Goal: Task Accomplishment & Management: Manage account settings

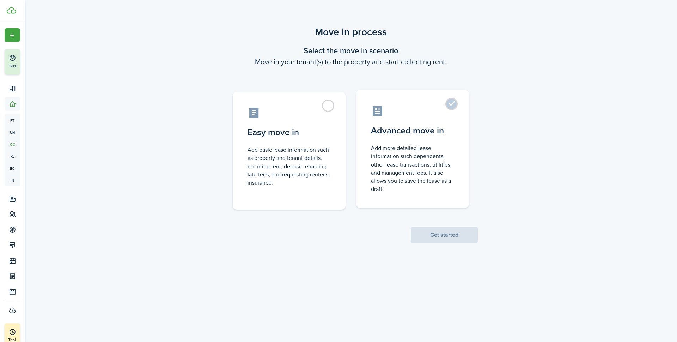
click at [405, 145] on control-radio-card-description "Add more detailed lease information such dependents, other lease transactions, …" at bounding box center [412, 168] width 83 height 49
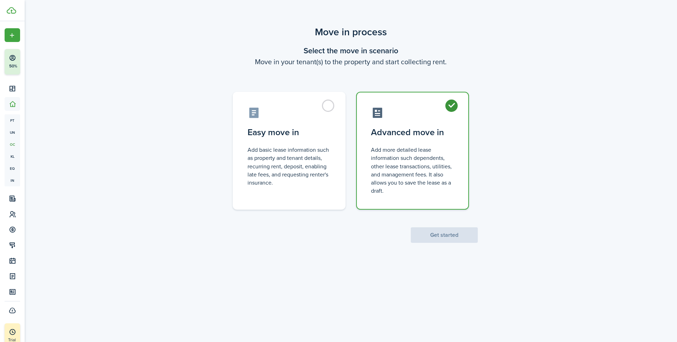
radio input "true"
click at [440, 231] on button "Get started" at bounding box center [444, 235] width 67 height 16
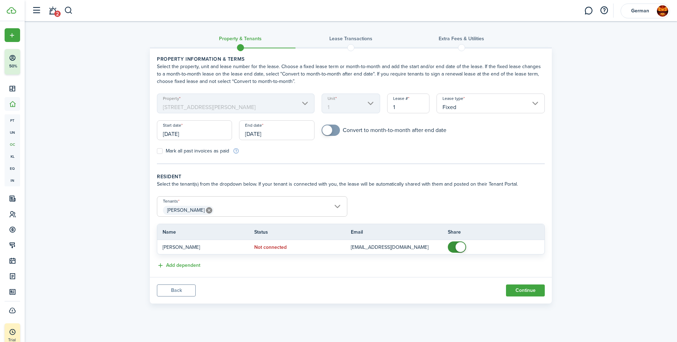
click at [197, 136] on input "[DATE]" at bounding box center [194, 130] width 75 height 20
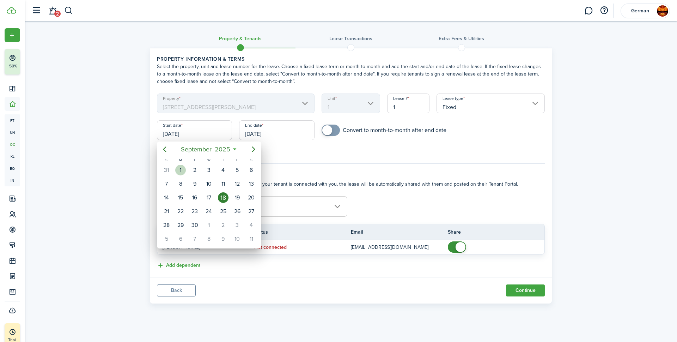
click at [177, 172] on div "1" at bounding box center [180, 170] width 11 height 11
type input "[DATE]"
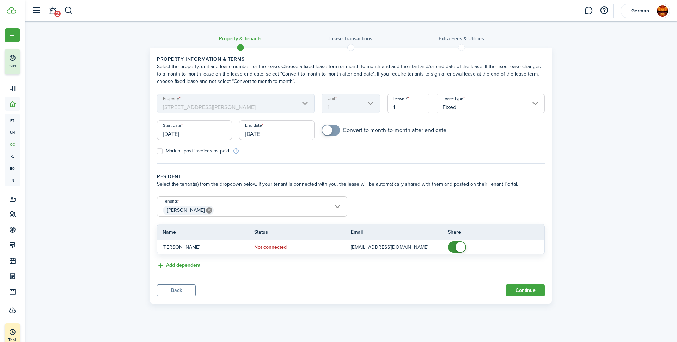
click at [276, 133] on input "[DATE]" at bounding box center [276, 130] width 75 height 20
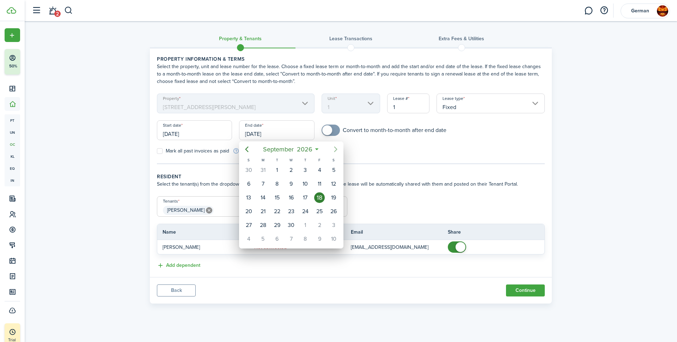
click at [335, 150] on icon "Next page" at bounding box center [335, 149] width 8 height 8
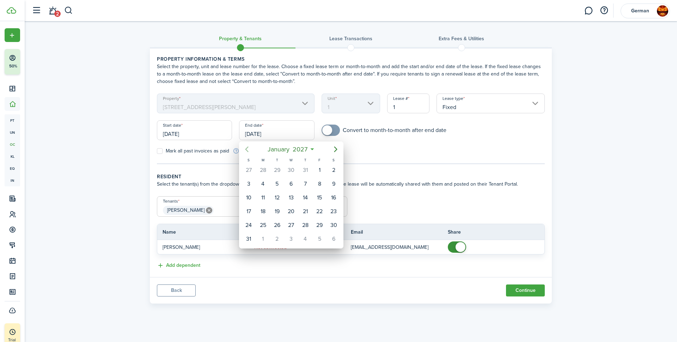
click at [244, 148] on icon "Previous page" at bounding box center [247, 149] width 8 height 8
click at [243, 148] on icon "Previous page" at bounding box center [247, 149] width 8 height 8
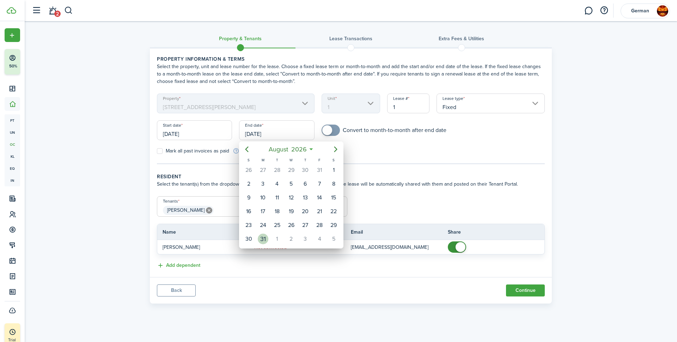
click at [263, 237] on div "31" at bounding box center [263, 238] width 11 height 11
type input "[DATE]"
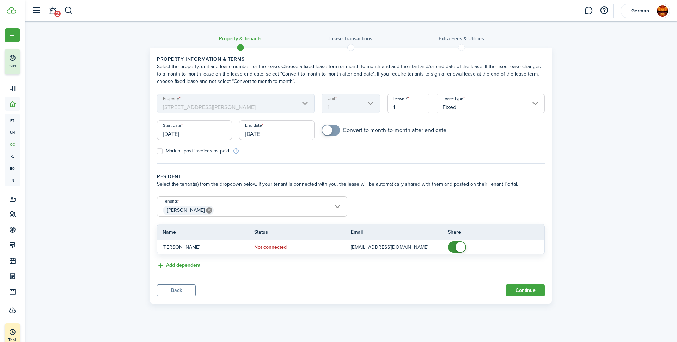
checkbox input "true"
click at [334, 129] on span at bounding box center [330, 129] width 7 height 11
click at [528, 291] on button "Continue" at bounding box center [525, 290] width 39 height 12
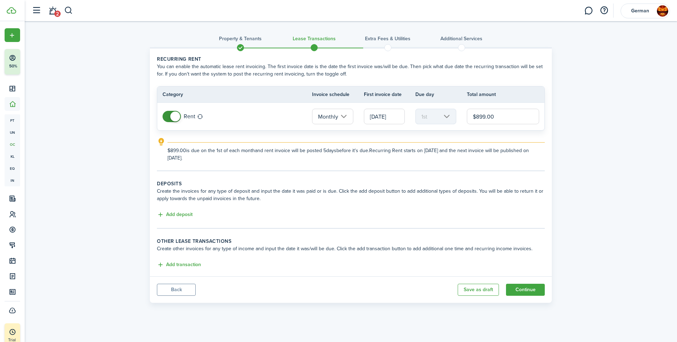
click at [173, 219] on div "Add deposit" at bounding box center [351, 215] width 388 height 8
click at [173, 215] on button "Add deposit" at bounding box center [175, 215] width 36 height 8
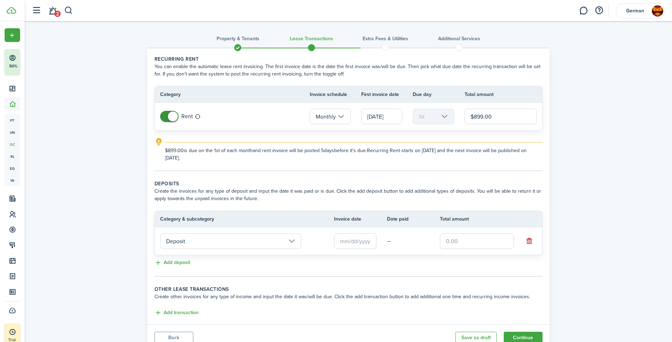
click at [342, 242] on input "text" at bounding box center [355, 241] width 42 height 16
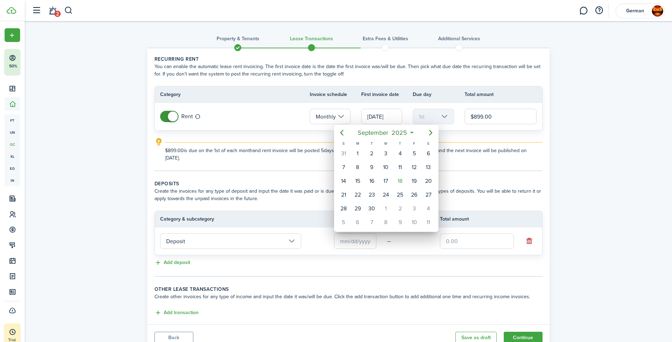
click at [470, 167] on div at bounding box center [336, 171] width 785 height 455
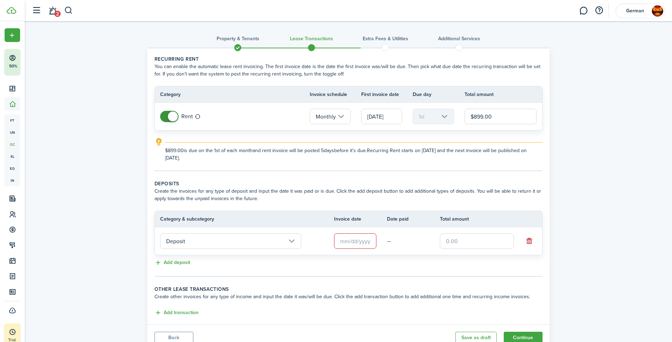
click at [351, 241] on input "text" at bounding box center [355, 241] width 42 height 16
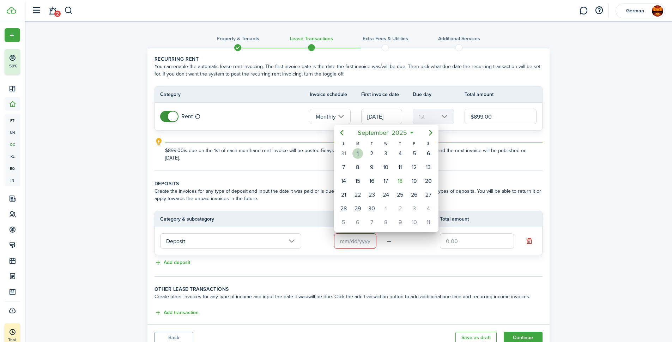
click at [357, 154] on div "1" at bounding box center [357, 153] width 11 height 11
type input "[DATE]"
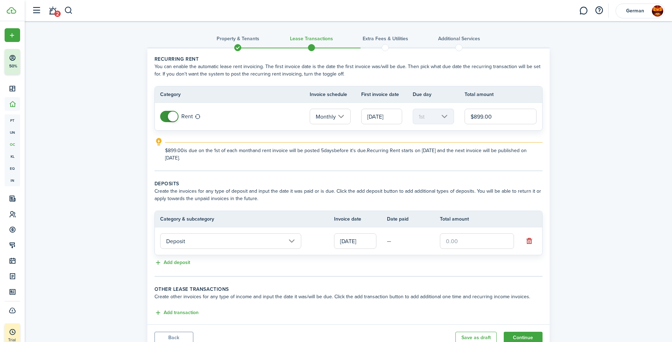
drag, startPoint x: 398, startPoint y: 239, endPoint x: 394, endPoint y: 237, distance: 4.1
click at [394, 237] on td "—" at bounding box center [413, 241] width 53 height 11
drag, startPoint x: 396, startPoint y: 237, endPoint x: 392, endPoint y: 239, distance: 4.6
click at [395, 238] on td "—" at bounding box center [413, 241] width 53 height 11
click at [391, 240] on td "—" at bounding box center [413, 241] width 53 height 11
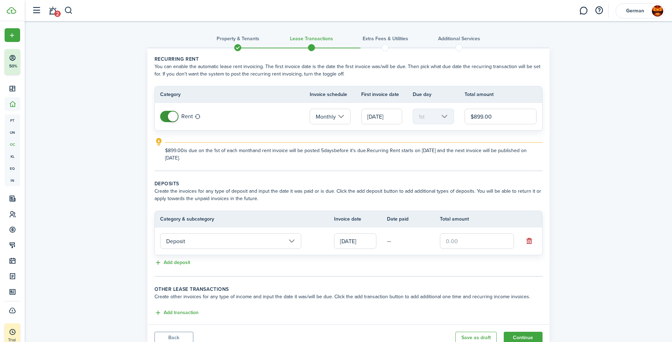
click at [387, 242] on td "—" at bounding box center [413, 241] width 53 height 11
click at [453, 239] on input "text" at bounding box center [477, 241] width 74 height 16
type input "$899.00"
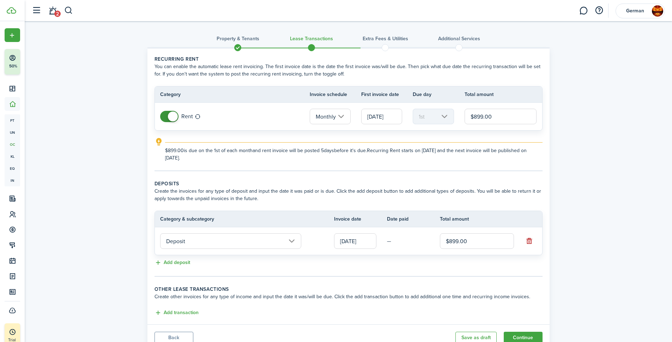
click at [393, 236] on td "—" at bounding box center [413, 241] width 53 height 11
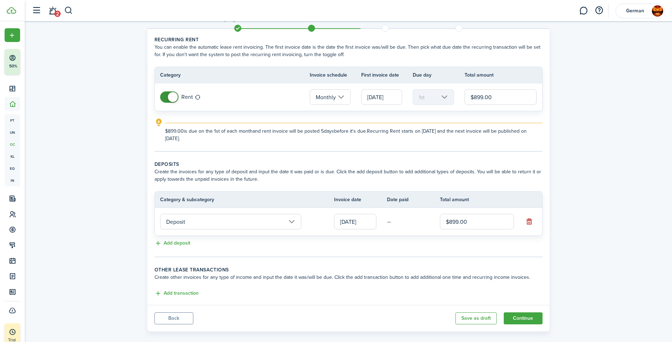
scroll to position [28, 0]
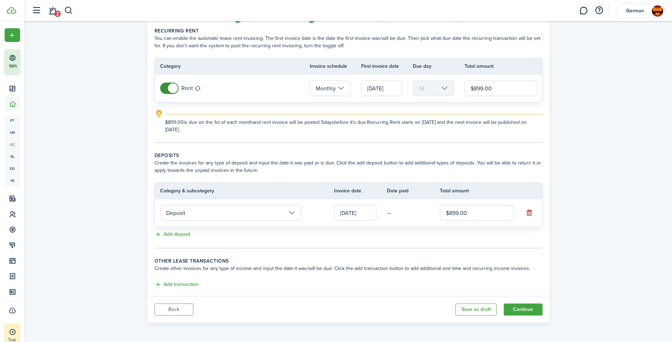
click at [249, 218] on input "Deposit" at bounding box center [230, 213] width 141 height 16
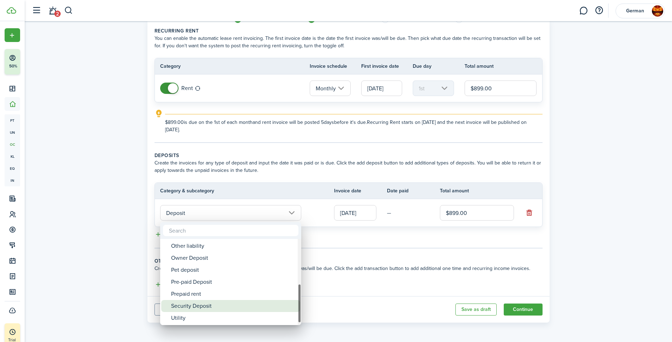
click at [209, 306] on div "Security Deposit" at bounding box center [233, 306] width 125 height 12
type input "Deposit / Security Deposit"
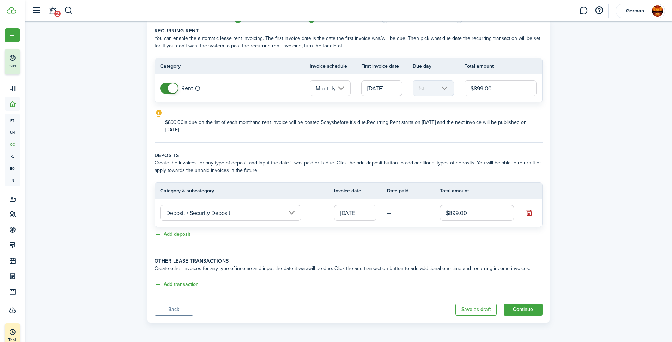
click at [411, 218] on td "—" at bounding box center [413, 212] width 53 height 11
click at [517, 310] on button "Continue" at bounding box center [523, 309] width 39 height 12
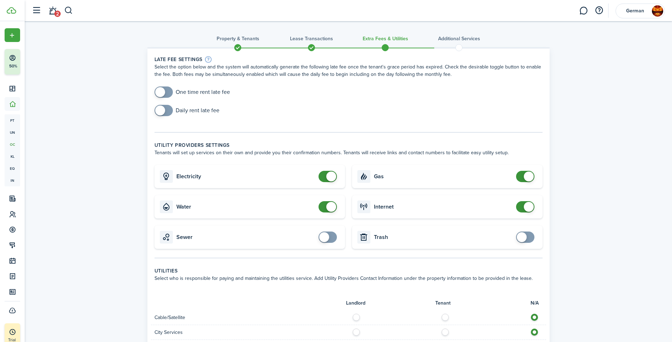
checkbox input "false"
click at [324, 178] on span at bounding box center [327, 176] width 7 height 11
checkbox input "false"
click at [522, 176] on span at bounding box center [525, 176] width 7 height 11
click at [322, 200] on card "Water" at bounding box center [249, 206] width 190 height 23
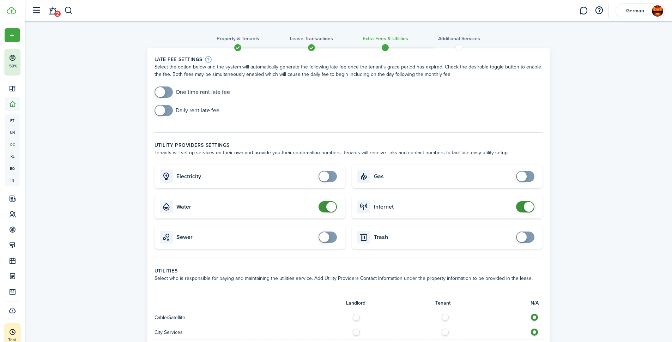
checkbox input "false"
click at [324, 205] on span at bounding box center [327, 206] width 7 height 11
checkbox input "false"
click at [523, 204] on span at bounding box center [525, 206] width 7 height 11
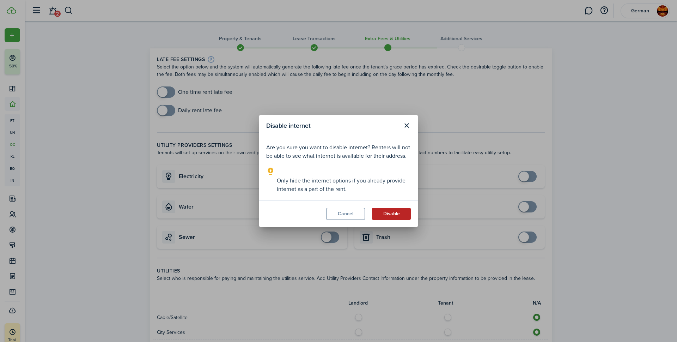
click at [382, 216] on button "Disable" at bounding box center [391, 214] width 39 height 12
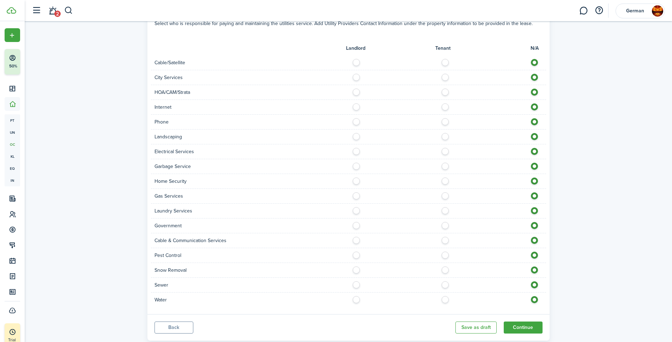
scroll to position [237, 0]
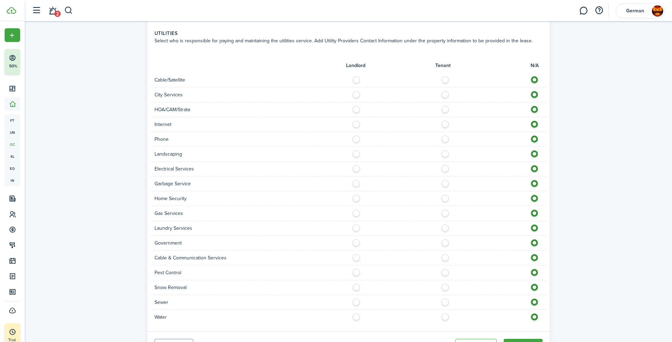
click at [357, 153] on label at bounding box center [358, 152] width 12 height 4
radio input "true"
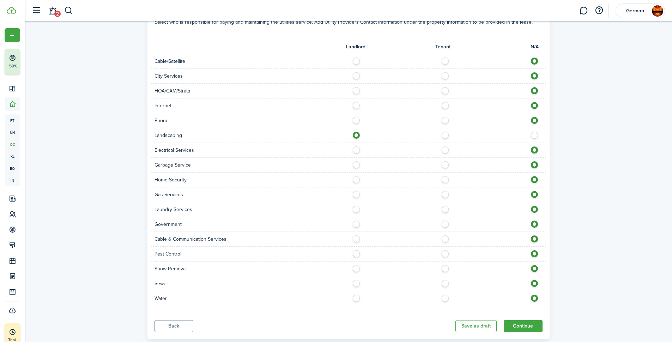
scroll to position [273, 0]
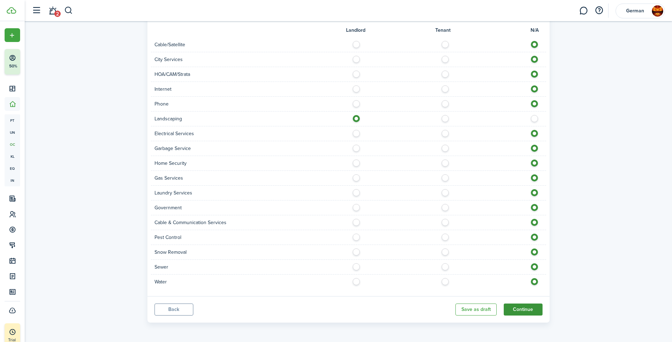
click at [532, 311] on button "Continue" at bounding box center [523, 309] width 39 height 12
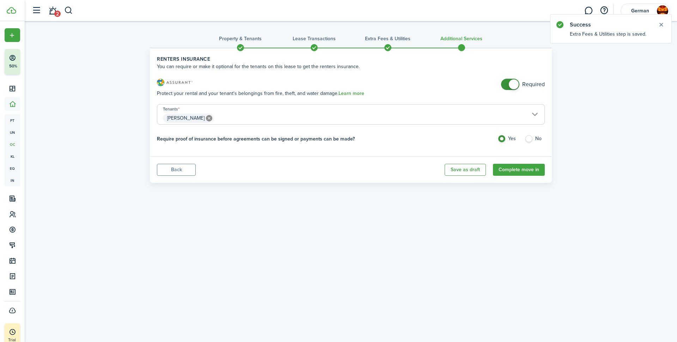
click at [532, 138] on label "No" at bounding box center [535, 140] width 20 height 11
radio input "false"
radio input "true"
checkbox input "false"
click at [507, 85] on span at bounding box center [510, 84] width 7 height 11
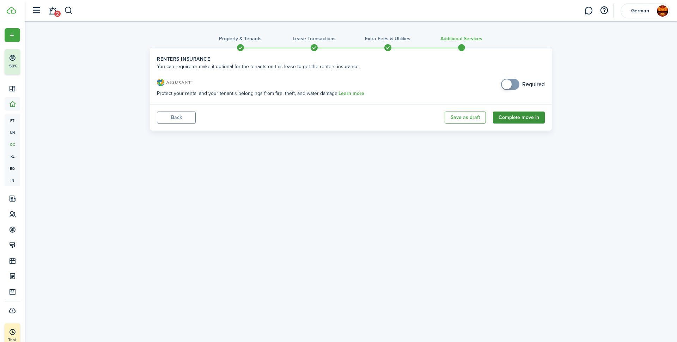
click at [511, 115] on button "Complete move in" at bounding box center [519, 117] width 52 height 12
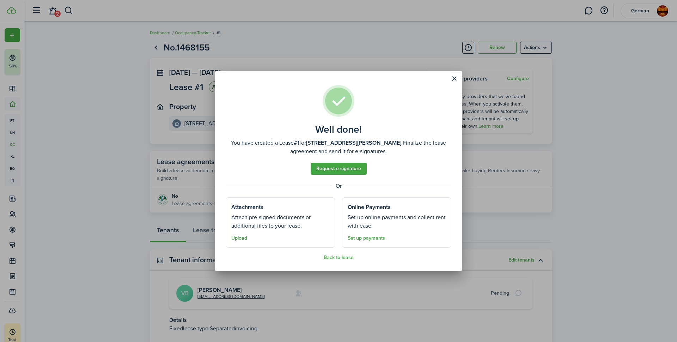
click at [236, 238] on button "Upload" at bounding box center [239, 238] width 16 height 6
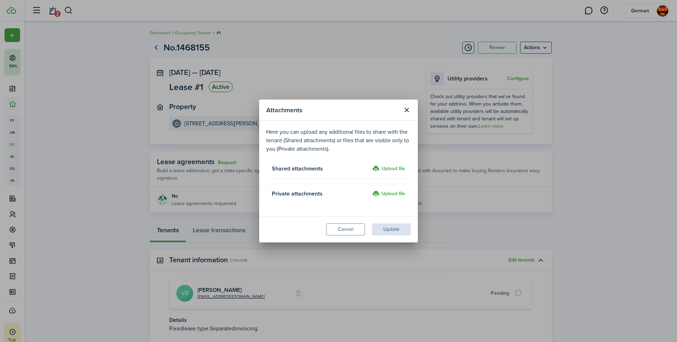
click at [388, 169] on label "Upload file" at bounding box center [388, 169] width 33 height 8
click at [370, 165] on input "Upload file" at bounding box center [370, 165] width 0 height 0
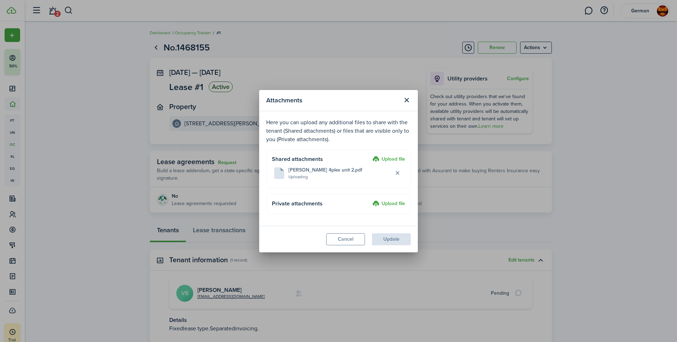
click at [389, 156] on label "Upload file" at bounding box center [388, 159] width 33 height 8
click at [370, 155] on input "Upload file" at bounding box center [370, 155] width 0 height 0
click at [391, 237] on button "Update" at bounding box center [391, 239] width 39 height 12
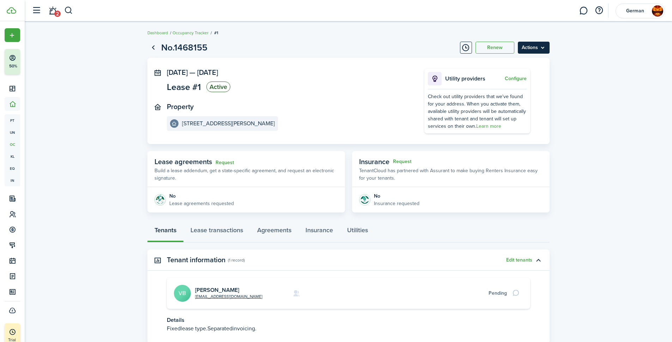
click at [530, 46] on menu-btn "Actions" at bounding box center [534, 48] width 32 height 12
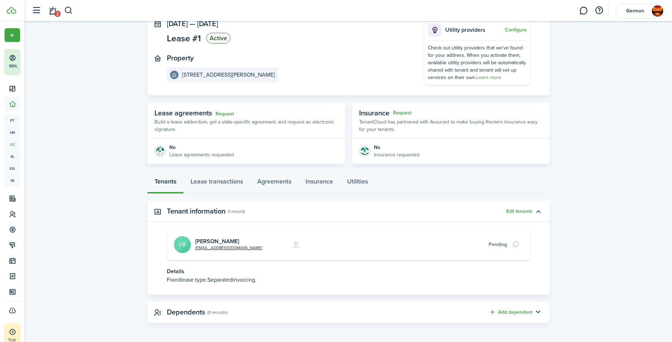
scroll to position [49, 0]
click at [208, 179] on link "Lease transactions" at bounding box center [216, 182] width 67 height 21
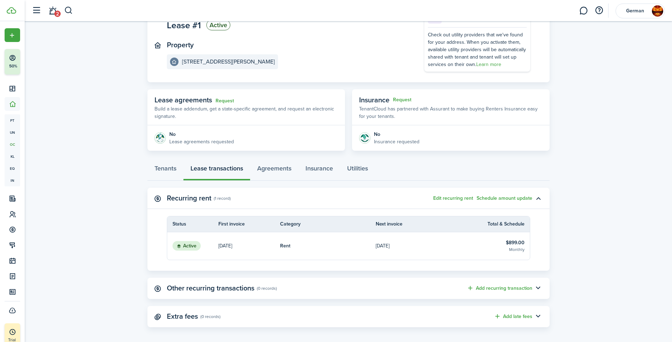
scroll to position [66, 0]
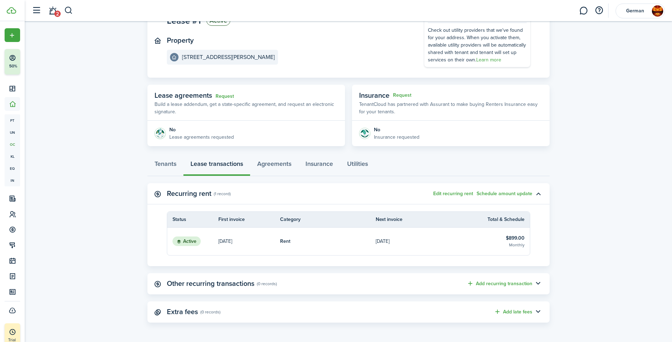
click at [416, 242] on link "[DATE]" at bounding box center [424, 241] width 96 height 28
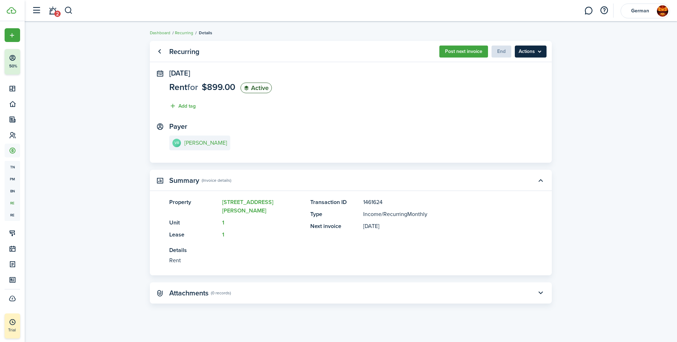
click at [529, 50] on menu-btn "Actions" at bounding box center [531, 51] width 32 height 12
click at [558, 228] on recurring-view "Recurring Post next invoice End Actions [DATE] Rent for $899.00 Active Add tag …" at bounding box center [351, 181] width 652 height 288
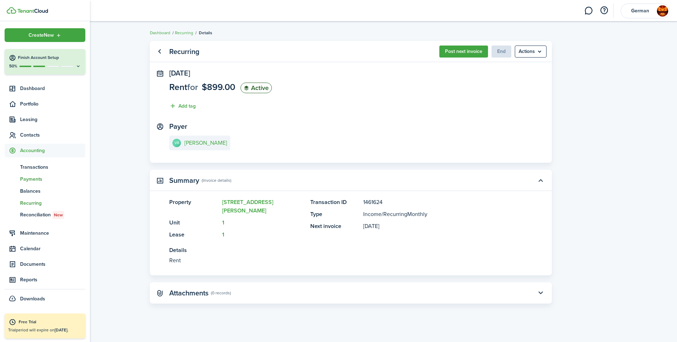
click at [30, 176] on span "Payments" at bounding box center [52, 178] width 65 height 7
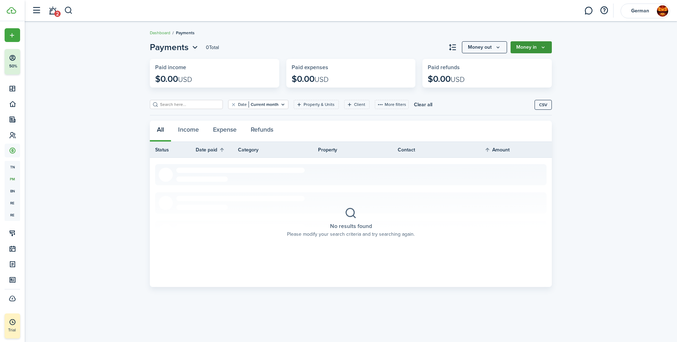
click at [522, 48] on button "Money in" at bounding box center [531, 47] width 41 height 12
click at [513, 111] on link "Deposit" at bounding box center [521, 112] width 62 height 12
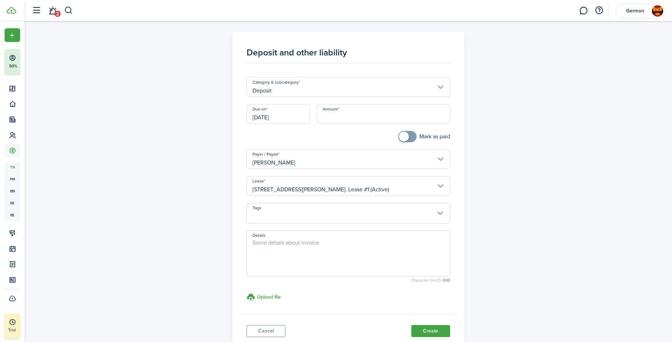
click at [330, 116] on input "Amount" at bounding box center [383, 114] width 133 height 20
type input "$899.00"
checkbox input "true"
click at [407, 136] on span at bounding box center [404, 137] width 10 height 10
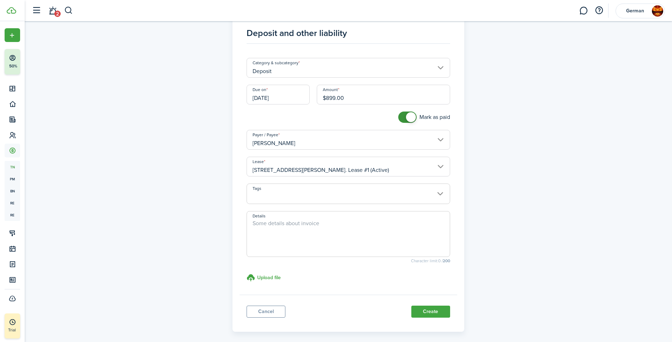
scroll to position [35, 0]
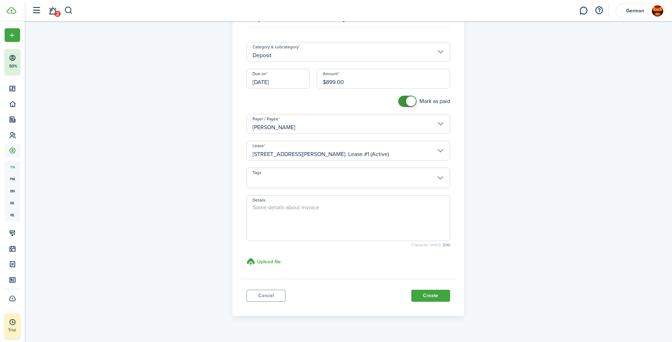
click at [326, 215] on textarea "Details" at bounding box center [348, 220] width 203 height 34
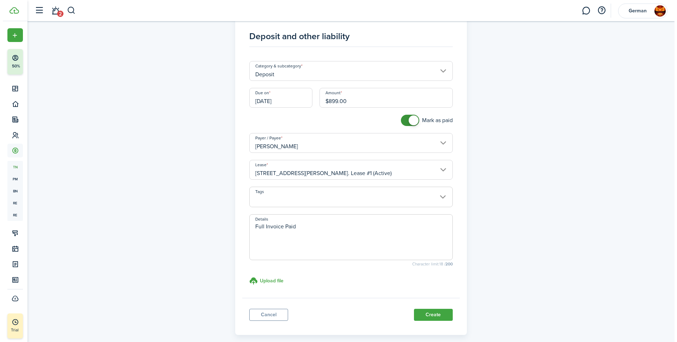
scroll to position [0, 0]
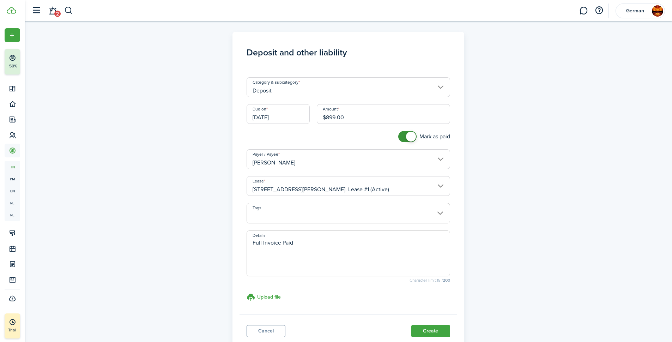
click at [274, 120] on input "[DATE]" at bounding box center [277, 114] width 63 height 20
type textarea "Full Invoice Paid"
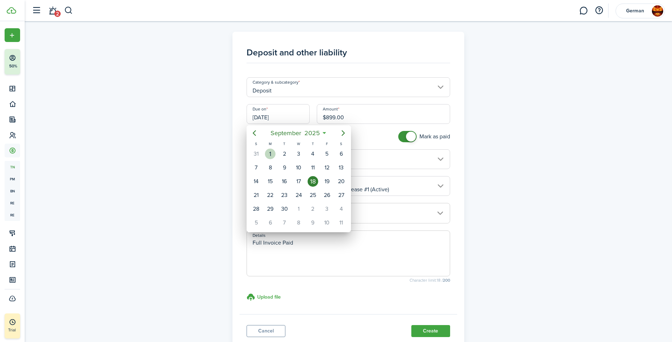
click at [272, 154] on div "1" at bounding box center [270, 153] width 11 height 11
type input "[DATE]"
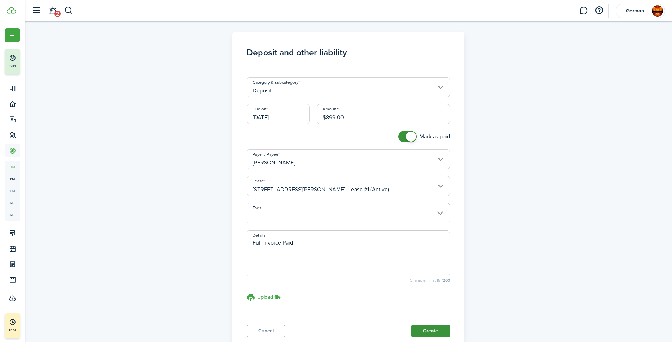
click at [422, 330] on button "Create" at bounding box center [430, 331] width 39 height 12
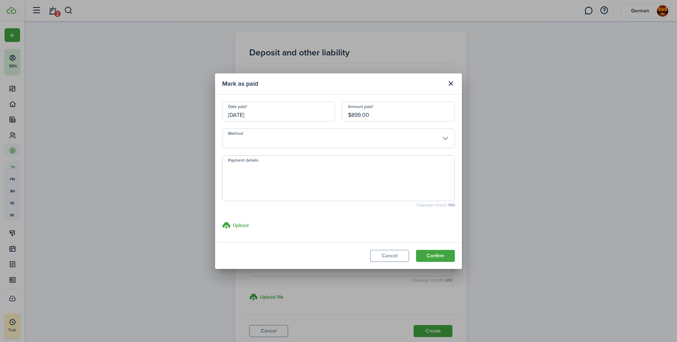
click at [262, 138] on input "Method" at bounding box center [338, 138] width 233 height 20
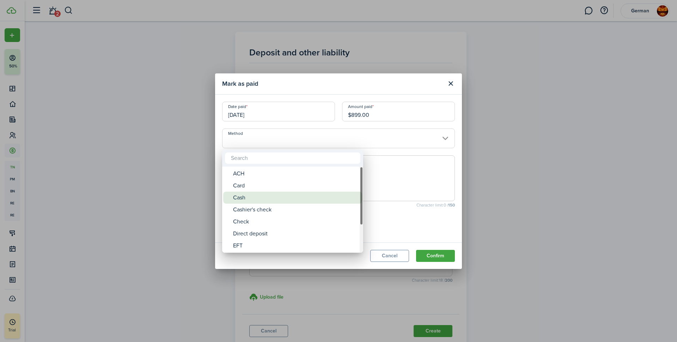
click at [245, 201] on div "Cash" at bounding box center [295, 197] width 125 height 12
type input "Cash"
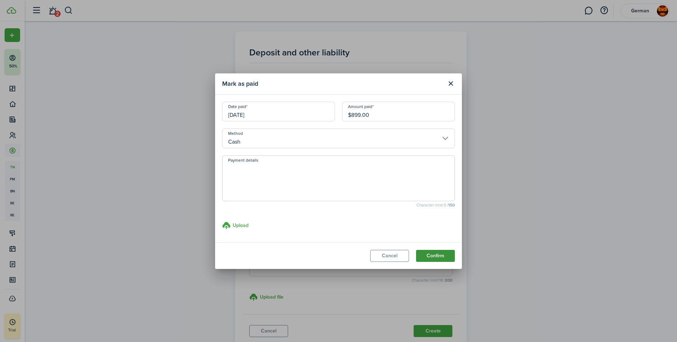
click at [438, 256] on button "Confirm" at bounding box center [435, 256] width 39 height 12
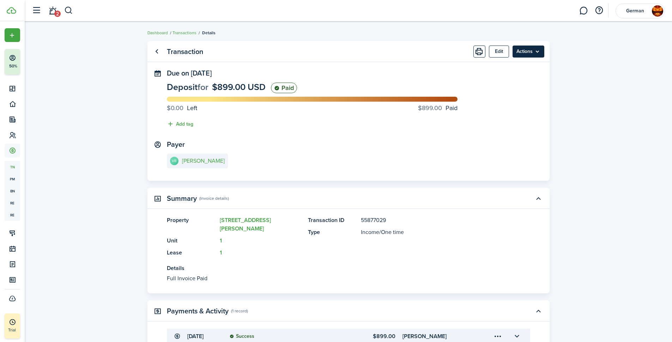
click at [533, 48] on menu-btn "Actions" at bounding box center [528, 51] width 32 height 12
click at [415, 145] on panel-main-section "Payer VB [PERSON_NAME]" at bounding box center [348, 155] width 363 height 30
click at [165, 50] on panel-main-header "Transaction Edit Actions" at bounding box center [348, 51] width 402 height 21
click at [152, 50] on link "Go back" at bounding box center [157, 51] width 12 height 12
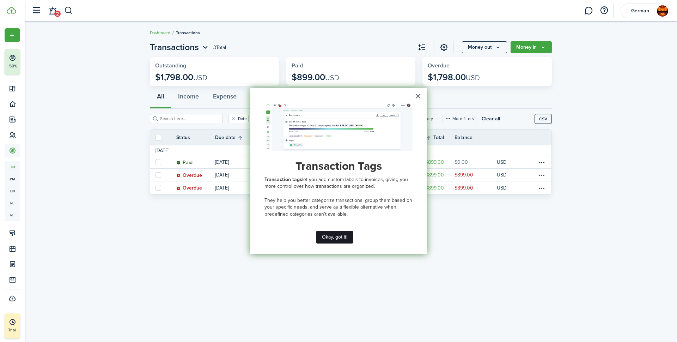
click at [328, 238] on button "Okay, got it!" at bounding box center [334, 237] width 37 height 13
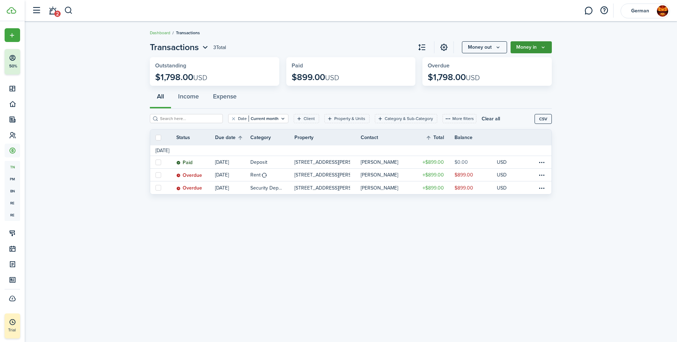
click at [540, 47] on button "Money in" at bounding box center [531, 47] width 41 height 12
click at [538, 189] on table-menu-btn-icon at bounding box center [542, 187] width 8 height 8
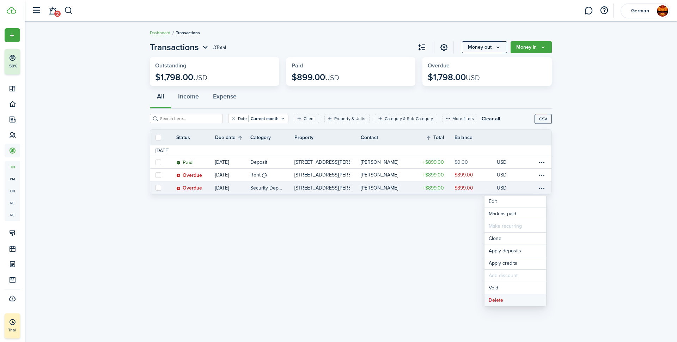
click at [501, 303] on button "Delete" at bounding box center [516, 300] width 62 height 12
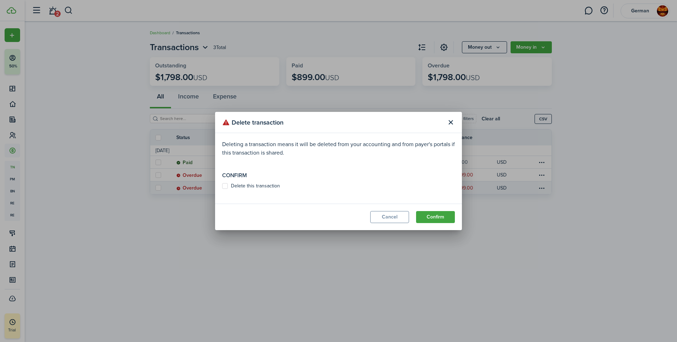
click at [228, 184] on label "Delete this transaction" at bounding box center [251, 186] width 58 height 6
click at [222, 186] on input "Delete this transaction" at bounding box center [222, 186] width 0 height 0
checkbox input "true"
click at [438, 215] on button "Confirm" at bounding box center [435, 217] width 39 height 12
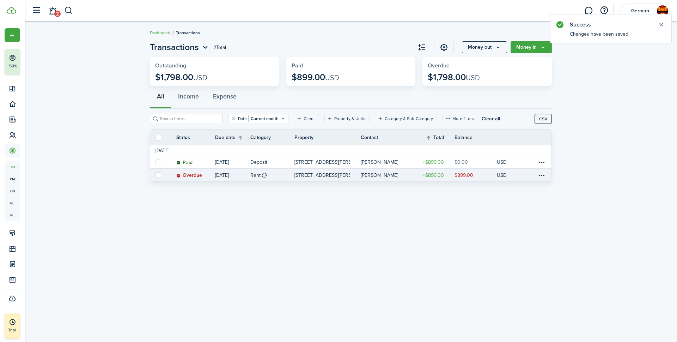
click at [497, 174] on p "USD" at bounding box center [502, 174] width 10 height 7
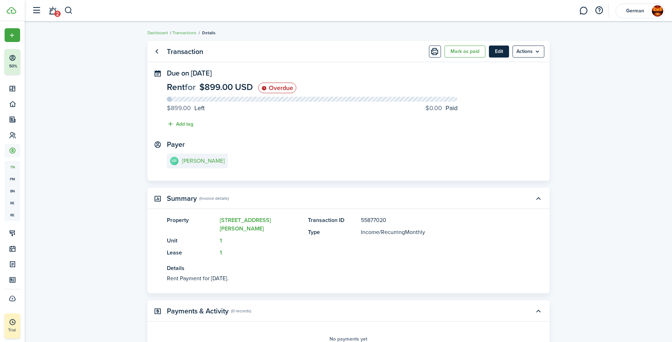
click at [506, 51] on button "Edit" at bounding box center [499, 51] width 20 height 12
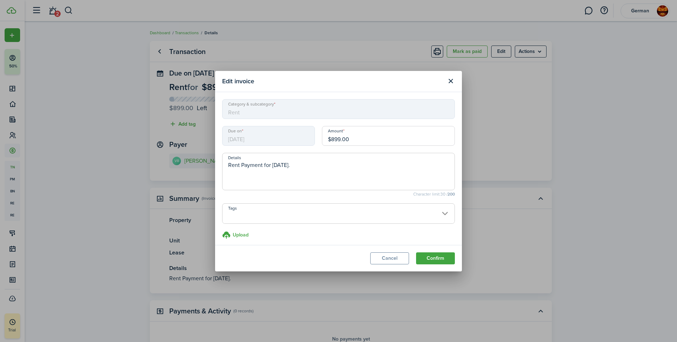
drag, startPoint x: 316, startPoint y: 139, endPoint x: 292, endPoint y: 140, distance: 24.0
click at [292, 140] on div "Due on [DATE] Amount $899.00" at bounding box center [339, 139] width 240 height 27
type input "$"
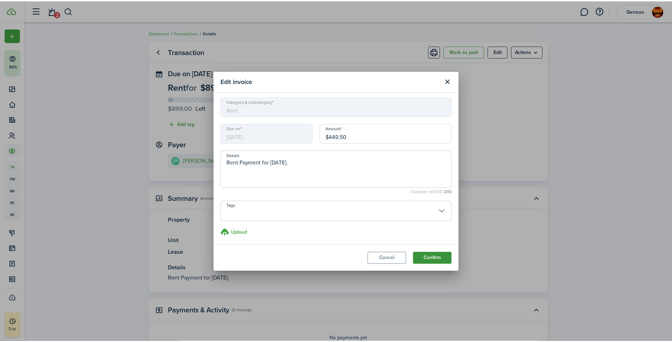
scroll to position [3, 0]
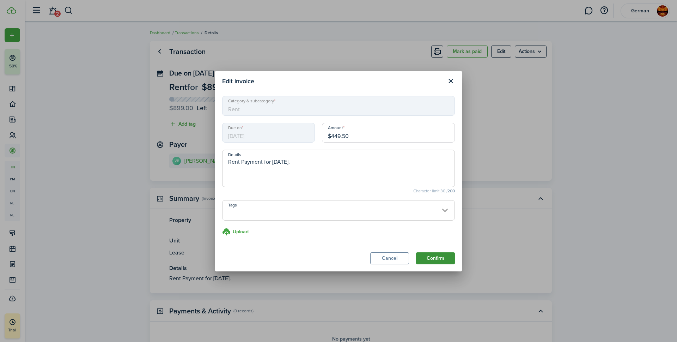
type input "$449.50"
click at [442, 263] on button "Confirm" at bounding box center [435, 258] width 39 height 12
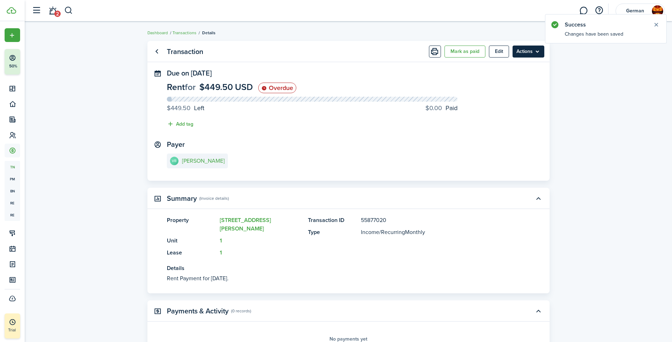
click at [517, 55] on menu-btn "Actions" at bounding box center [528, 51] width 32 height 12
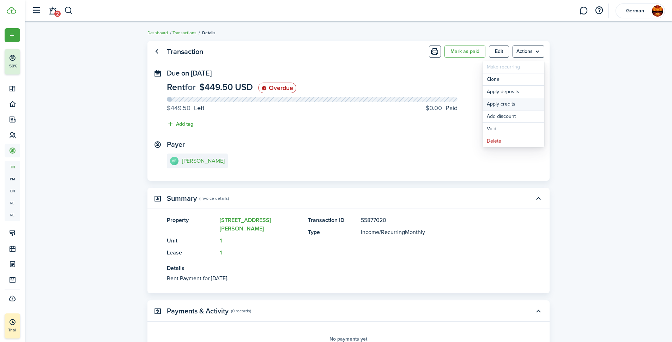
click at [510, 103] on button "Apply credits" at bounding box center [513, 104] width 62 height 12
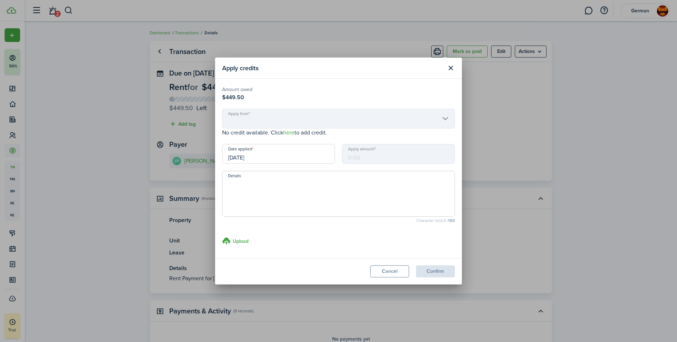
click at [372, 157] on mbsc-input "Apply amount" at bounding box center [398, 154] width 113 height 20
click at [298, 126] on mbsc-scroller "Apply from" at bounding box center [338, 119] width 233 height 20
click at [304, 122] on mbsc-scroller "Apply from" at bounding box center [338, 119] width 233 height 20
click at [390, 261] on modal-footer "Cancel Confirm" at bounding box center [338, 271] width 247 height 26
click at [382, 278] on modal-footer "Cancel Confirm" at bounding box center [338, 271] width 247 height 26
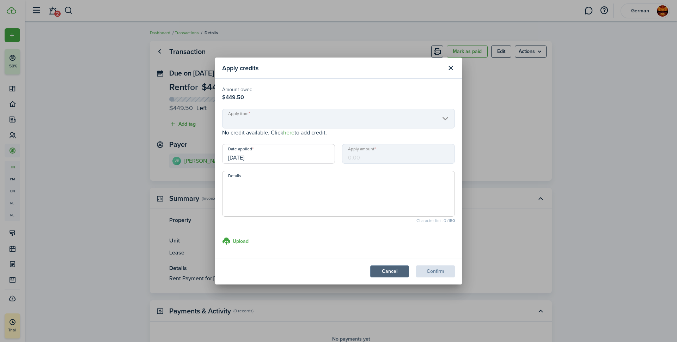
click at [384, 272] on button "Cancel" at bounding box center [389, 271] width 39 height 12
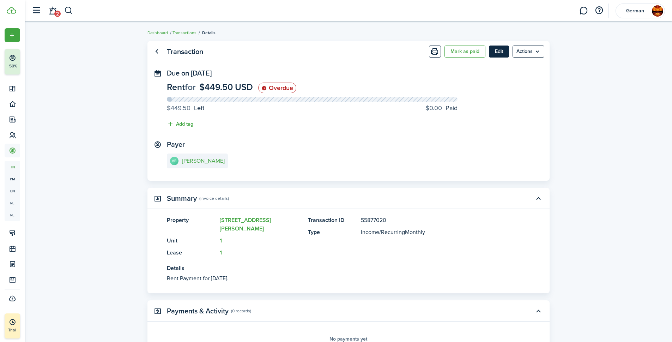
click at [499, 52] on button "Edit" at bounding box center [499, 51] width 20 height 12
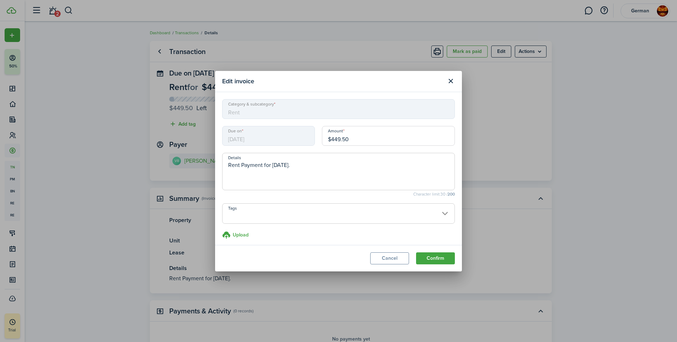
drag, startPoint x: 371, startPoint y: 139, endPoint x: 233, endPoint y: 140, distance: 138.6
click at [235, 140] on div "Due on [DATE] Amount $449.50" at bounding box center [339, 139] width 240 height 27
type input "$101.00"
click at [438, 261] on button "Confirm" at bounding box center [435, 258] width 39 height 12
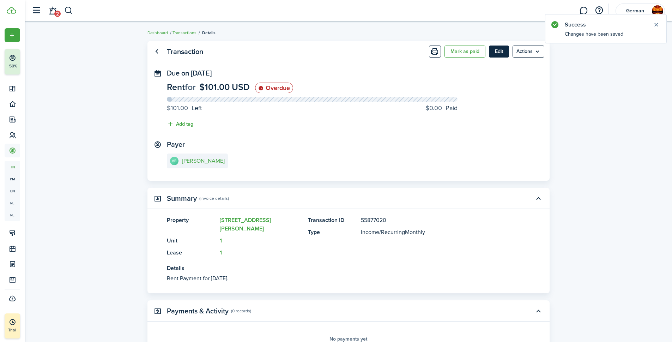
click at [496, 49] on button "Edit" at bounding box center [499, 51] width 20 height 12
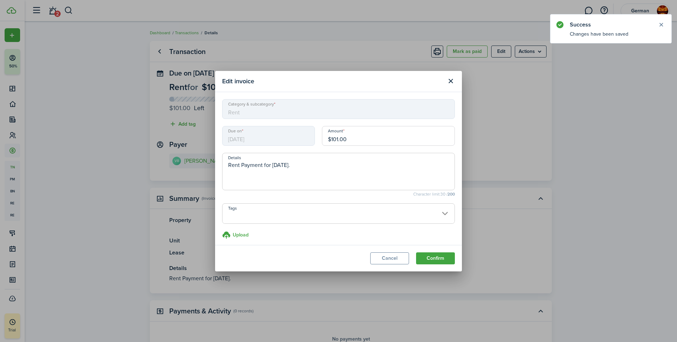
click at [318, 168] on textarea "Rent Payment for [DATE]." at bounding box center [339, 173] width 232 height 25
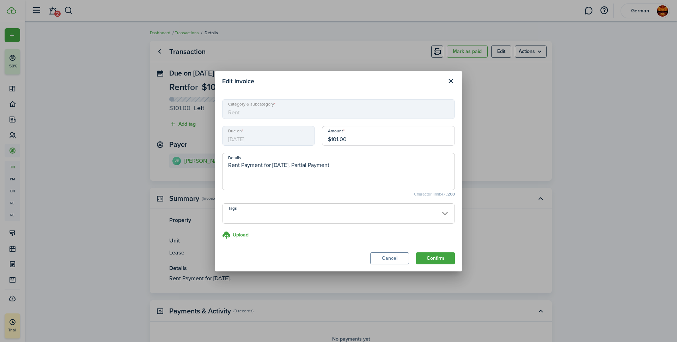
type textarea "Rent Payment for [DATE]. Partial Payment"
click at [416, 255] on modal-footer "Cancel Confirm" at bounding box center [338, 258] width 247 height 26
click at [430, 257] on button "Confirm" at bounding box center [435, 258] width 39 height 12
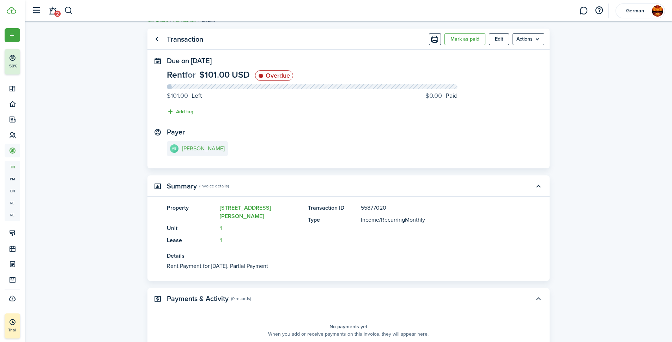
scroll to position [0, 0]
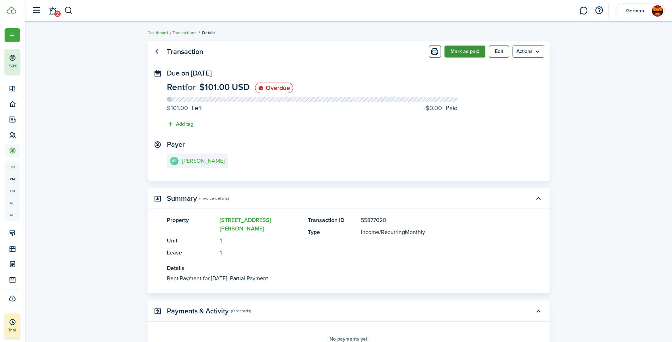
click at [468, 55] on button "Mark as paid" at bounding box center [464, 51] width 41 height 12
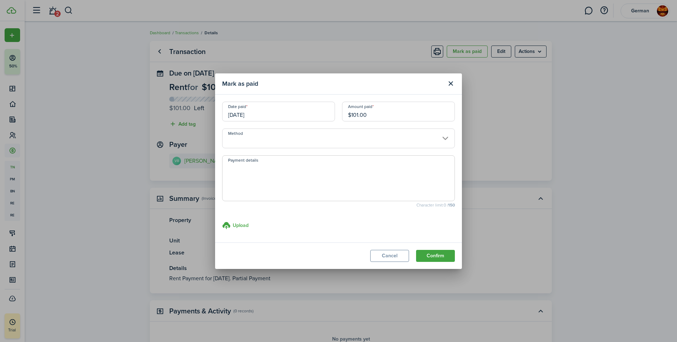
click at [273, 144] on input "Method" at bounding box center [338, 138] width 233 height 20
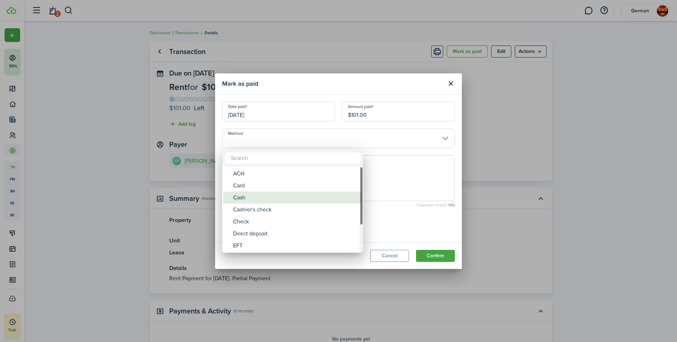
click at [261, 200] on div "Cash" at bounding box center [295, 197] width 125 height 12
type input "Cash"
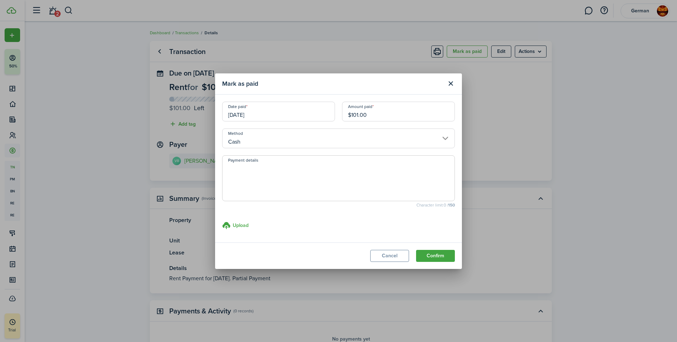
click at [361, 184] on textarea "Payment details" at bounding box center [339, 180] width 232 height 34
type textarea "Amount owed - $349.50"
click at [430, 251] on button "Confirm" at bounding box center [435, 256] width 39 height 12
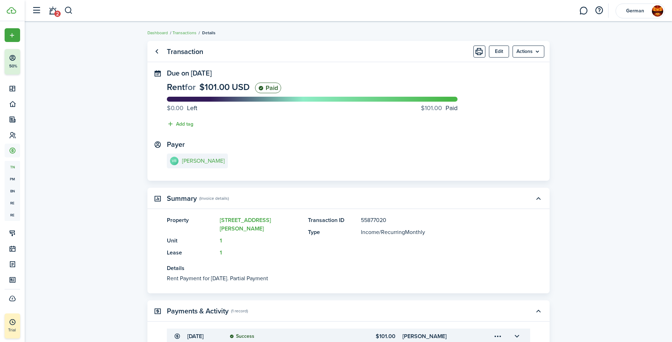
click at [509, 51] on ul "Edit Actions" at bounding box center [508, 51] width 71 height 12
click at [519, 54] on menu-btn "Actions" at bounding box center [528, 51] width 32 height 12
click at [492, 78] on link "Clone" at bounding box center [513, 79] width 62 height 12
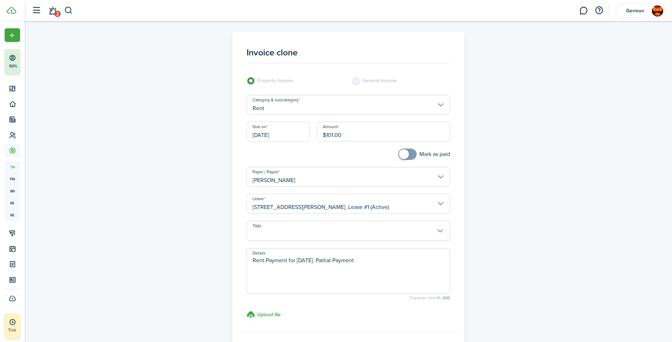
drag, startPoint x: 357, startPoint y: 135, endPoint x: 294, endPoint y: 136, distance: 63.1
click at [294, 136] on div "Due on [DATE] Amount $101.00" at bounding box center [348, 135] width 211 height 27
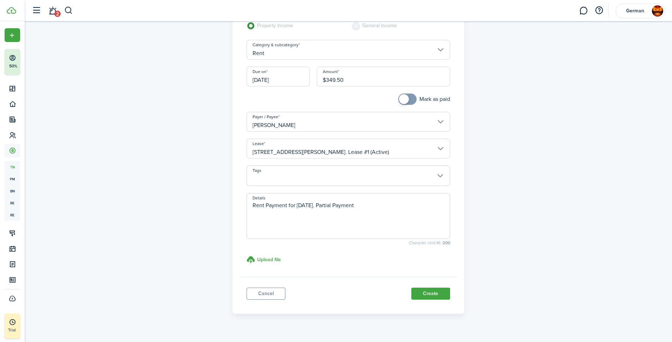
scroll to position [67, 0]
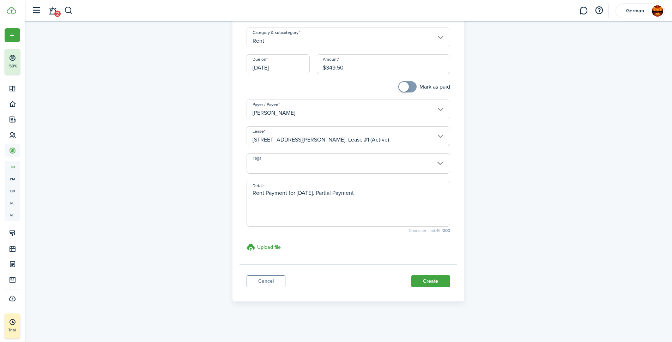
type input "$349.50"
click at [384, 194] on textarea "Rent Payment for [DATE]. Partial Payment" at bounding box center [348, 206] width 203 height 34
type textarea "Rent Payment for [DATE]."
click at [423, 282] on button "Create" at bounding box center [430, 281] width 39 height 12
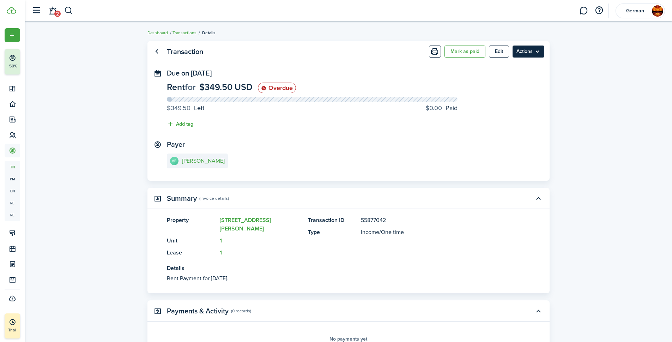
click at [529, 53] on menu-btn "Actions" at bounding box center [528, 51] width 32 height 12
click at [465, 55] on button "Mark as paid" at bounding box center [464, 51] width 41 height 12
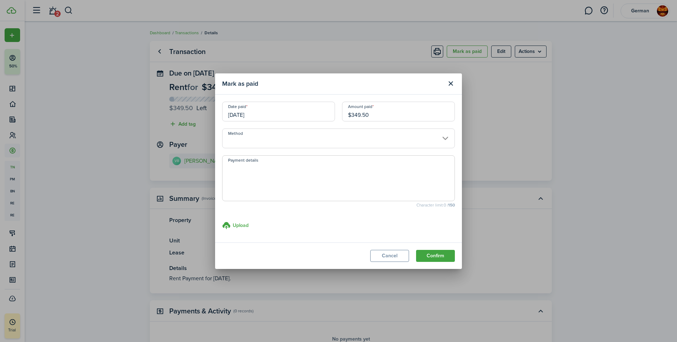
click at [268, 143] on input "Method" at bounding box center [338, 138] width 233 height 20
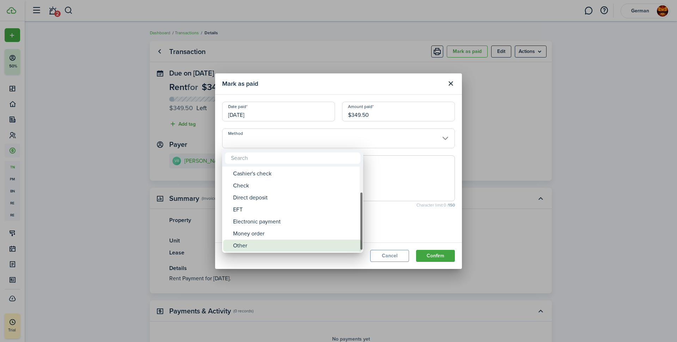
click at [248, 242] on div "Other" at bounding box center [295, 245] width 125 height 12
type input "Other"
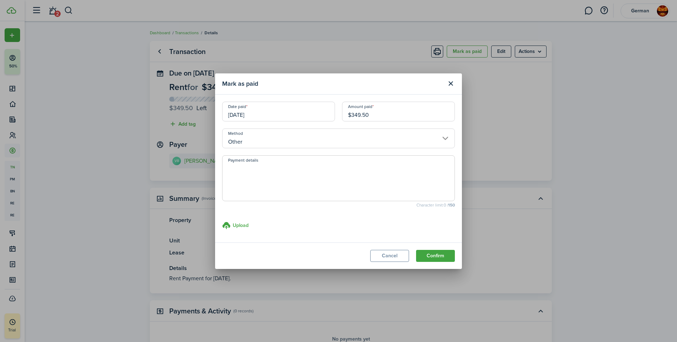
click at [250, 178] on textarea "Payment details" at bounding box center [339, 180] width 232 height 34
type textarea "S"
click at [277, 115] on input "[DATE]" at bounding box center [278, 112] width 113 height 20
type textarea "Cashapp -"
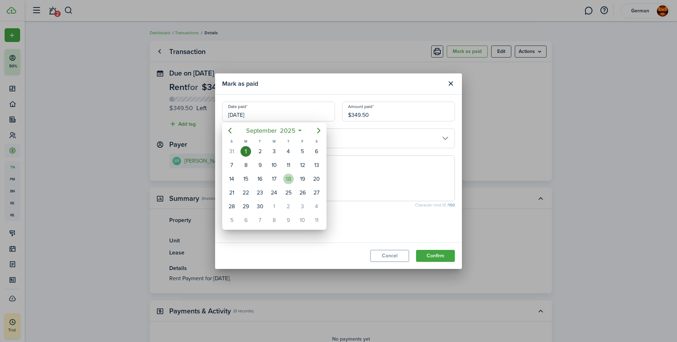
click at [288, 180] on div "18" at bounding box center [288, 178] width 11 height 11
type input "[DATE]"
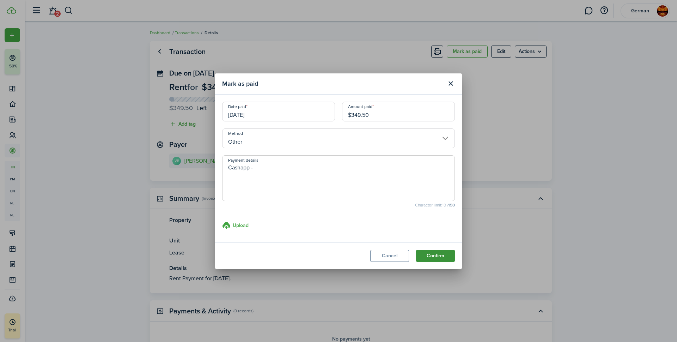
click at [437, 253] on button "Confirm" at bounding box center [435, 256] width 39 height 12
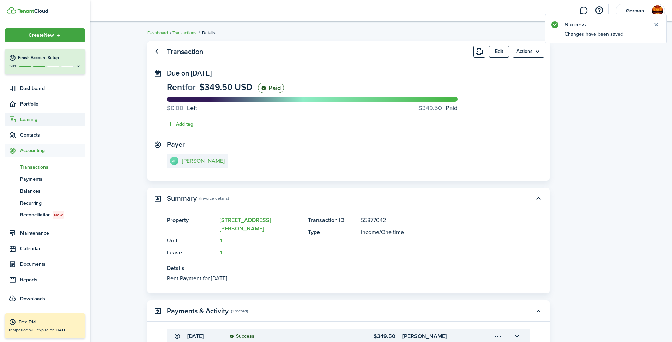
click at [31, 115] on span "Leasing" at bounding box center [45, 119] width 81 height 14
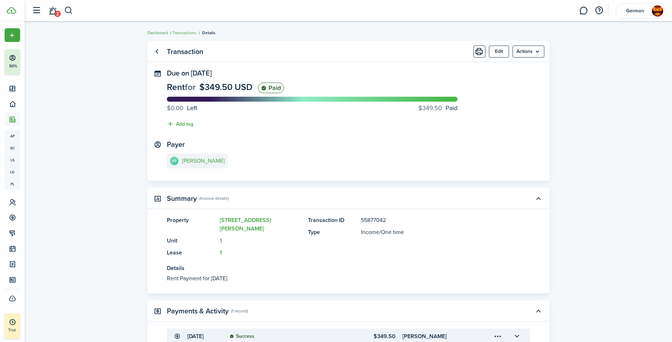
click at [149, 30] on link "Dashboard" at bounding box center [157, 33] width 20 height 6
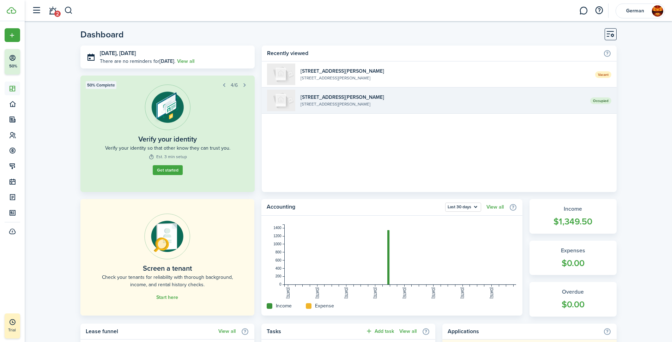
click at [335, 105] on widget-list-item-description "[STREET_ADDRESS][PERSON_NAME]" at bounding box center [442, 104] width 284 height 6
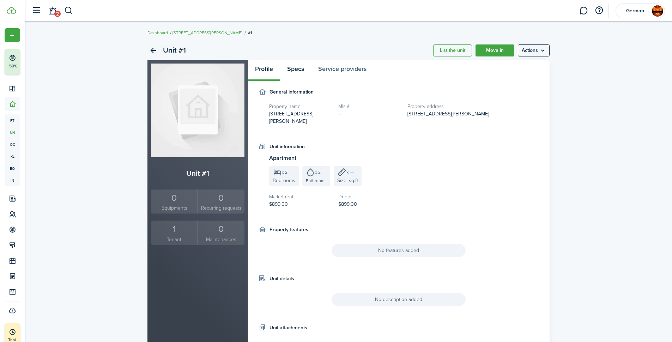
click at [294, 69] on link "Specs" at bounding box center [295, 70] width 31 height 21
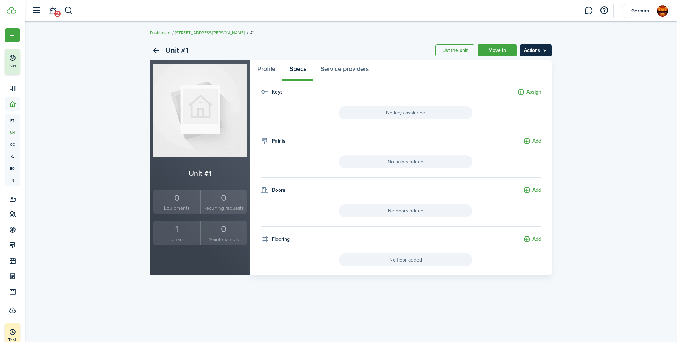
click at [536, 47] on menu-btn "Actions" at bounding box center [536, 50] width 32 height 12
click at [131, 97] on div "Unit #1 List the unit Move in Actions Unit #1 0 Equipments 0 Recurring requests…" at bounding box center [351, 157] width 652 height 241
click at [185, 32] on link "[STREET_ADDRESS][PERSON_NAME]" at bounding box center [210, 33] width 70 height 6
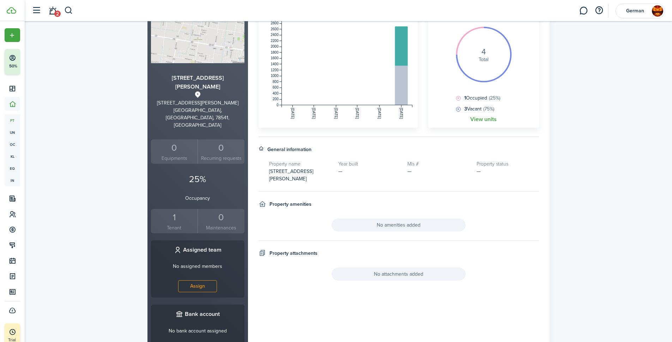
scroll to position [118, 0]
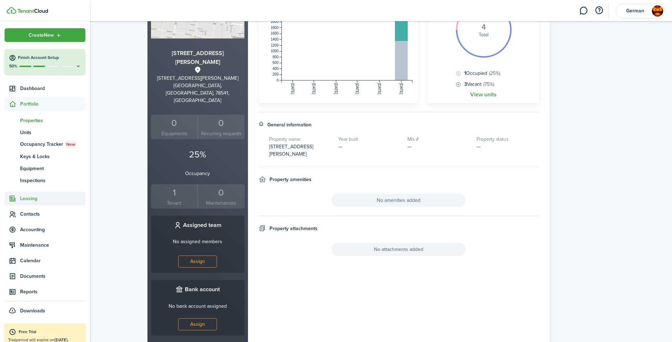
click at [34, 202] on span "Leasing" at bounding box center [52, 198] width 65 height 7
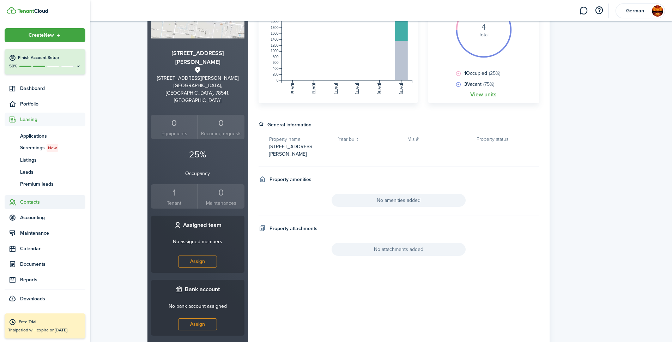
click at [28, 203] on span "Contacts" at bounding box center [52, 201] width 65 height 7
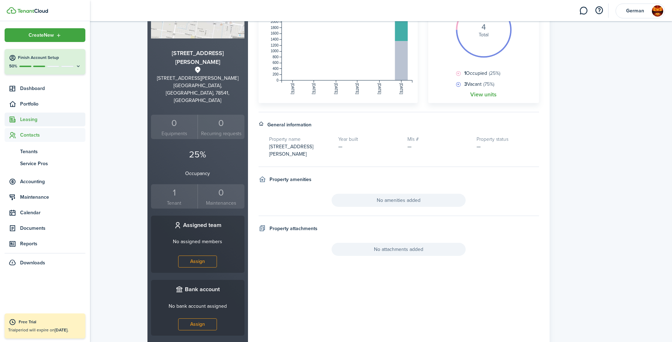
click at [35, 117] on span "Leasing" at bounding box center [52, 119] width 65 height 7
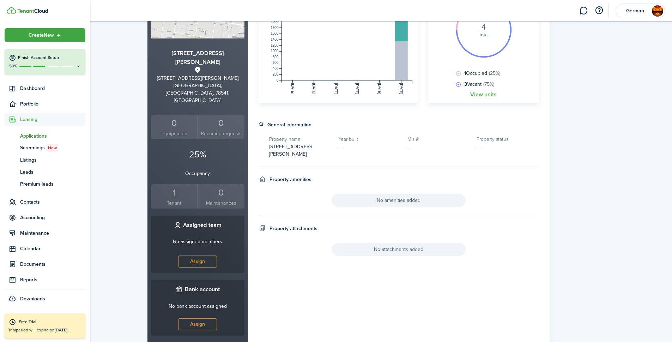
click at [32, 136] on span "Applications" at bounding box center [52, 135] width 65 height 7
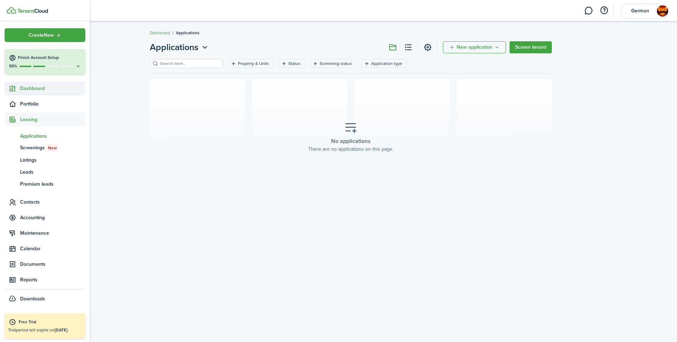
click at [35, 87] on span "Dashboard" at bounding box center [52, 88] width 65 height 7
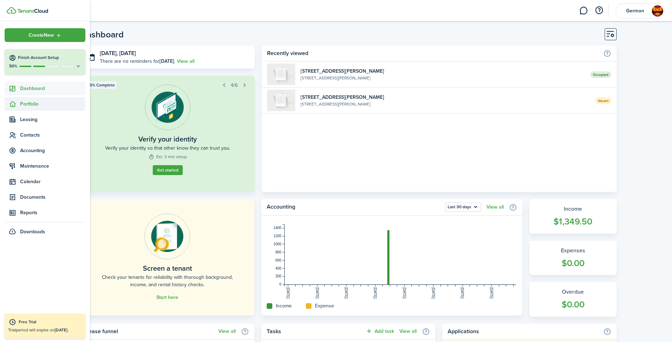
click at [31, 99] on span "Portfolio" at bounding box center [45, 104] width 81 height 14
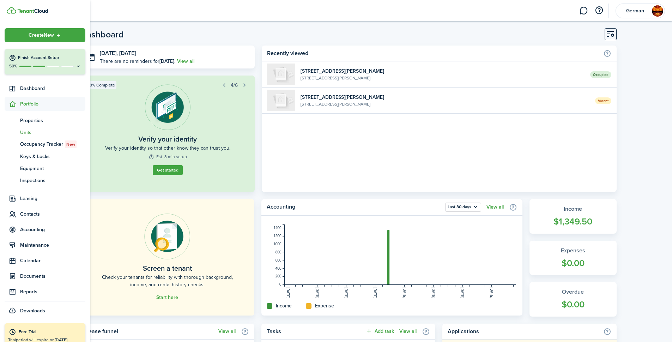
click at [27, 132] on span "Units" at bounding box center [52, 132] width 65 height 7
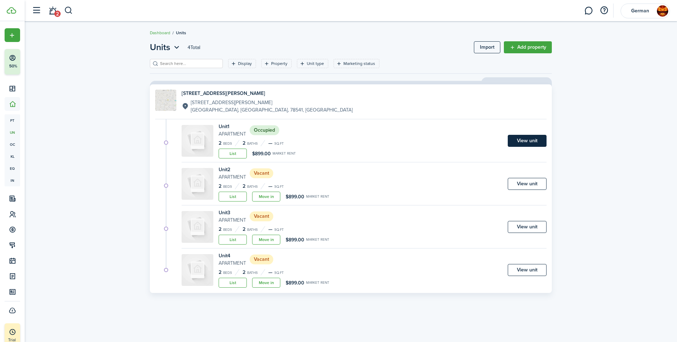
click at [535, 142] on link "View unit" at bounding box center [527, 141] width 39 height 12
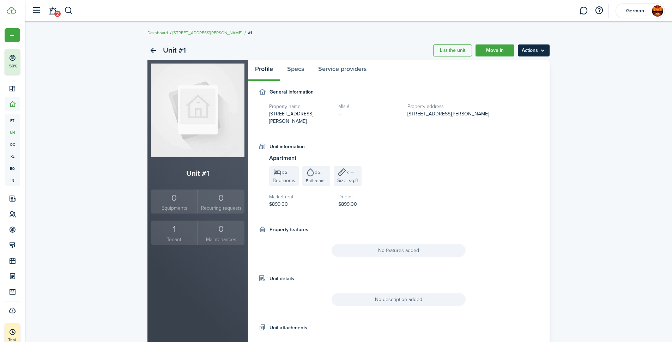
click at [535, 53] on menu-btn "Actions" at bounding box center [534, 50] width 32 height 12
click at [522, 65] on link "Edit unit" at bounding box center [519, 66] width 62 height 12
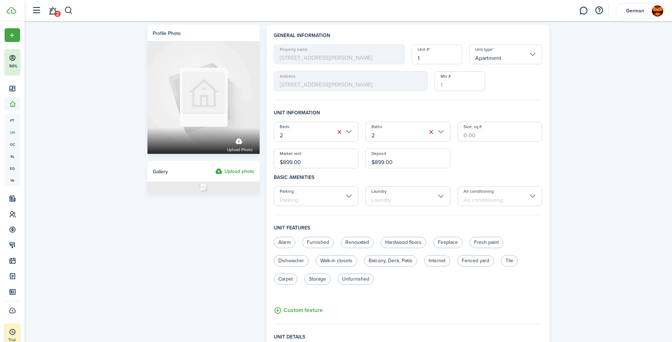
click at [331, 196] on input "Parking" at bounding box center [316, 196] width 85 height 20
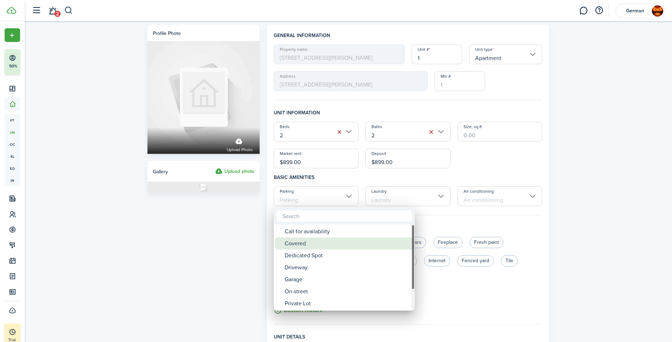
click at [301, 241] on div "Covered" at bounding box center [347, 243] width 125 height 12
type input "Covered"
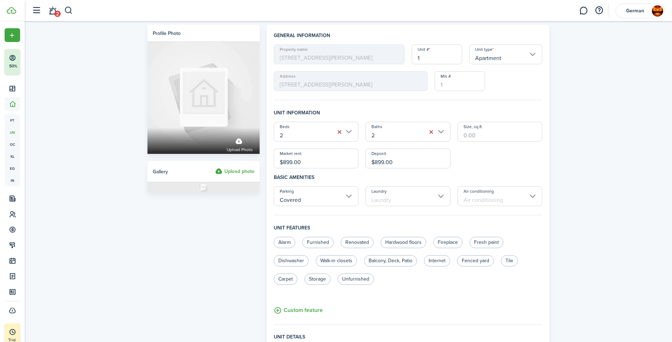
click at [395, 200] on input "Laundry" at bounding box center [407, 196] width 85 height 20
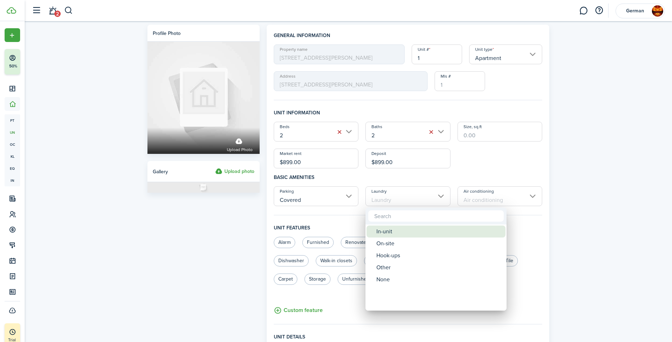
click at [390, 232] on div "In-unit" at bounding box center [438, 231] width 125 height 12
type input "In-unit"
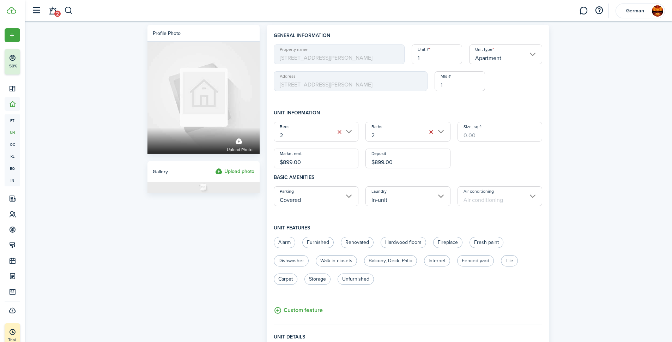
click at [461, 200] on input "Air conditioning" at bounding box center [499, 196] width 85 height 20
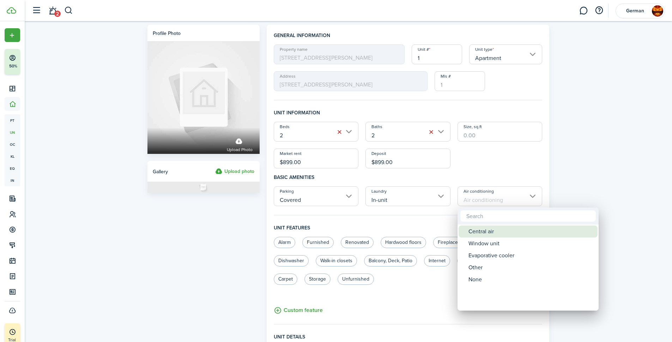
click at [470, 233] on div "Central air" at bounding box center [530, 231] width 125 height 12
type input "Central air"
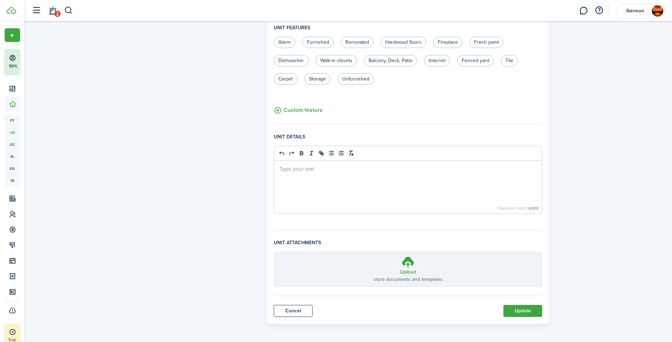
scroll to position [201, 0]
click at [518, 311] on button "Update" at bounding box center [522, 309] width 39 height 12
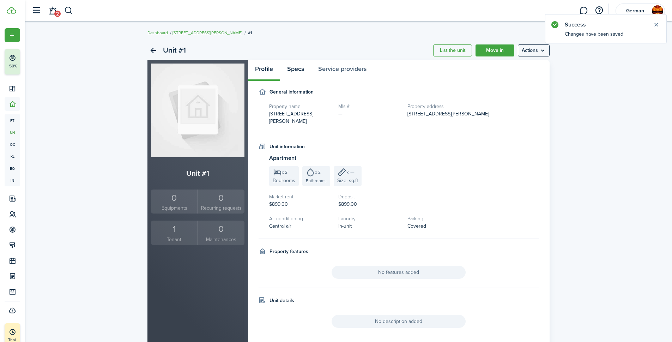
click at [294, 69] on link "Specs" at bounding box center [295, 70] width 31 height 21
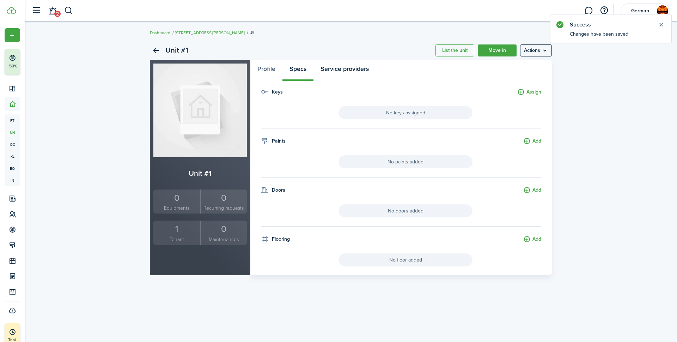
click at [362, 69] on link "Service providers" at bounding box center [344, 70] width 62 height 21
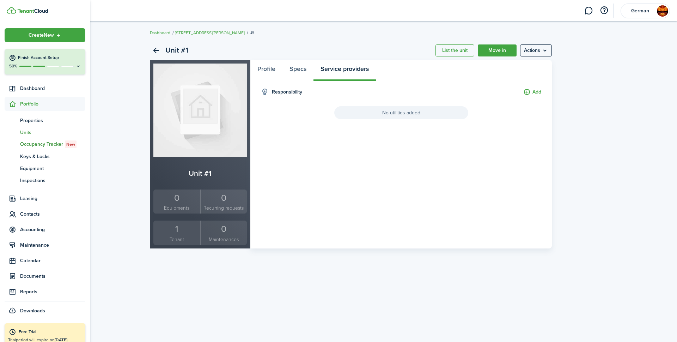
click at [45, 147] on span "Occupancy Tracker New" at bounding box center [52, 144] width 65 height 8
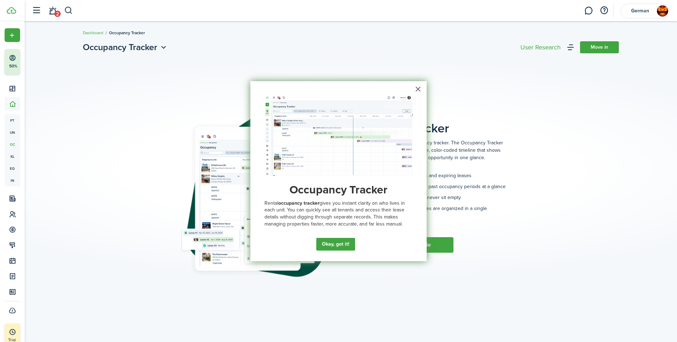
click at [345, 246] on button "Okay, got it!" at bounding box center [335, 244] width 39 height 13
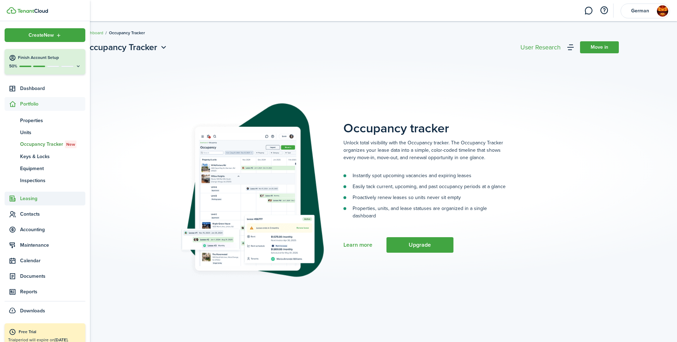
click at [35, 200] on span "Leasing" at bounding box center [52, 198] width 65 height 7
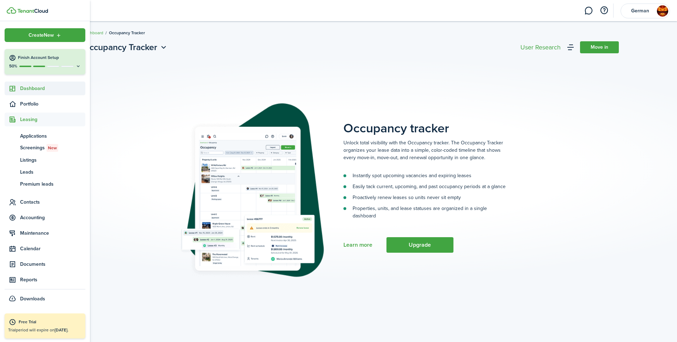
click at [35, 88] on span "Dashboard" at bounding box center [52, 88] width 65 height 7
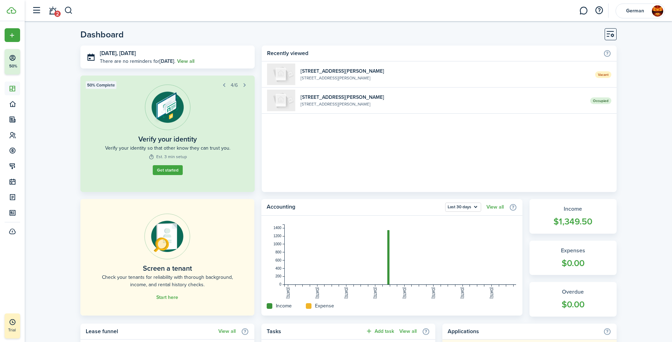
click at [183, 60] on link "View all" at bounding box center [185, 60] width 17 height 7
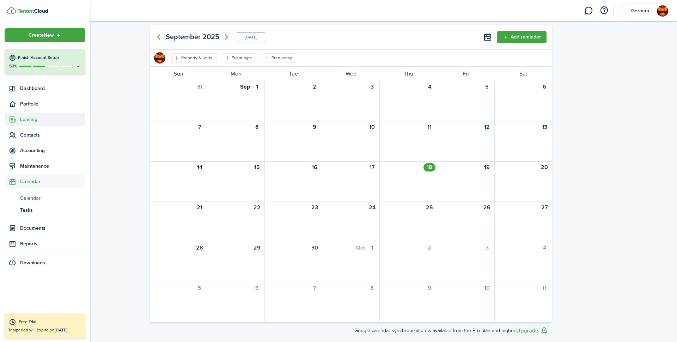
click at [31, 124] on span "Leasing" at bounding box center [45, 119] width 81 height 14
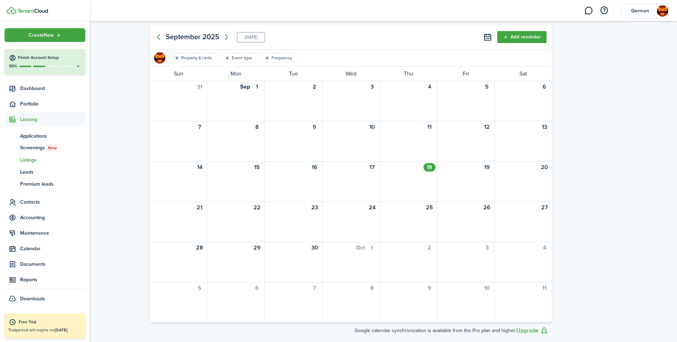
click at [35, 162] on span "Listings" at bounding box center [52, 159] width 65 height 7
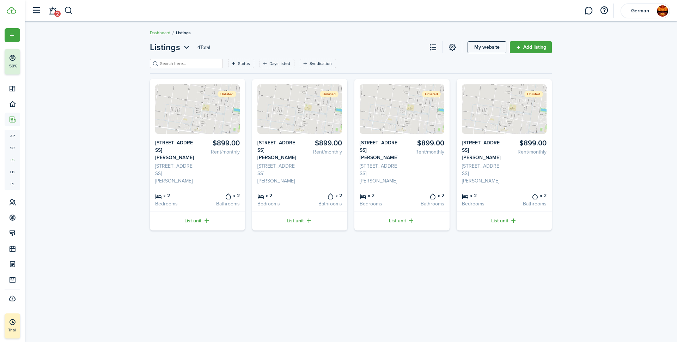
click at [412, 121] on img at bounding box center [402, 108] width 85 height 49
click at [394, 125] on img at bounding box center [402, 108] width 85 height 49
click at [391, 143] on card-listing-title "[STREET_ADDRESS][PERSON_NAME]" at bounding box center [380, 150] width 40 height 22
click at [399, 114] on img at bounding box center [402, 108] width 85 height 49
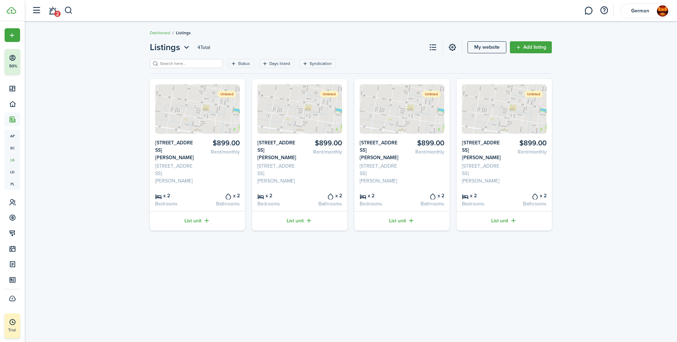
click at [399, 114] on img at bounding box center [402, 108] width 85 height 49
click at [387, 124] on img at bounding box center [402, 108] width 85 height 49
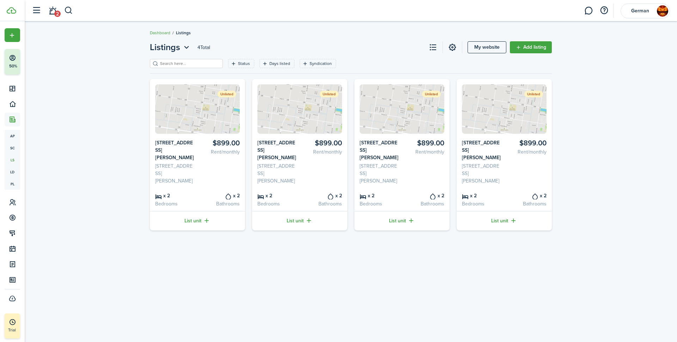
drag, startPoint x: 387, startPoint y: 124, endPoint x: 383, endPoint y: 130, distance: 7.7
click at [387, 123] on img at bounding box center [402, 108] width 85 height 49
click at [303, 155] on card-listing-description "Rent/monthly" at bounding box center [323, 151] width 40 height 7
click at [402, 113] on img at bounding box center [402, 108] width 85 height 49
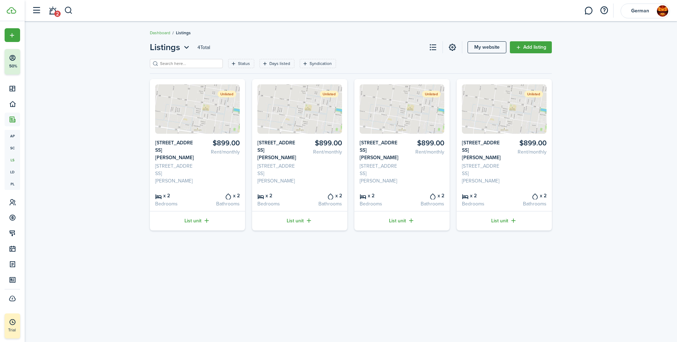
click at [418, 118] on img at bounding box center [402, 108] width 85 height 49
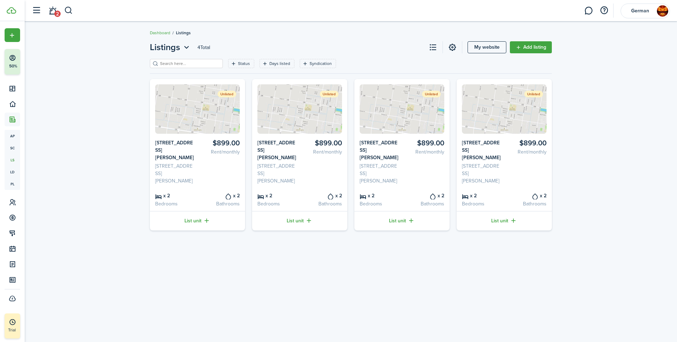
click at [418, 118] on img at bounding box center [402, 108] width 85 height 49
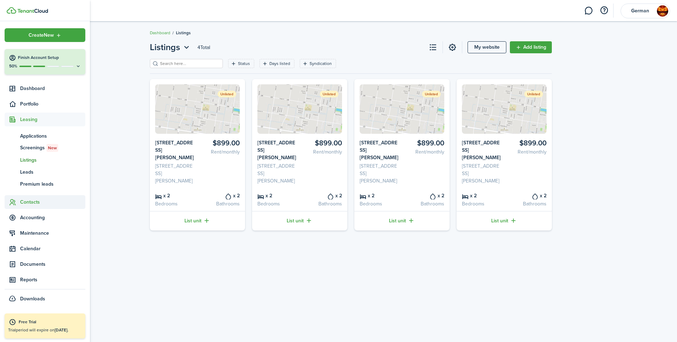
click at [35, 200] on span "Contacts" at bounding box center [52, 201] width 65 height 7
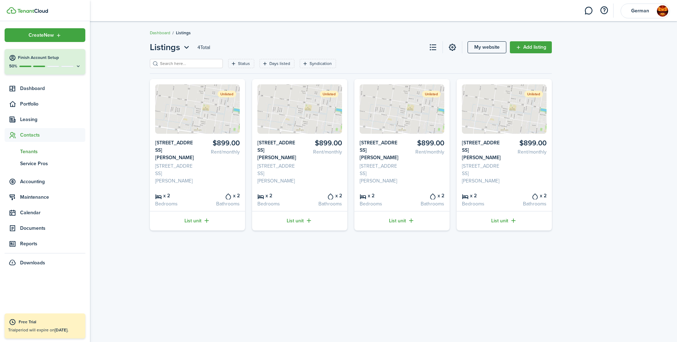
click at [38, 154] on span "Tenants" at bounding box center [52, 151] width 65 height 7
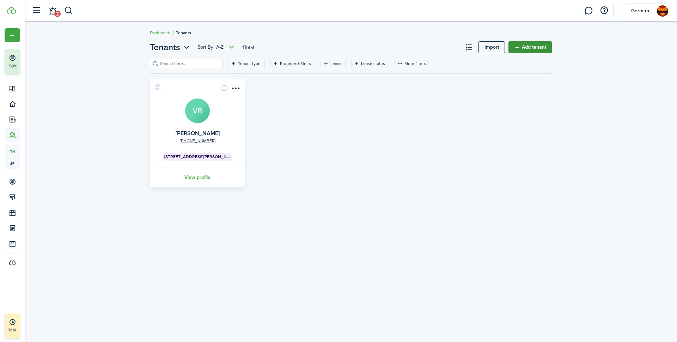
click at [515, 48] on link "Add tenant" at bounding box center [529, 47] width 43 height 12
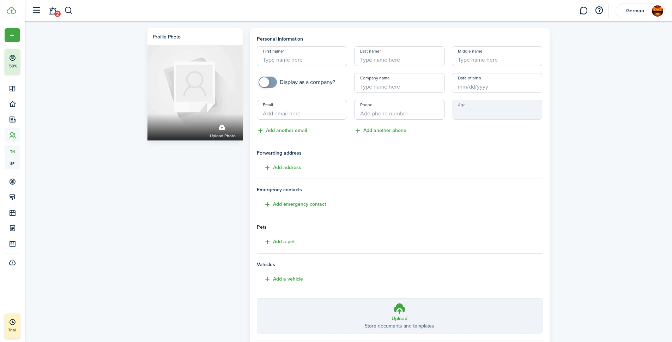
click at [292, 63] on input "First name" at bounding box center [302, 56] width 91 height 20
type input "[PERSON_NAME]"
click at [374, 58] on input "Last name" at bounding box center [399, 56] width 91 height 20
type input "[PERSON_NAME]"
click at [288, 113] on input "Email" at bounding box center [302, 110] width 91 height 20
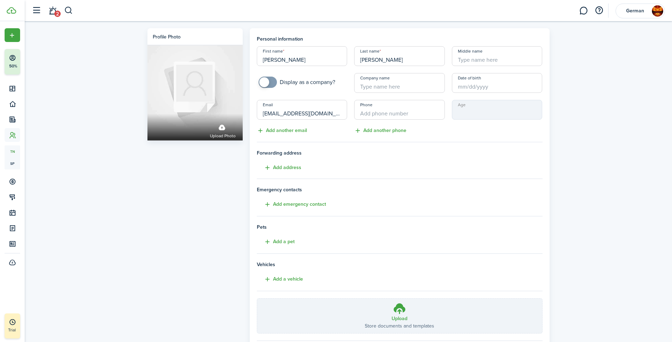
type input "[EMAIL_ADDRESS][DOMAIN_NAME]"
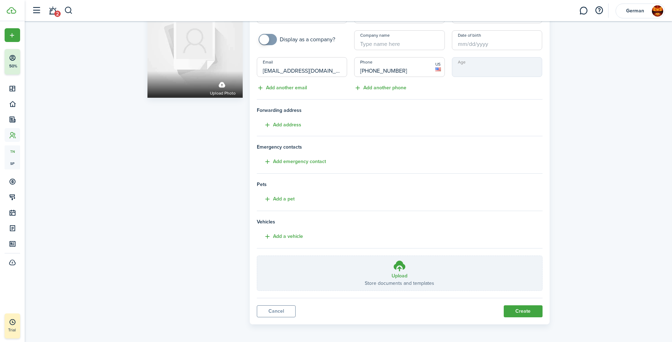
scroll to position [44, 0]
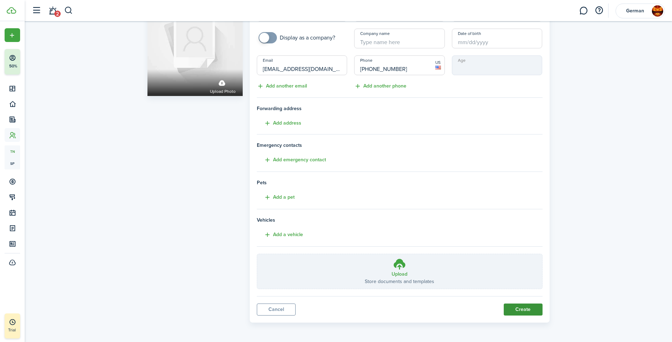
type input "[PHONE_NUMBER]"
click at [528, 312] on button "Create" at bounding box center [523, 309] width 39 height 12
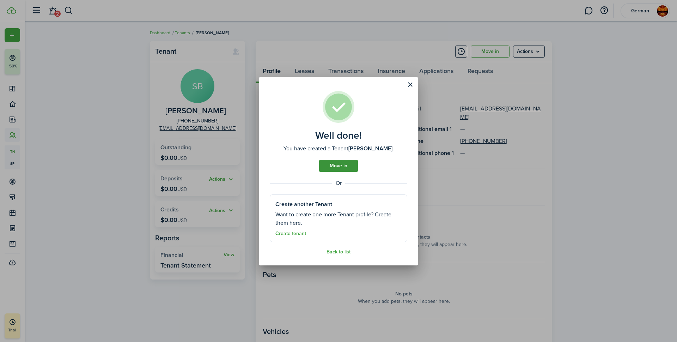
click at [342, 168] on link "Move in" at bounding box center [338, 166] width 39 height 12
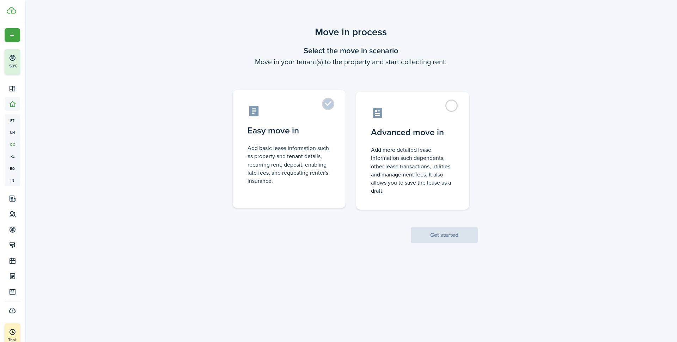
click at [280, 159] on control-radio-card-description "Add basic lease information such as property and tenant details, recurring rent…" at bounding box center [289, 164] width 83 height 41
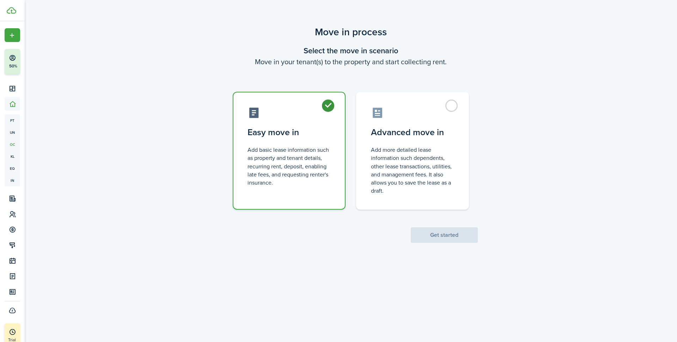
radio input "true"
click at [443, 228] on button "Get started" at bounding box center [444, 235] width 67 height 16
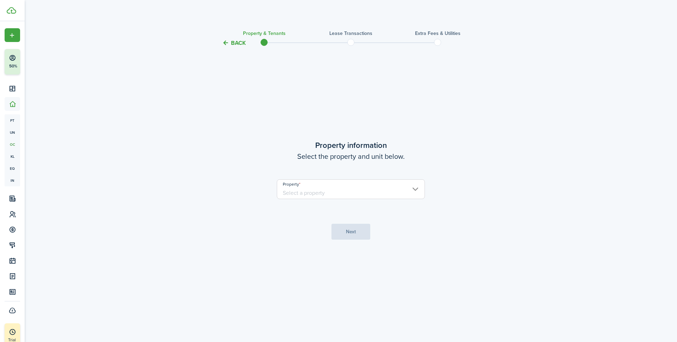
click at [342, 192] on input "Property" at bounding box center [351, 189] width 148 height 20
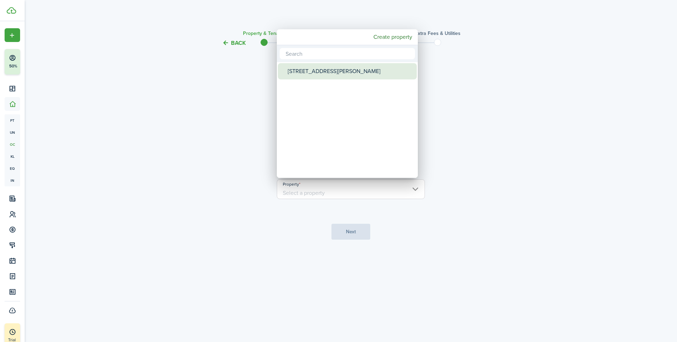
click at [316, 75] on div "[STREET_ADDRESS][PERSON_NAME]" at bounding box center [350, 71] width 125 height 16
type input "[STREET_ADDRESS][PERSON_NAME]"
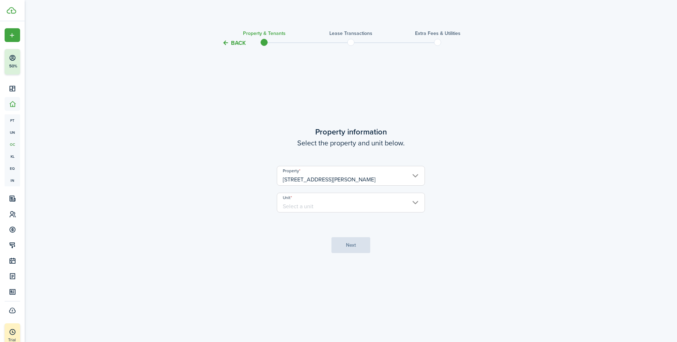
click at [304, 200] on input "Unit" at bounding box center [351, 203] width 148 height 20
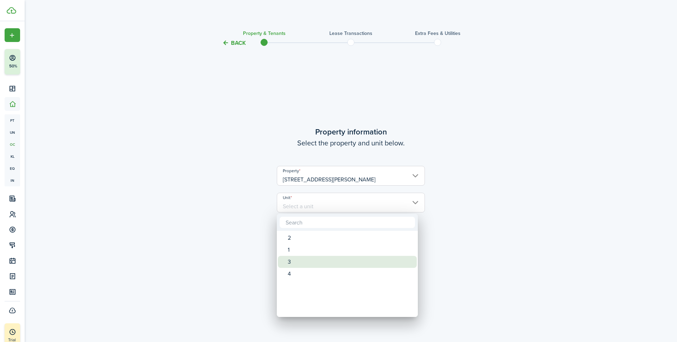
click at [304, 260] on div "3" at bounding box center [350, 262] width 125 height 12
type input "3"
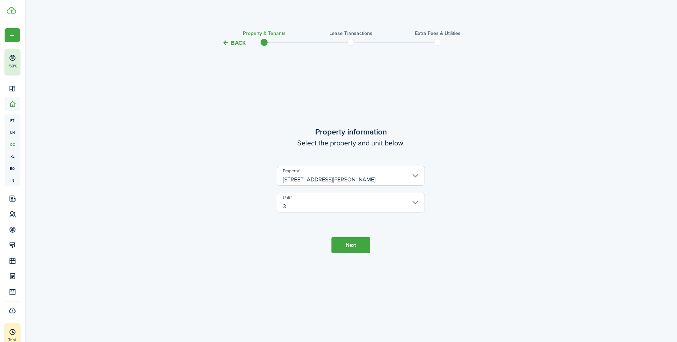
click at [347, 246] on button "Next" at bounding box center [350, 245] width 39 height 16
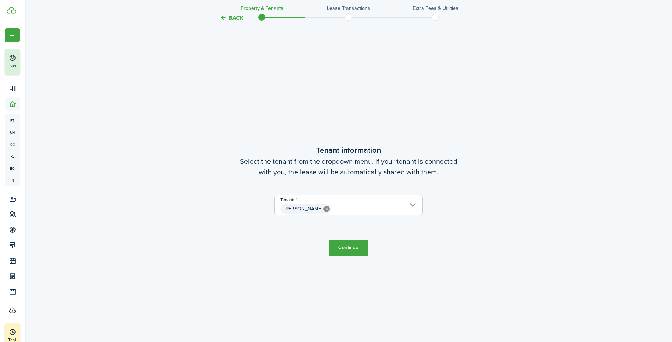
scroll to position [294, 0]
click at [345, 245] on button "Continue" at bounding box center [348, 247] width 39 height 16
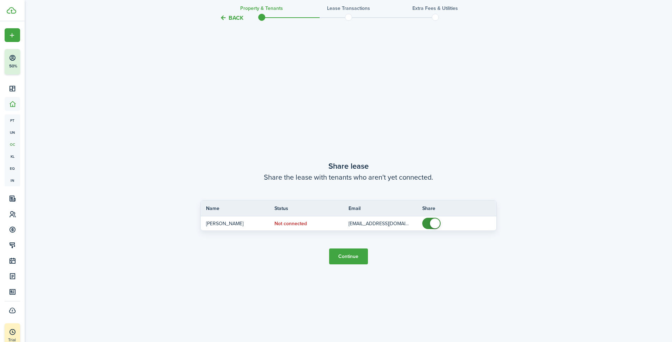
scroll to position [636, 0]
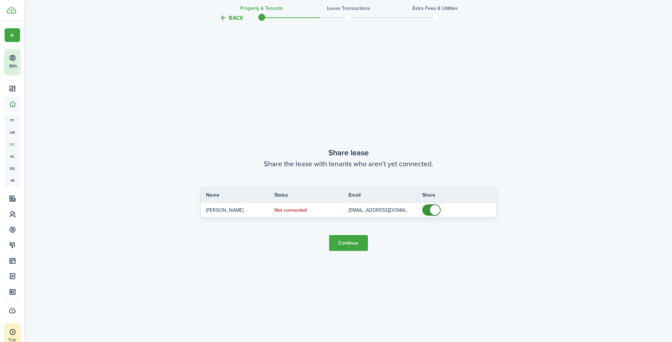
click at [341, 243] on button "Continue" at bounding box center [348, 243] width 39 height 16
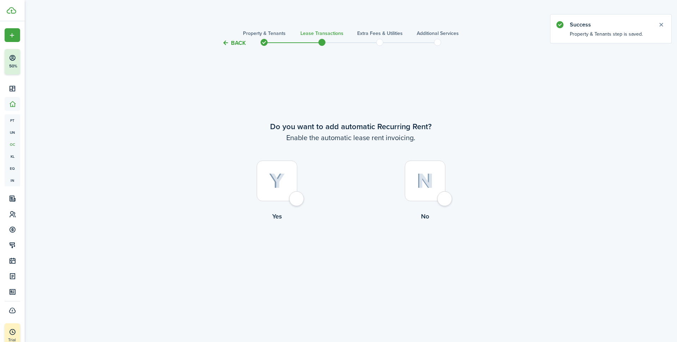
click at [295, 194] on div at bounding box center [277, 180] width 41 height 41
radio input "true"
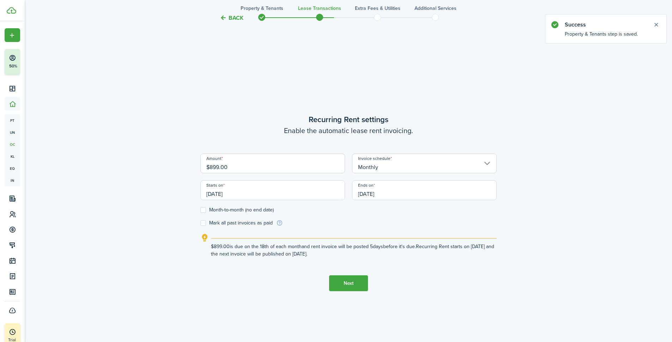
scroll to position [294, 0]
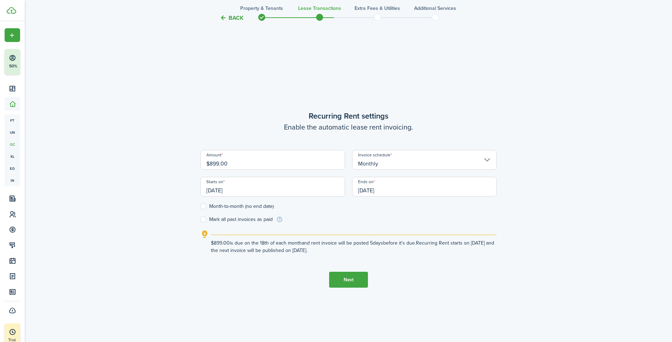
click at [256, 187] on input "[DATE]" at bounding box center [272, 187] width 145 height 20
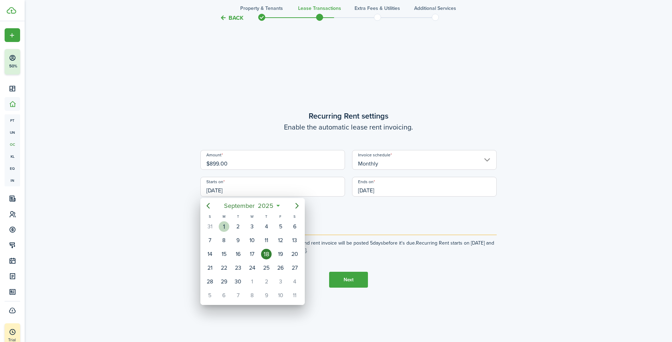
click at [222, 224] on div "1" at bounding box center [224, 226] width 11 height 11
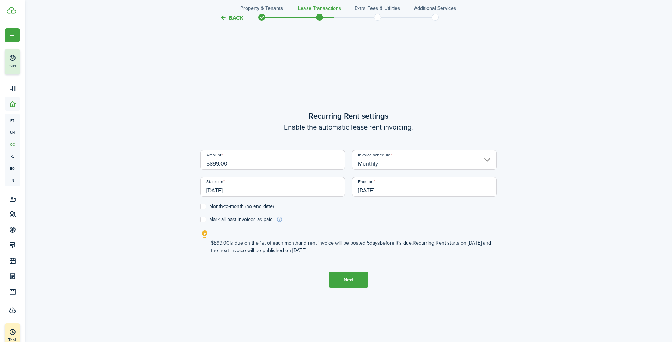
type input "[DATE]"
click at [379, 190] on input "[DATE]" at bounding box center [424, 187] width 145 height 20
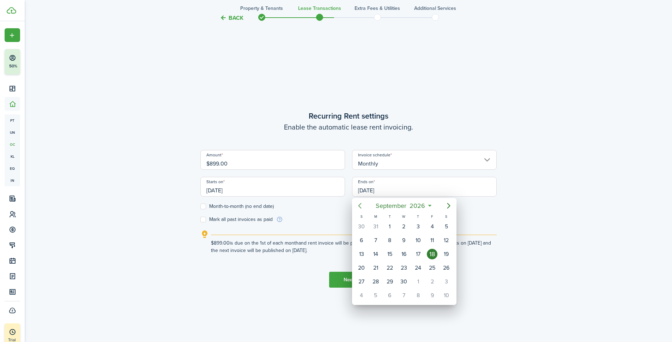
click at [360, 206] on icon "Previous page" at bounding box center [359, 205] width 8 height 8
click at [371, 298] on div "31" at bounding box center [375, 295] width 11 height 11
type input "[DATE]"
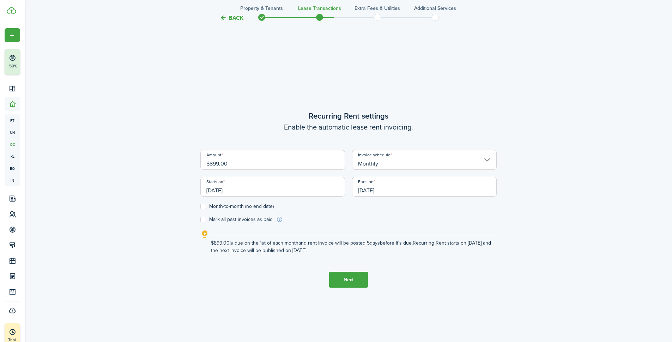
click at [208, 205] on label "Month-to-month (no end date)" at bounding box center [236, 206] width 73 height 6
click at [200, 206] on input "Month-to-month (no end date)" at bounding box center [200, 206] width 0 height 0
checkbox input "true"
click at [349, 276] on button "Next" at bounding box center [348, 280] width 39 height 16
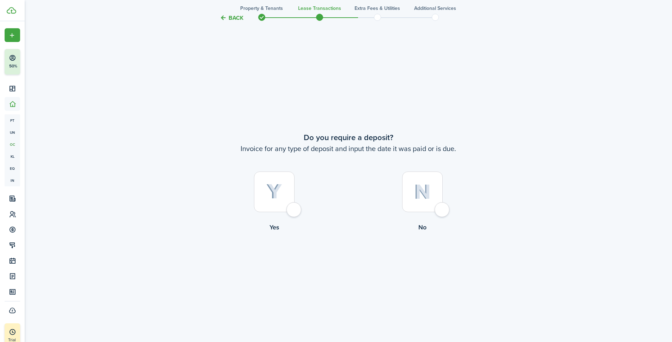
scroll to position [636, 0]
click at [292, 209] on div at bounding box center [274, 190] width 41 height 41
radio input "true"
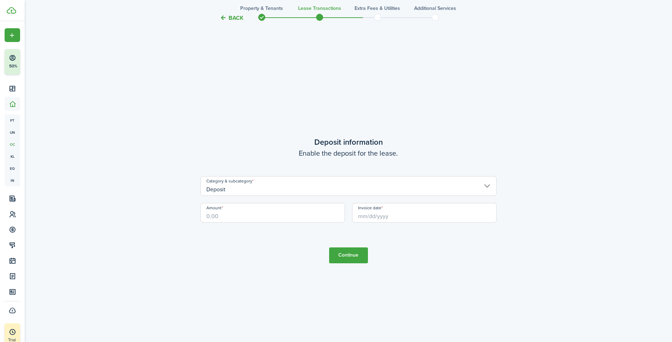
scroll to position [978, 0]
click at [248, 220] on input "Amount" at bounding box center [272, 212] width 145 height 20
click at [376, 213] on input "Invoice date" at bounding box center [424, 212] width 145 height 20
type input "$899.00"
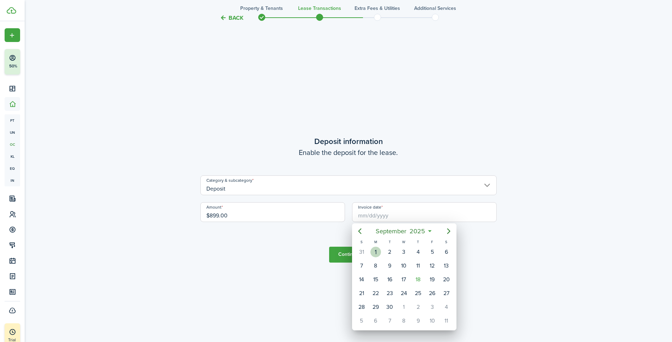
click at [377, 251] on div "1" at bounding box center [375, 251] width 11 height 11
type input "[DATE]"
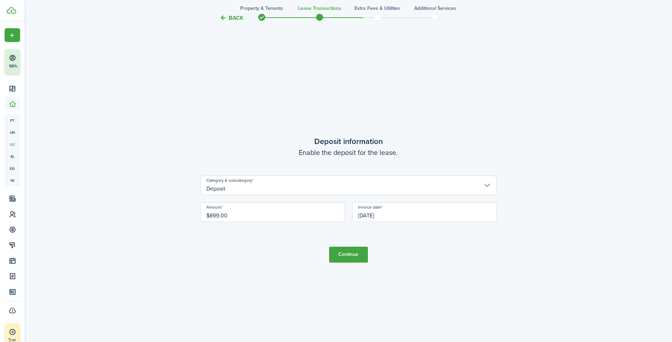
click at [341, 255] on button "Continue" at bounding box center [348, 254] width 39 height 16
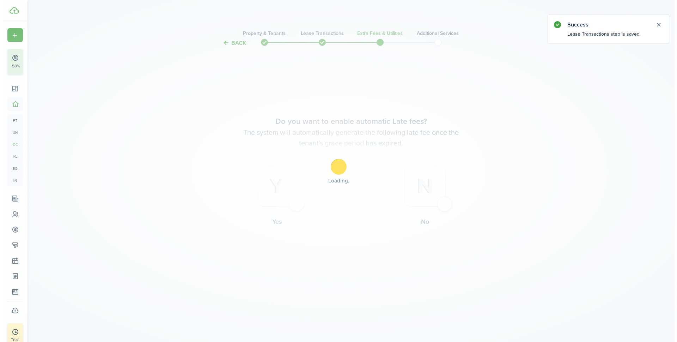
scroll to position [0, 0]
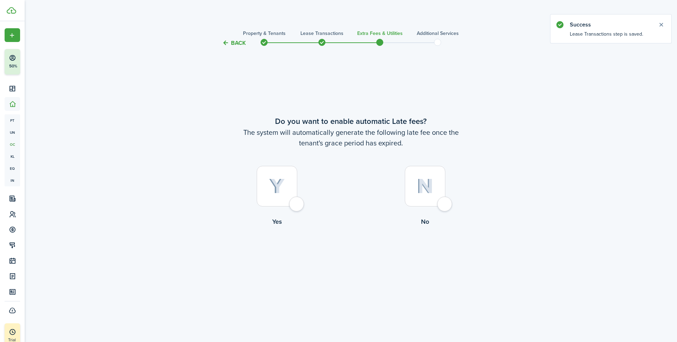
click at [297, 206] on div at bounding box center [277, 186] width 41 height 41
radio input "true"
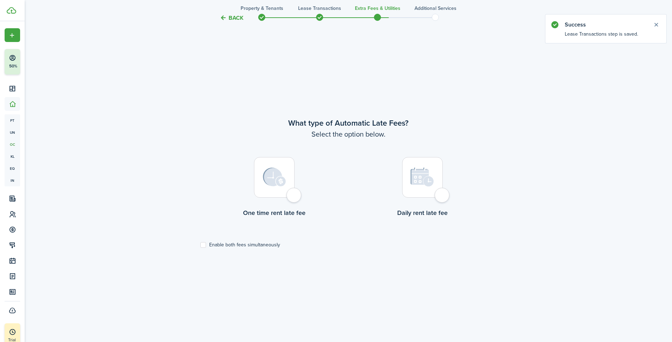
scroll to position [294, 0]
click at [443, 197] on div at bounding box center [422, 177] width 41 height 41
radio input "true"
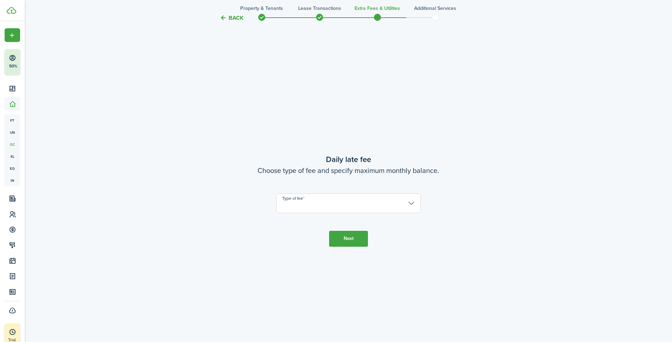
scroll to position [636, 0]
click at [335, 206] on input "Type of fee" at bounding box center [348, 202] width 145 height 20
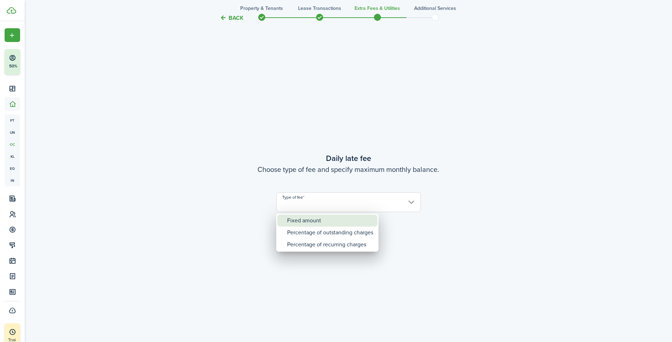
click at [327, 221] on div "Fixed amount" at bounding box center [330, 220] width 86 height 12
type input "Fixed amount"
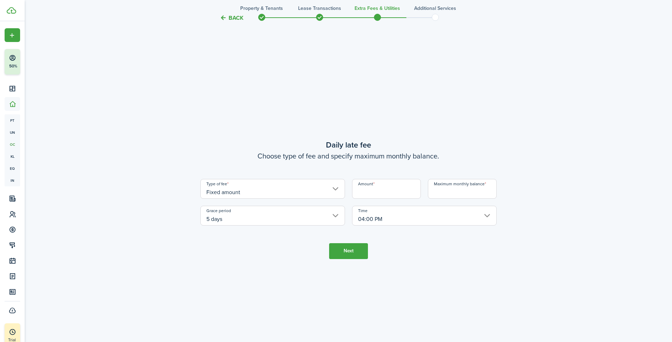
click at [386, 187] on input "Amount" at bounding box center [386, 189] width 69 height 20
click at [437, 213] on input "04:00 PM" at bounding box center [424, 216] width 145 height 20
type input "$10.00"
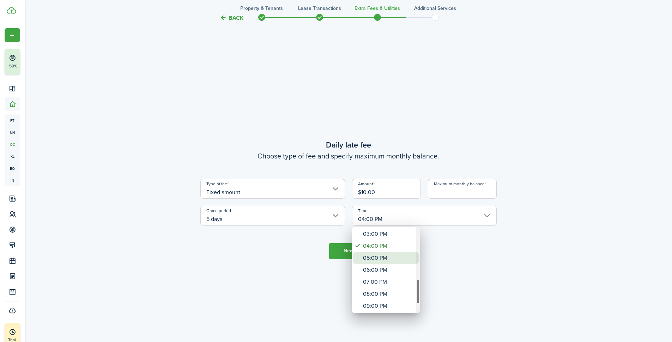
click at [379, 260] on div "05:00 PM" at bounding box center [388, 258] width 51 height 12
type input "05:00 PM"
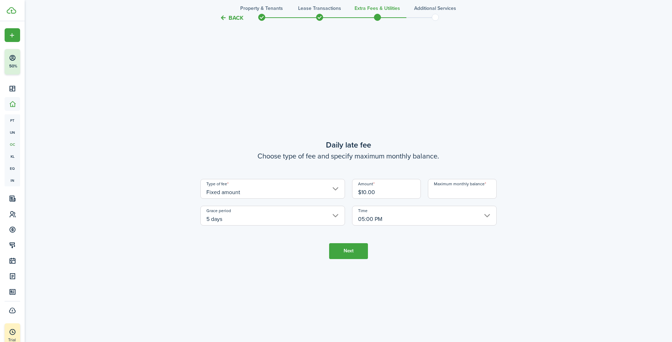
click at [450, 187] on input "Maximum monthly balance" at bounding box center [462, 189] width 69 height 20
click at [474, 192] on input "Maximum monthly balance" at bounding box center [462, 189] width 69 height 20
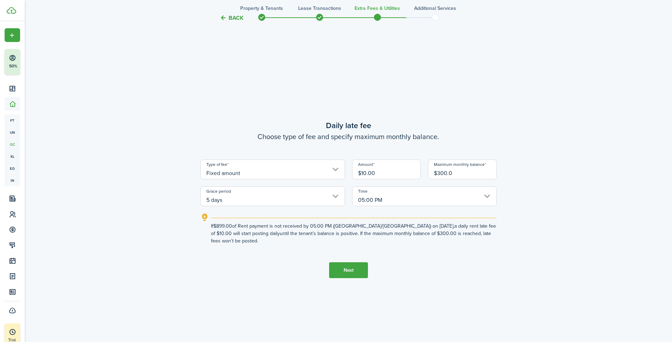
type input "$300.00"
drag, startPoint x: 464, startPoint y: 177, endPoint x: 401, endPoint y: 178, distance: 63.8
click at [401, 178] on div "Type of fee Fixed amount Amount $10.00 Maximum monthly balance $300.00 Grace pe…" at bounding box center [348, 182] width 303 height 47
type input "$1,300.00"
click at [348, 268] on button "Next" at bounding box center [348, 270] width 39 height 16
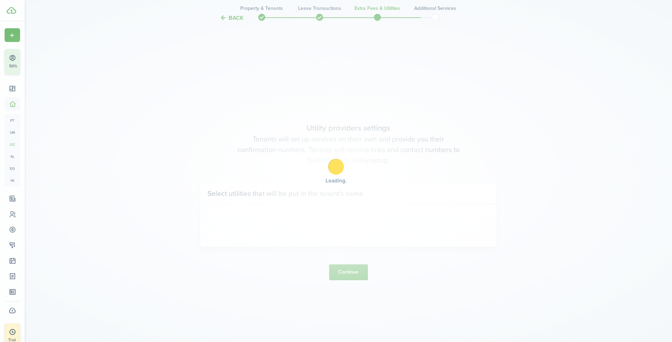
scroll to position [978, 0]
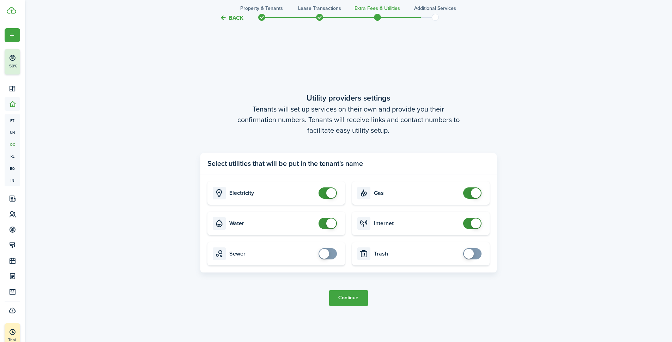
checkbox input "false"
click at [324, 194] on span at bounding box center [327, 192] width 7 height 11
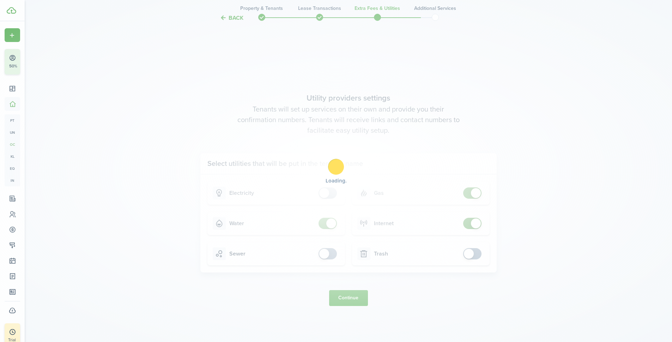
click at [327, 221] on div "Loading" at bounding box center [336, 171] width 672 height 342
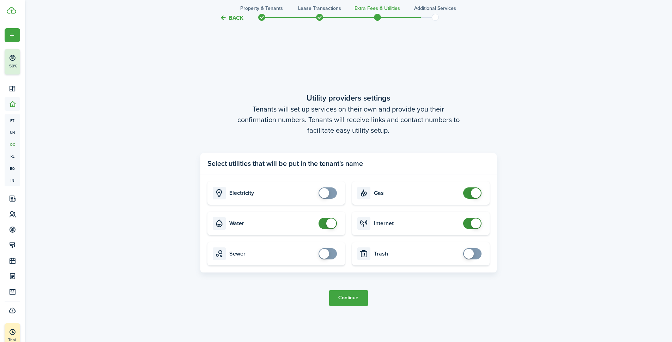
checkbox input "false"
click at [327, 221] on span at bounding box center [331, 223] width 10 height 10
checkbox input "false"
click at [469, 193] on span at bounding box center [472, 192] width 7 height 11
checkbox input "false"
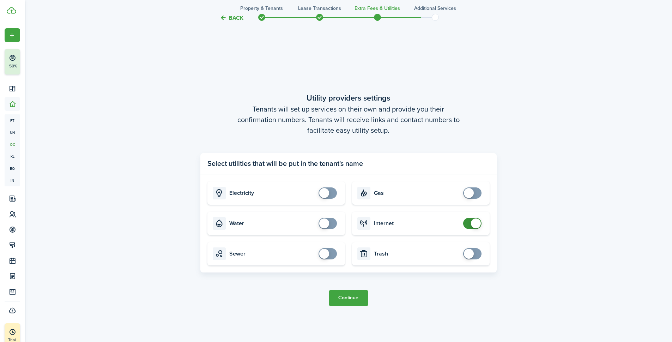
click at [469, 221] on span at bounding box center [472, 223] width 7 height 11
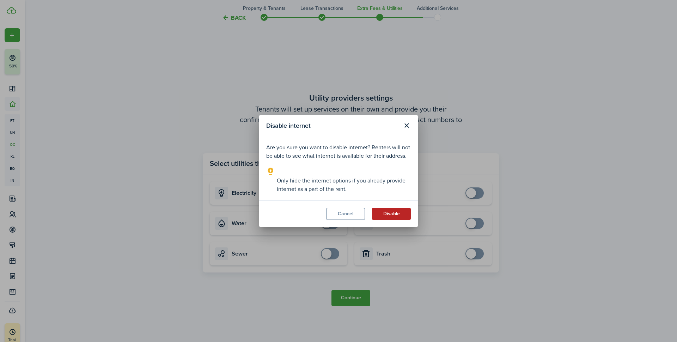
click at [383, 211] on button "Disable" at bounding box center [391, 214] width 39 height 12
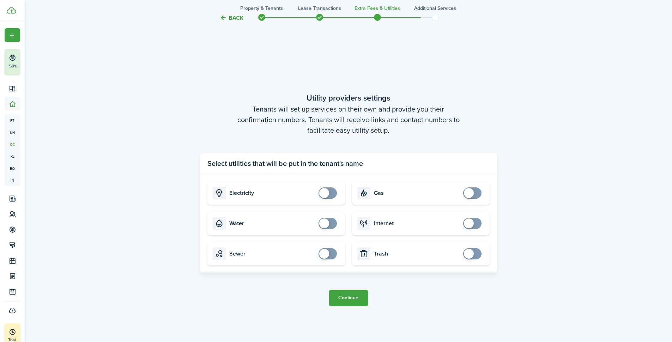
click at [350, 298] on button "Continue" at bounding box center [348, 298] width 39 height 16
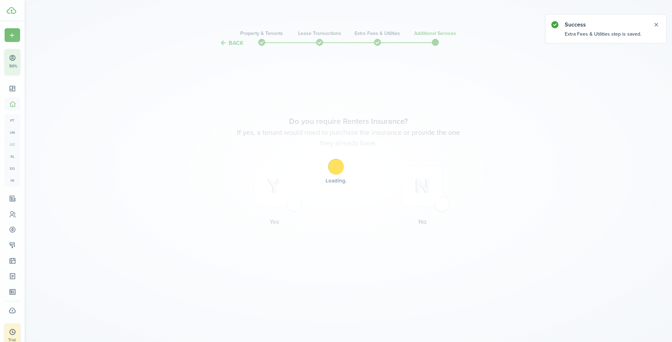
scroll to position [0, 0]
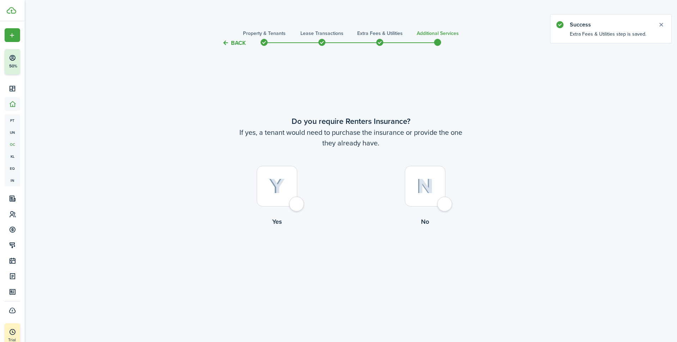
click at [414, 190] on div at bounding box center [425, 186] width 41 height 41
radio input "true"
click at [353, 252] on button "Complete move in" at bounding box center [351, 256] width 52 height 16
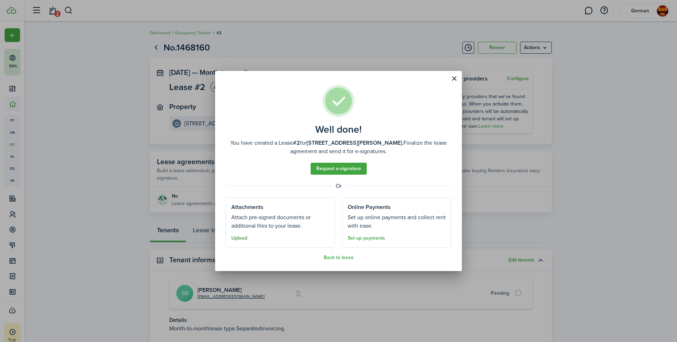
click at [243, 239] on button "Upload" at bounding box center [239, 238] width 16 height 6
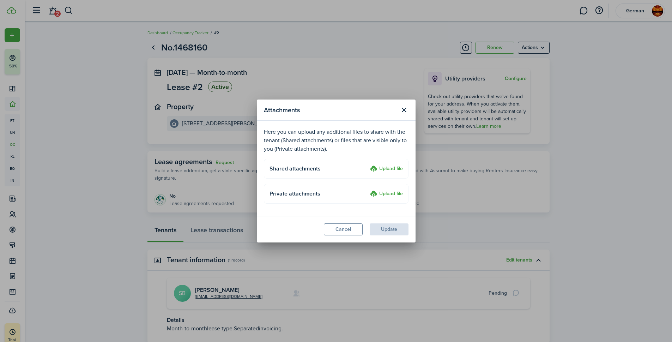
click at [377, 169] on label "Upload file" at bounding box center [386, 169] width 33 height 8
click at [367, 165] on input "Upload file" at bounding box center [367, 165] width 0 height 0
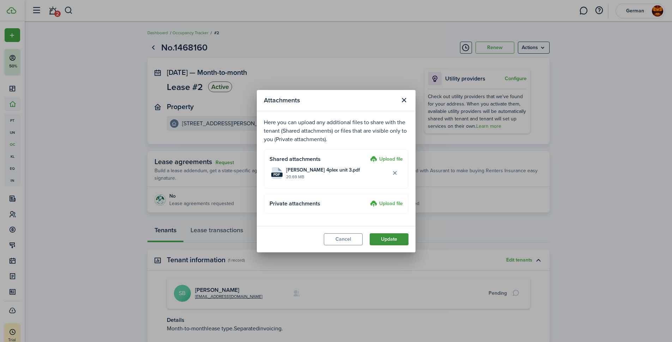
click at [382, 233] on button "Update" at bounding box center [389, 239] width 39 height 12
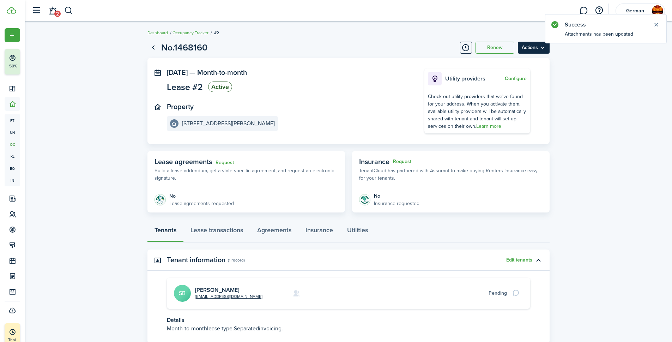
click at [530, 46] on menu-btn "Actions" at bounding box center [534, 48] width 32 height 12
click at [529, 49] on menu-btn "Actions" at bounding box center [534, 48] width 32 height 12
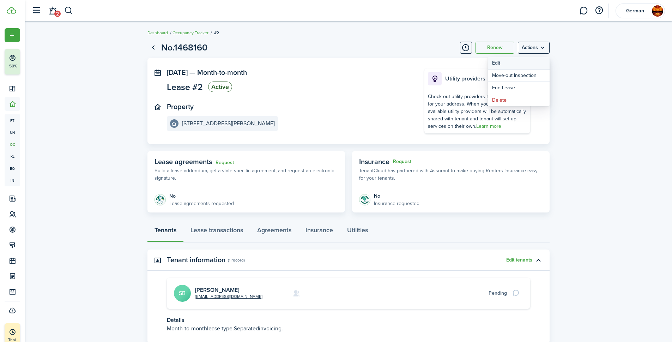
click at [504, 63] on button "Edit" at bounding box center [519, 63] width 62 height 12
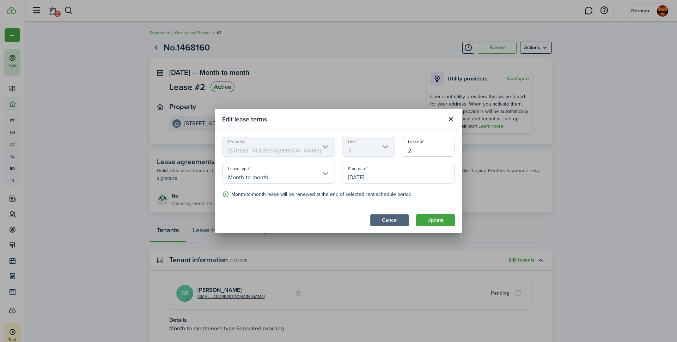
click at [392, 220] on button "Cancel" at bounding box center [389, 220] width 39 height 12
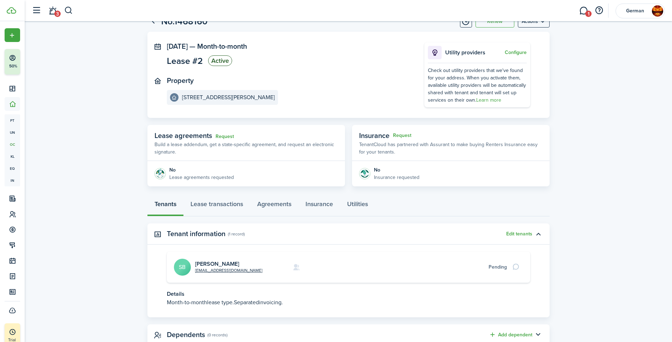
scroll to position [14, 0]
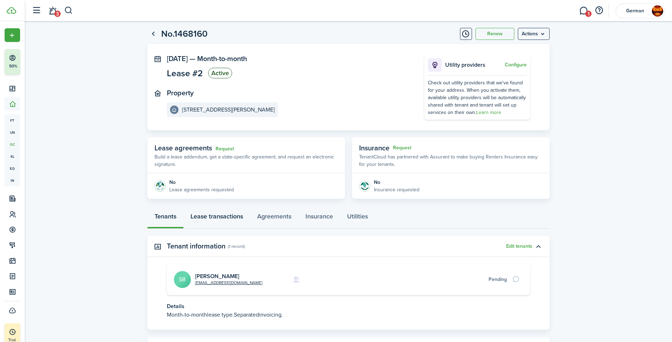
click at [230, 220] on link "Lease transactions" at bounding box center [216, 217] width 67 height 21
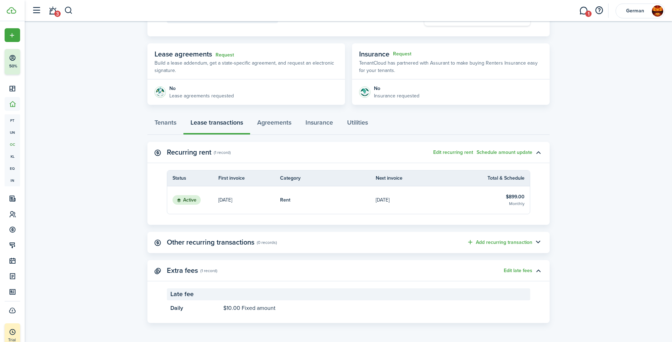
scroll to position [108, 0]
click at [501, 196] on link "$899.00 Monthly" at bounding box center [500, 200] width 58 height 28
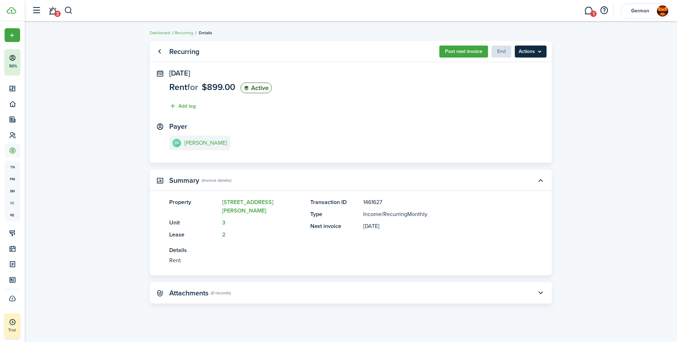
click at [534, 50] on menu-btn "Actions" at bounding box center [531, 51] width 32 height 12
click at [486, 158] on panel-main-body "[DATE] Rent for $899.00 Active Add tag Payer SB [PERSON_NAME]" at bounding box center [351, 115] width 402 height 93
click at [516, 54] on menu-btn "Actions" at bounding box center [531, 51] width 32 height 12
click at [507, 114] on panel-main-body "[DATE] Rent for $899.00 Active Add tag Payer SB [PERSON_NAME]" at bounding box center [351, 115] width 402 height 93
click at [257, 89] on status "Active" at bounding box center [255, 88] width 31 height 11
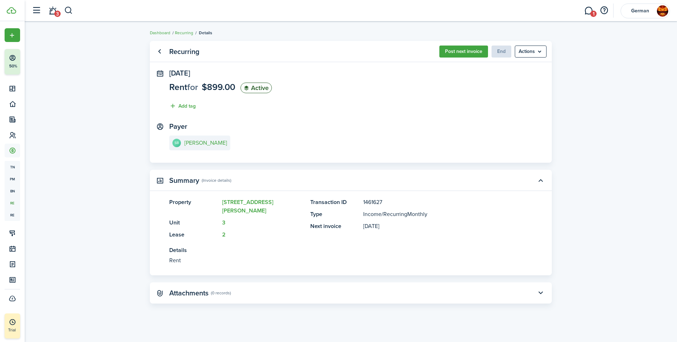
click at [182, 54] on panel-main-title "Recurring" at bounding box center [184, 52] width 30 height 8
click at [183, 33] on link "Recurring" at bounding box center [184, 33] width 18 height 6
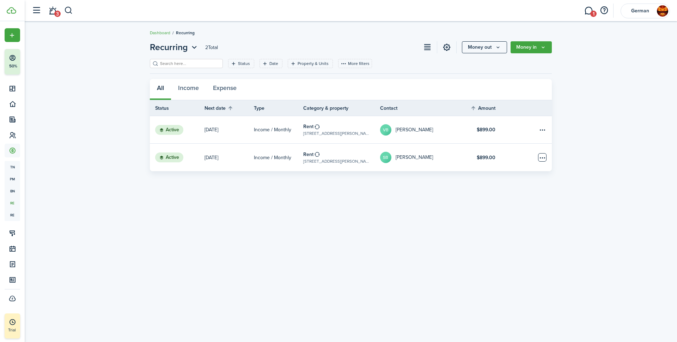
click at [542, 159] on table-menu-btn-icon "Open menu" at bounding box center [542, 157] width 8 height 8
click at [385, 152] on avatar-text "SB" at bounding box center [385, 157] width 11 height 11
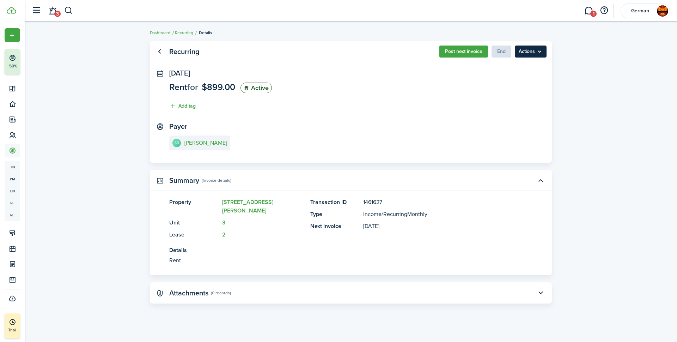
click at [539, 54] on menu-btn "Actions" at bounding box center [531, 51] width 32 height 12
click at [457, 188] on panel-main-header "Summary (Invoice details)" at bounding box center [351, 180] width 402 height 21
click at [212, 146] on e-details-info-title "[PERSON_NAME]" at bounding box center [205, 143] width 43 height 6
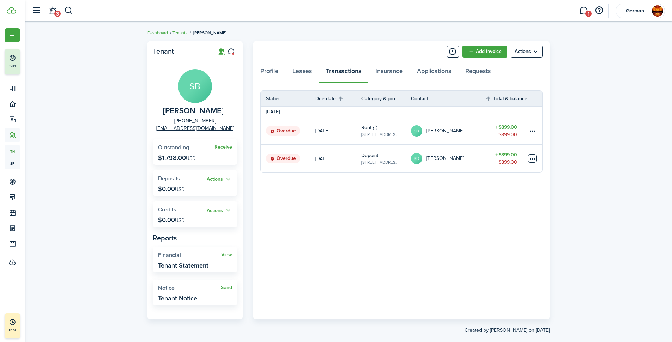
click at [528, 159] on table-menu-btn-icon at bounding box center [532, 158] width 8 height 8
click at [506, 184] on link "Mark as paid" at bounding box center [506, 184] width 62 height 12
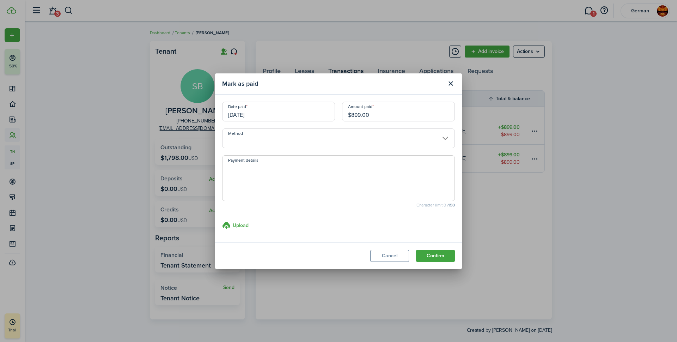
click at [303, 136] on input "Method" at bounding box center [338, 138] width 233 height 20
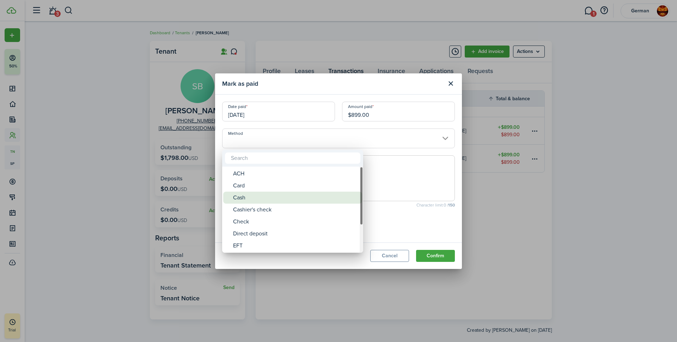
click at [273, 199] on div "Cash" at bounding box center [295, 197] width 125 height 12
type input "Cash"
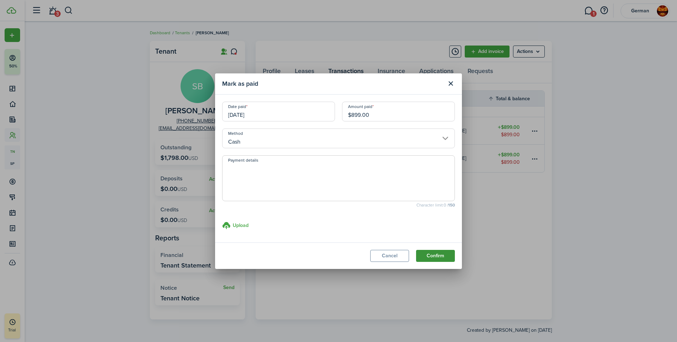
click at [435, 257] on button "Confirm" at bounding box center [435, 256] width 39 height 12
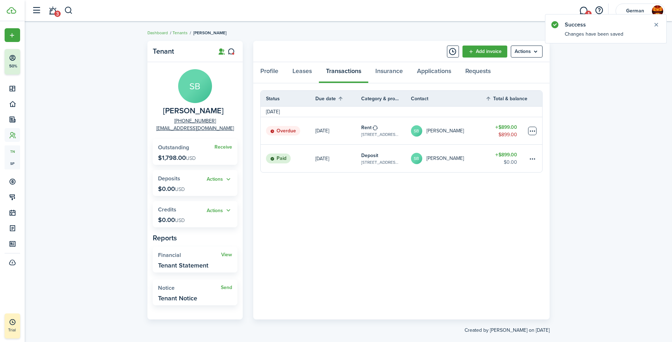
click at [530, 131] on table-menu-btn-icon at bounding box center [532, 131] width 8 height 8
click at [507, 143] on button "Edit" at bounding box center [506, 145] width 62 height 12
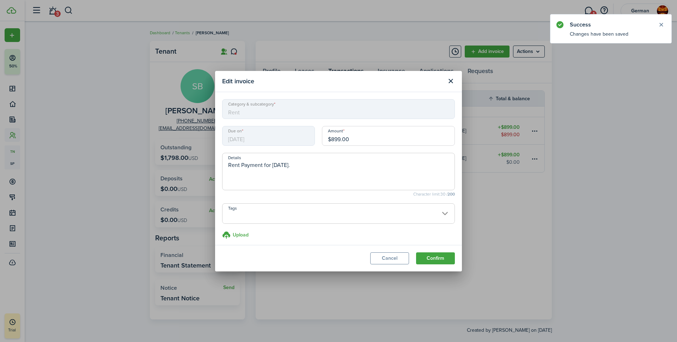
drag, startPoint x: 355, startPoint y: 141, endPoint x: 246, endPoint y: 141, distance: 109.3
click at [246, 141] on div "Due on [DATE] Amount $899.00" at bounding box center [339, 139] width 240 height 27
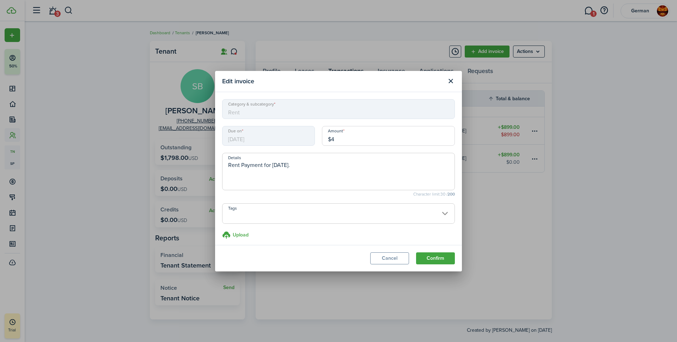
type input "$"
type input "$101.00"
click at [310, 158] on span "Rent Payment for [DATE]." at bounding box center [338, 171] width 233 height 37
click at [310, 162] on textarea "Rent Payment for [DATE]." at bounding box center [339, 173] width 232 height 25
type textarea "Rent Payment for [DATE]. Partial"
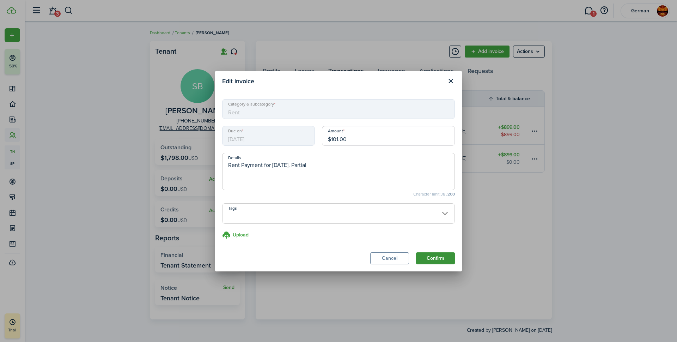
click at [429, 259] on button "Confirm" at bounding box center [435, 258] width 39 height 12
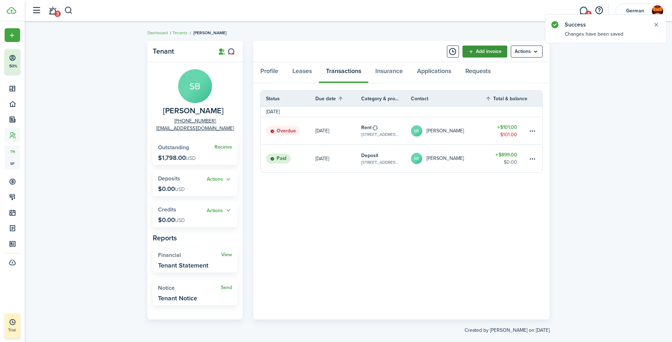
click at [490, 53] on link "Add invoice" at bounding box center [484, 51] width 45 height 12
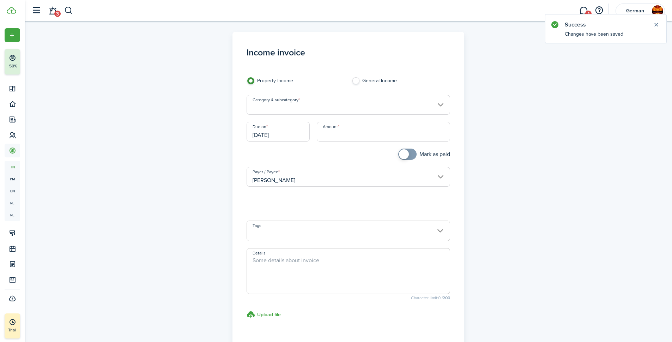
click at [328, 111] on input "Category & subcategory" at bounding box center [347, 105] width 203 height 20
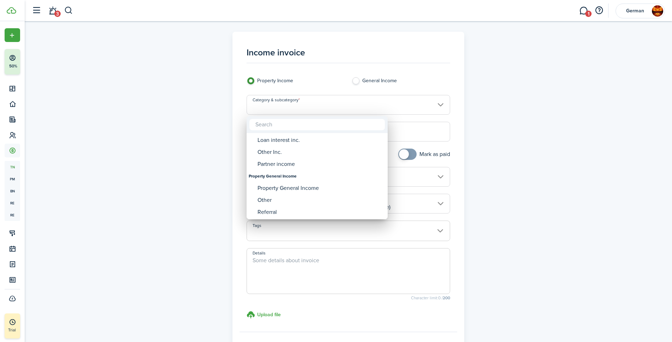
click at [464, 157] on div at bounding box center [336, 171] width 785 height 455
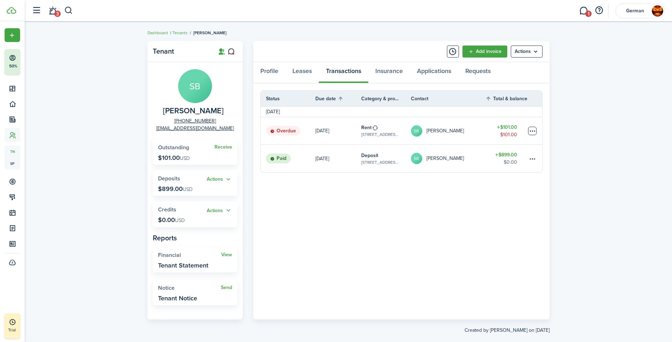
click at [532, 129] on table-menu-btn-icon at bounding box center [532, 131] width 8 height 8
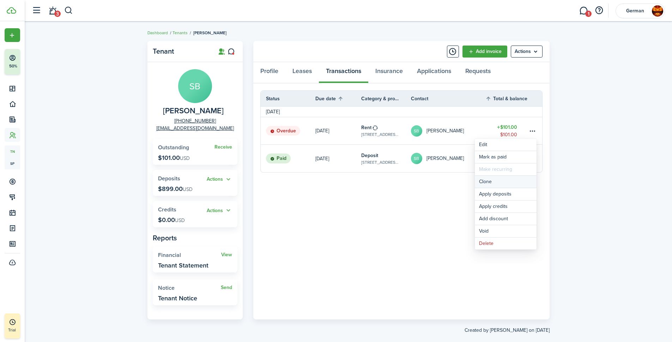
click at [509, 183] on link "Clone" at bounding box center [506, 182] width 62 height 12
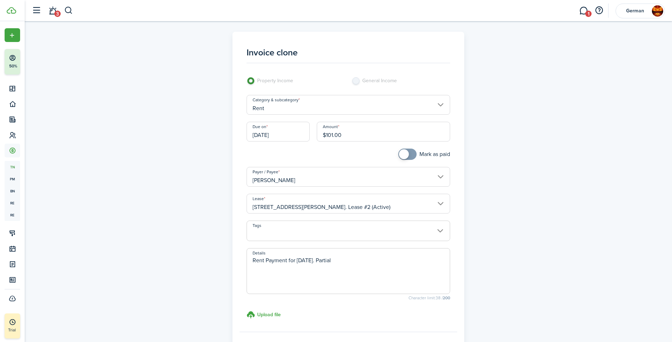
drag, startPoint x: 349, startPoint y: 134, endPoint x: 272, endPoint y: 134, distance: 77.2
click at [273, 134] on div "Due on [DATE] Amount $101.00" at bounding box center [348, 135] width 211 height 27
click at [272, 134] on input "[DATE]" at bounding box center [277, 132] width 63 height 20
type input "$349.50"
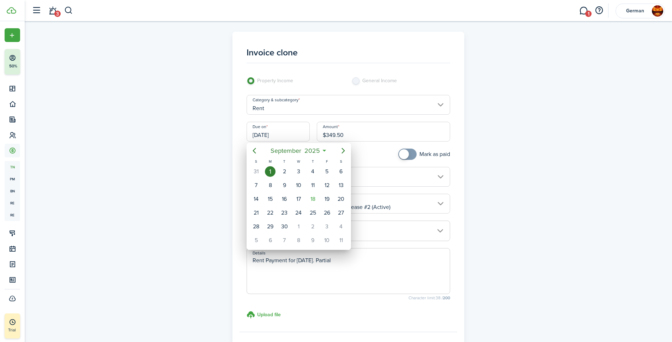
click at [367, 155] on div at bounding box center [336, 171] width 785 height 455
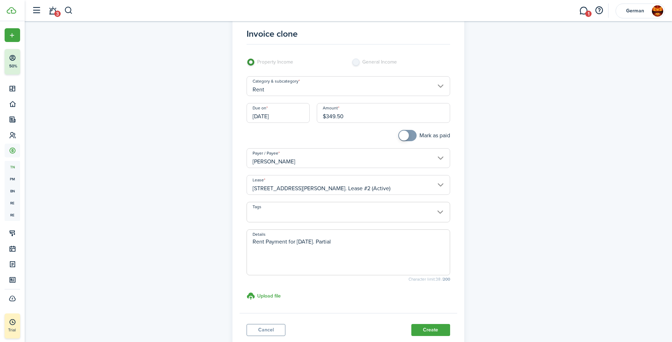
scroll to position [35, 0]
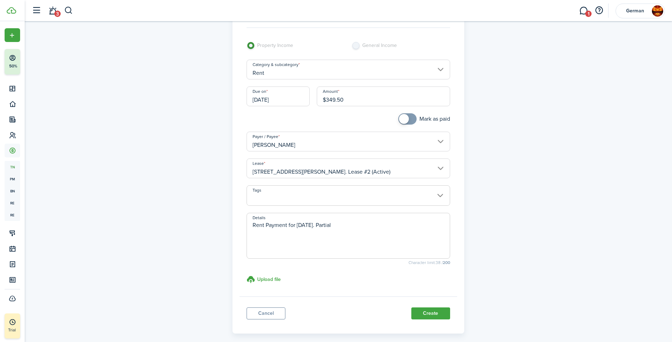
click at [365, 224] on textarea "Rent Payment for [DATE]. Partial" at bounding box center [348, 238] width 203 height 34
click at [436, 313] on button "Create" at bounding box center [430, 313] width 39 height 12
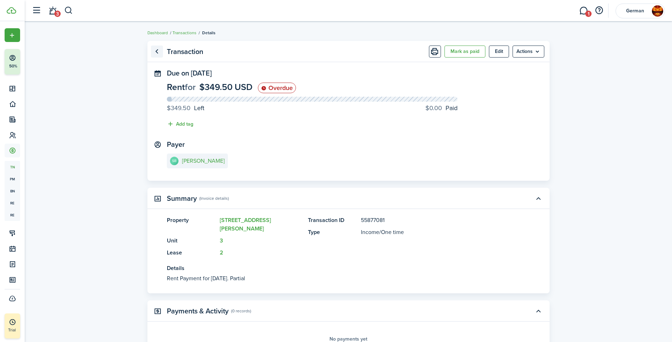
drag, startPoint x: 183, startPoint y: 54, endPoint x: 158, endPoint y: 50, distance: 25.6
click at [182, 53] on panel-main-title "Transaction" at bounding box center [185, 52] width 36 height 8
click at [157, 49] on link "Go back" at bounding box center [157, 51] width 12 height 12
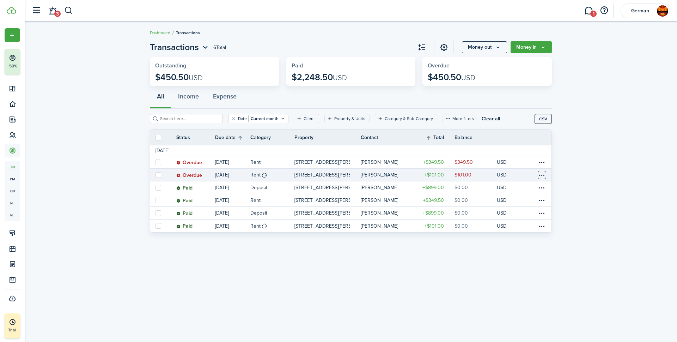
click at [538, 175] on table-menu-btn-icon at bounding box center [542, 175] width 8 height 8
click at [502, 199] on link "Mark as paid" at bounding box center [516, 201] width 62 height 12
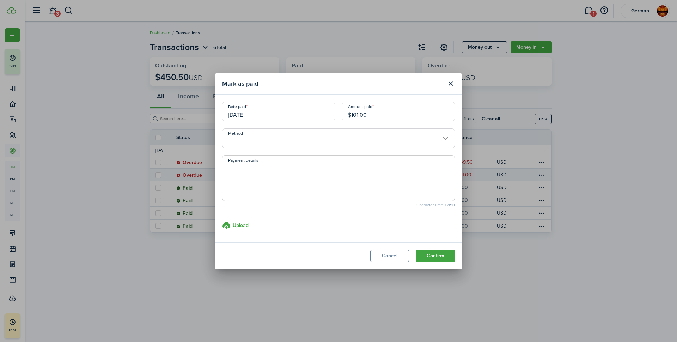
click at [338, 139] on input "Method" at bounding box center [338, 138] width 233 height 20
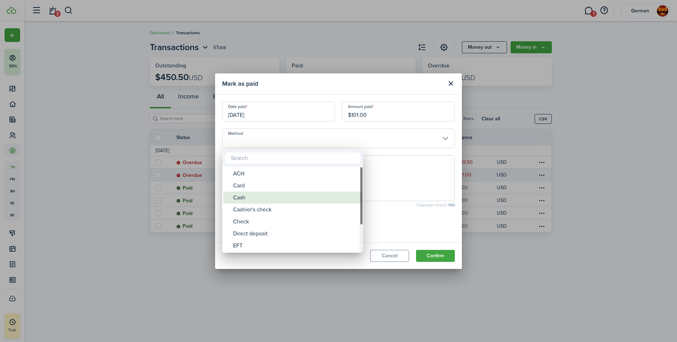
click at [295, 197] on div "Cash" at bounding box center [295, 197] width 125 height 12
type input "Cash"
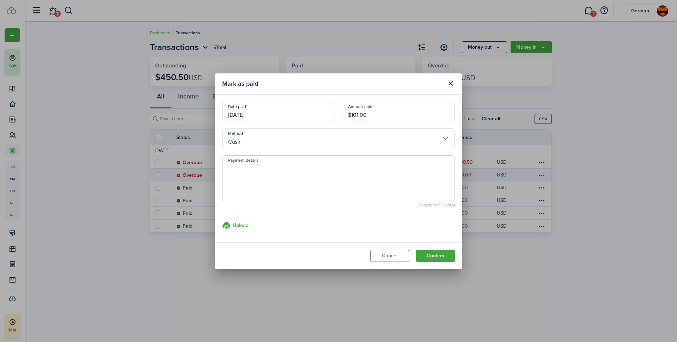
click at [316, 183] on textarea "Payment details" at bounding box center [339, 180] width 232 height 34
type textarea "Partial Payment"
click at [432, 256] on button "Confirm" at bounding box center [435, 256] width 39 height 12
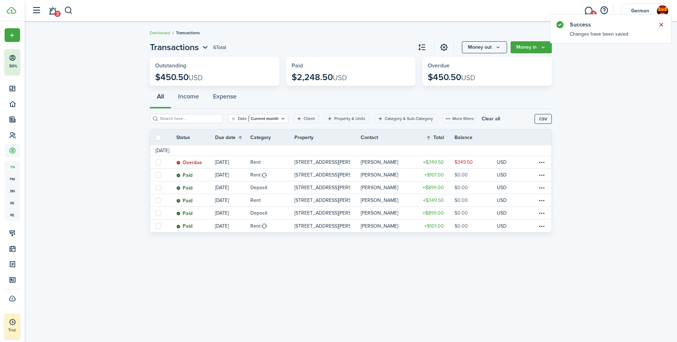
click at [664, 24] on button "Close notify" at bounding box center [661, 25] width 10 height 10
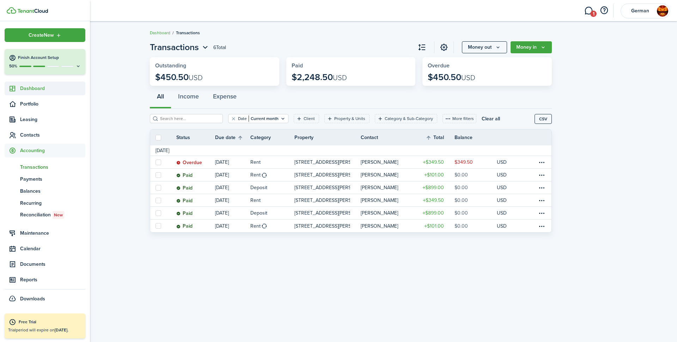
click at [29, 90] on span "Dashboard" at bounding box center [52, 88] width 65 height 7
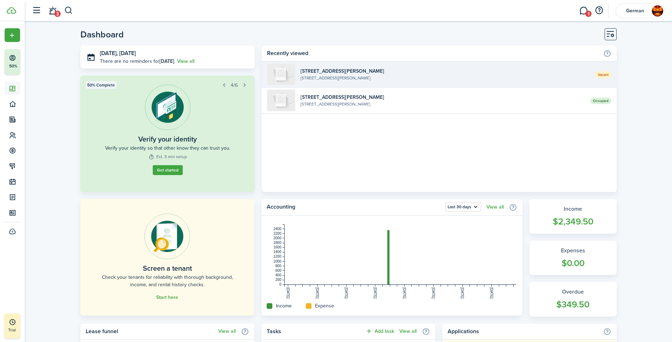
click at [399, 77] on widget-list-item-description "[STREET_ADDRESS][PERSON_NAME]" at bounding box center [444, 78] width 289 height 6
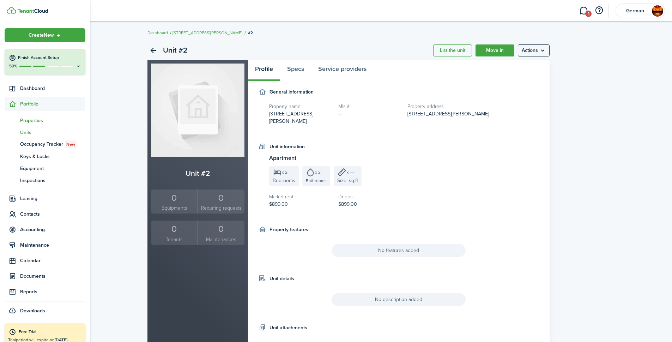
click at [37, 118] on span "Properties" at bounding box center [52, 120] width 65 height 7
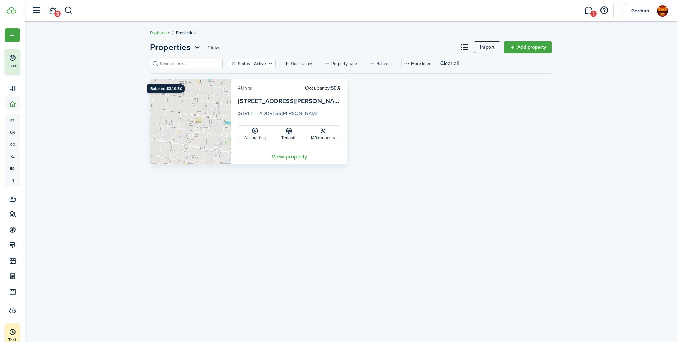
click at [247, 87] on link "4 Units" at bounding box center [245, 87] width 14 height 7
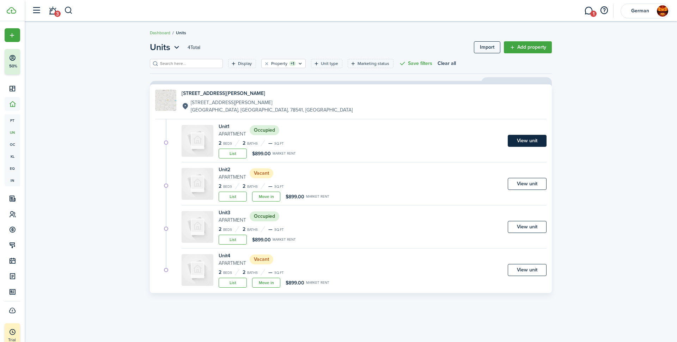
click at [528, 138] on link "View unit" at bounding box center [527, 141] width 39 height 12
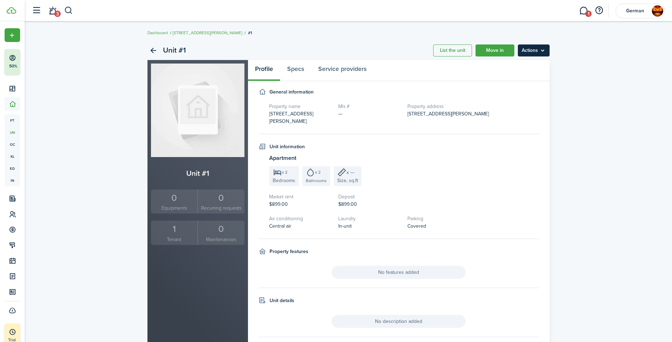
click at [528, 50] on menu-btn "Actions" at bounding box center [534, 50] width 32 height 12
click at [523, 66] on link "Edit unit" at bounding box center [519, 66] width 62 height 12
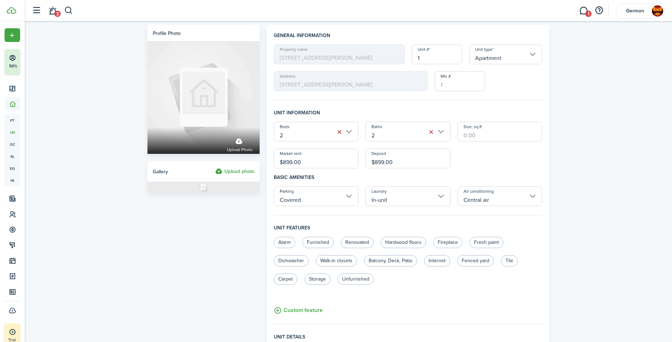
click at [434, 58] on input "1" at bounding box center [437, 54] width 50 height 20
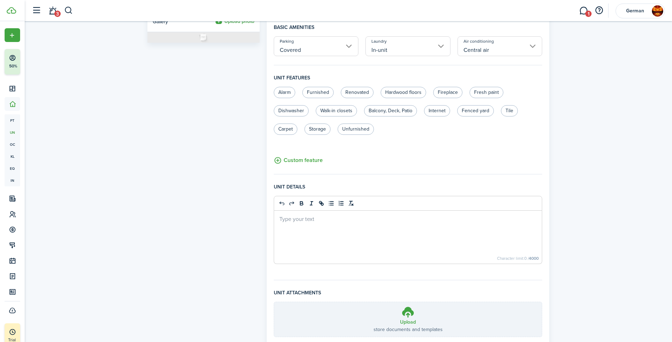
scroll to position [201, 0]
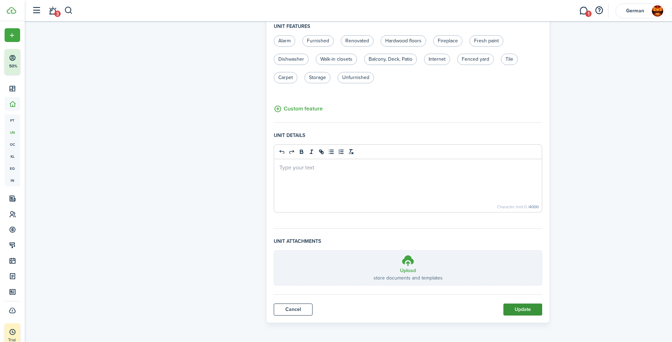
type input "2"
drag, startPoint x: 524, startPoint y: 310, endPoint x: 528, endPoint y: 300, distance: 10.0
click at [524, 309] on button "Update" at bounding box center [522, 309] width 39 height 12
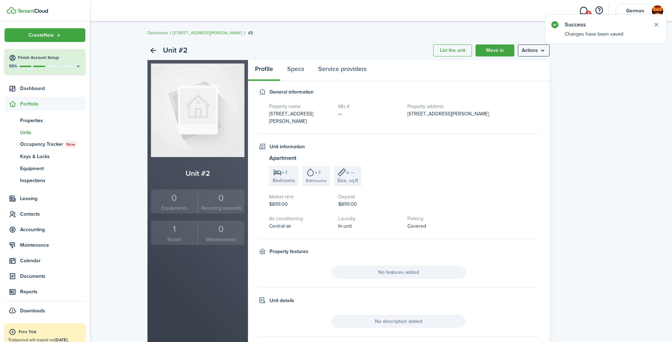
click at [31, 136] on link "un Units" at bounding box center [45, 132] width 81 height 12
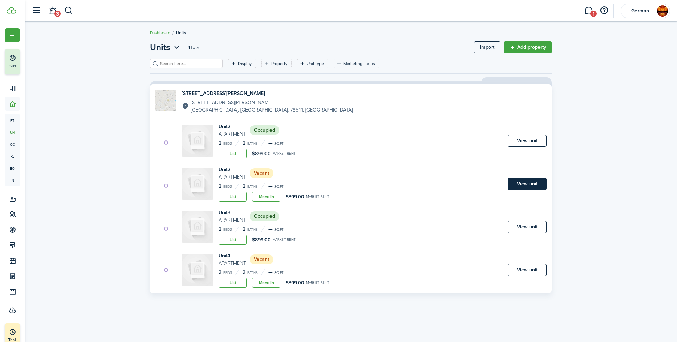
click at [520, 186] on link "View unit" at bounding box center [527, 184] width 39 height 12
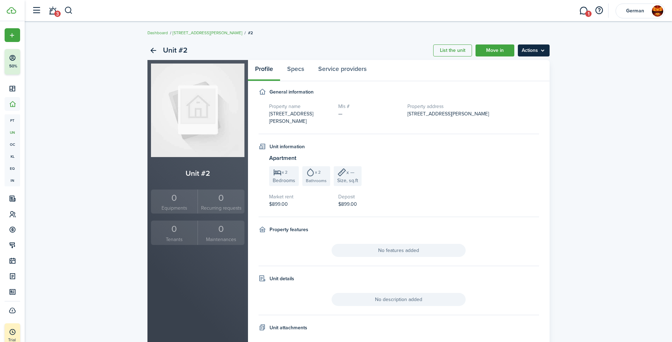
click at [526, 49] on menu-btn "Actions" at bounding box center [534, 50] width 32 height 12
click at [518, 66] on link "Edit unit" at bounding box center [519, 66] width 62 height 12
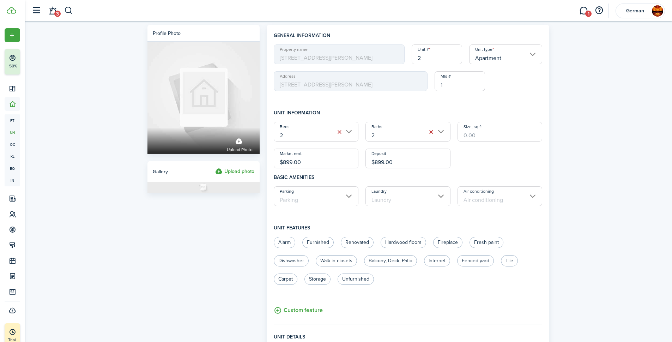
drag, startPoint x: 436, startPoint y: 60, endPoint x: 337, endPoint y: 61, distance: 98.7
click at [337, 61] on div "Property name [STREET_ADDRESS][PERSON_NAME] Unit type Apartment Address [STREET…" at bounding box center [408, 67] width 276 height 47
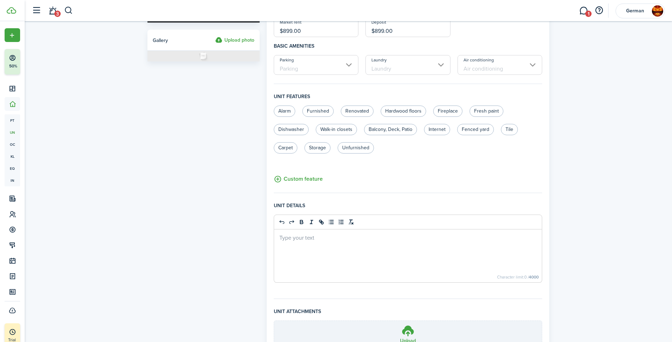
scroll to position [201, 0]
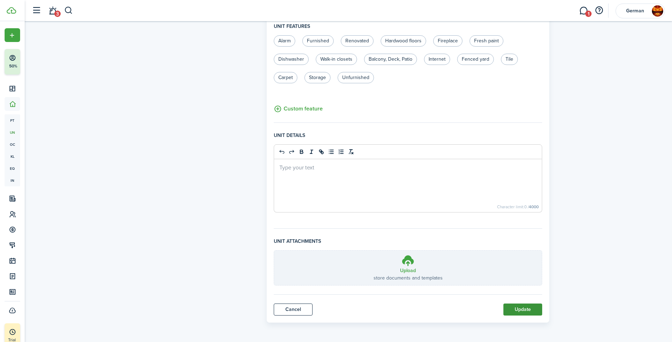
type input "1"
click at [521, 309] on button "Update" at bounding box center [522, 309] width 39 height 12
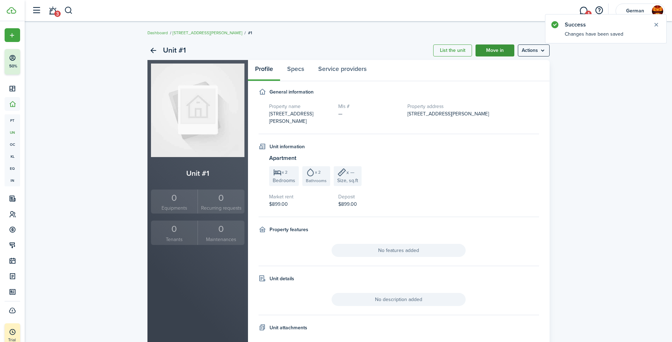
click at [494, 52] on link "Move in" at bounding box center [494, 50] width 39 height 12
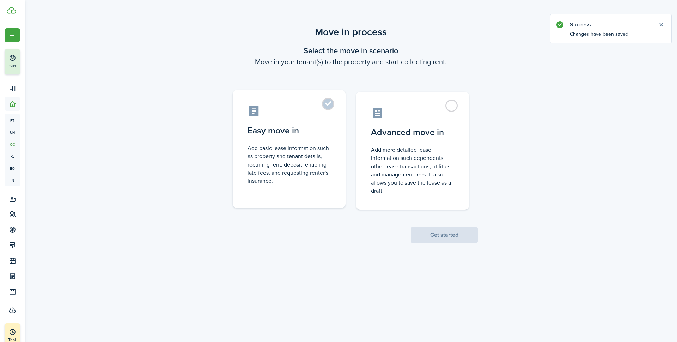
click at [323, 119] on label "Easy move in Add basic lease information such as property and tenant details, r…" at bounding box center [289, 149] width 113 height 118
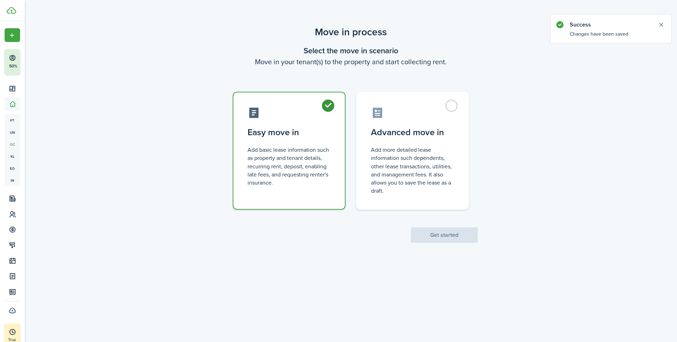
radio input "true"
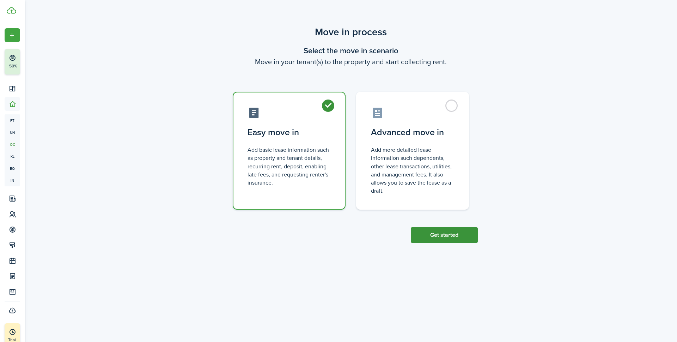
click at [449, 236] on button "Get started" at bounding box center [444, 235] width 67 height 16
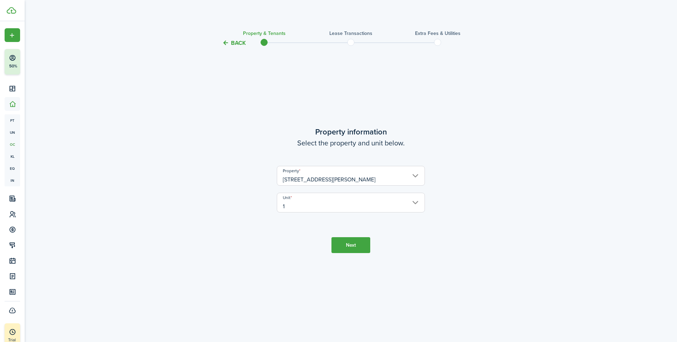
click at [344, 244] on button "Next" at bounding box center [350, 245] width 39 height 16
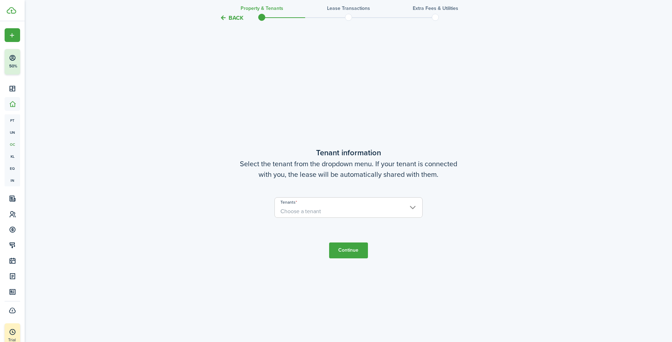
scroll to position [294, 0]
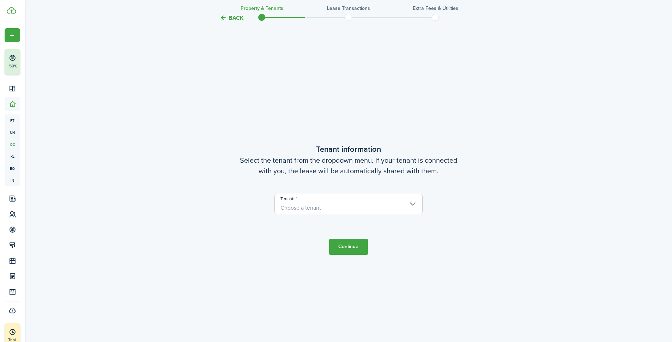
click at [342, 205] on span "Choose a tenant" at bounding box center [348, 208] width 147 height 12
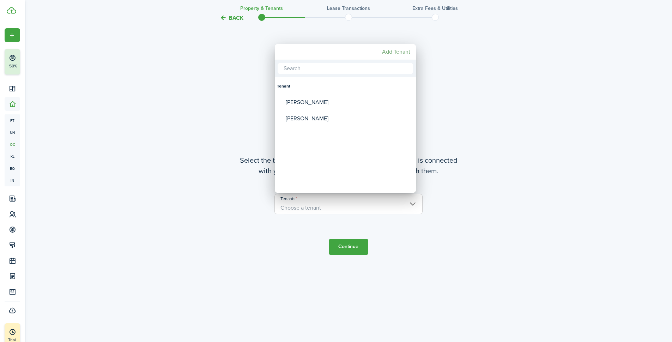
click at [385, 55] on mbsc-button "Add Tenant" at bounding box center [396, 51] width 34 height 13
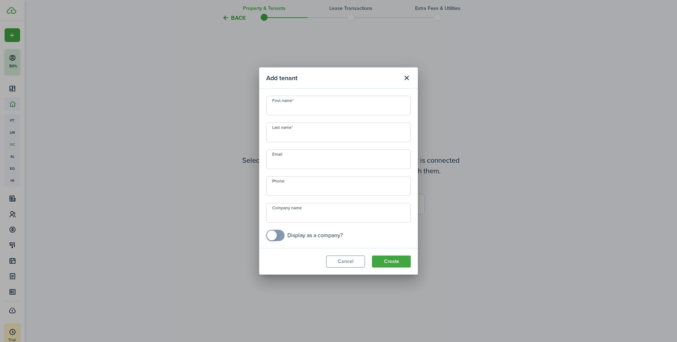
click at [310, 105] on input "First name" at bounding box center [338, 106] width 145 height 20
type input "[PERSON_NAME]"
click at [302, 162] on input "Email" at bounding box center [338, 159] width 145 height 20
paste input "[EMAIL_ADDRESS][DOMAIN_NAME]"
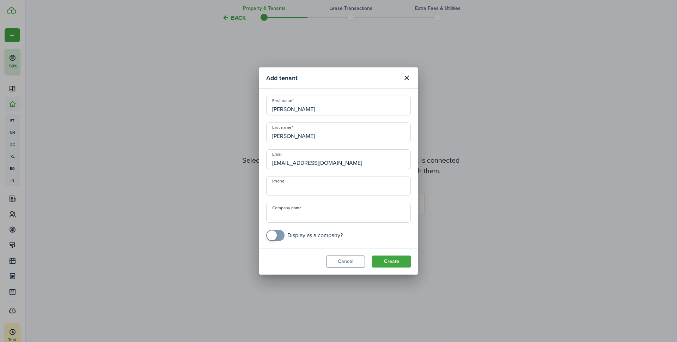
type input "[EMAIL_ADDRESS][DOMAIN_NAME]"
click at [303, 194] on input "+1" at bounding box center [338, 186] width 145 height 20
type input "[PHONE_NUMBER]"
click at [386, 257] on button "Create" at bounding box center [391, 261] width 39 height 12
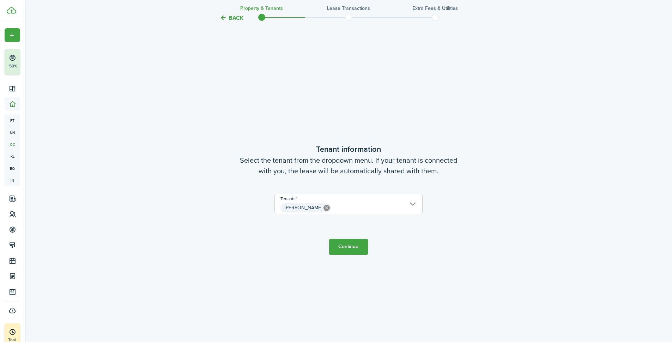
click at [352, 251] on button "Continue" at bounding box center [348, 247] width 39 height 16
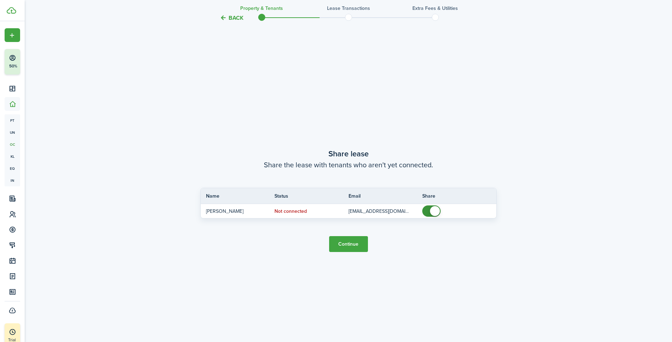
scroll to position [636, 0]
click at [360, 241] on button "Continue" at bounding box center [348, 243] width 39 height 16
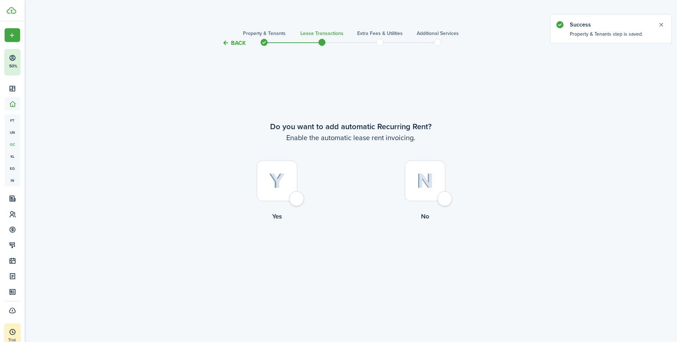
click at [297, 196] on div at bounding box center [277, 180] width 41 height 41
radio input "true"
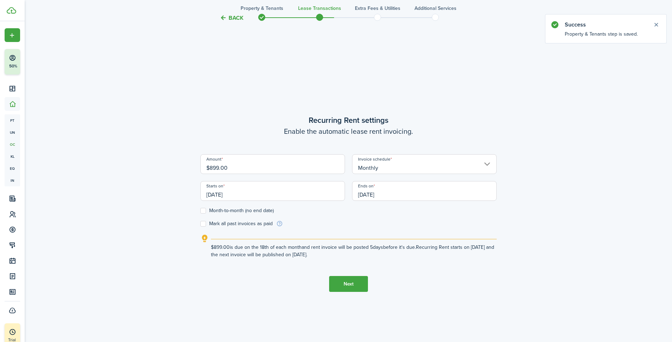
scroll to position [294, 0]
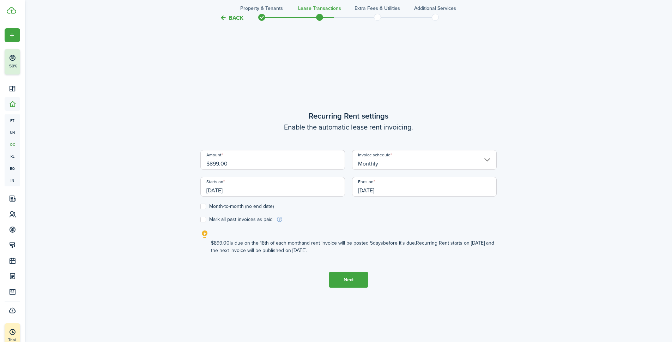
click at [386, 194] on input "[DATE]" at bounding box center [424, 187] width 145 height 20
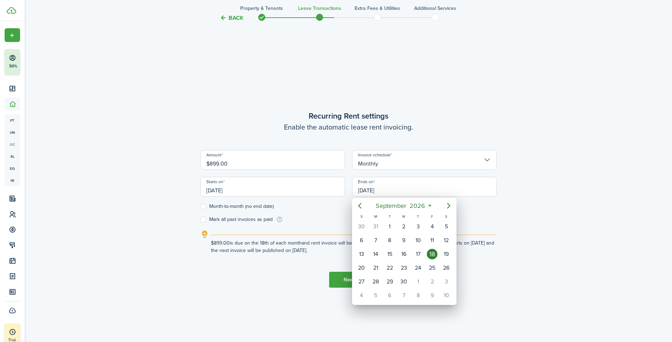
click at [251, 190] on div at bounding box center [336, 171] width 785 height 455
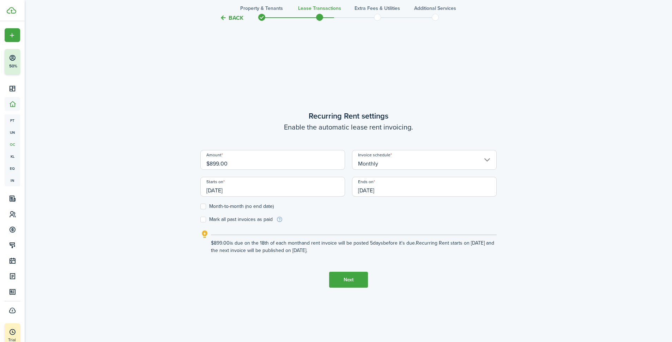
click at [238, 189] on input "[DATE]" at bounding box center [272, 187] width 145 height 20
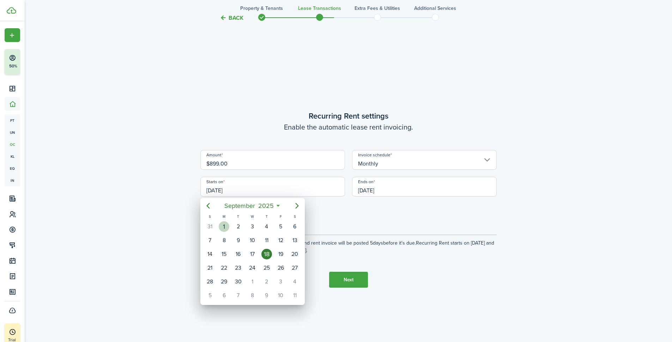
click at [224, 222] on div "1" at bounding box center [224, 226] width 11 height 11
type input "[DATE]"
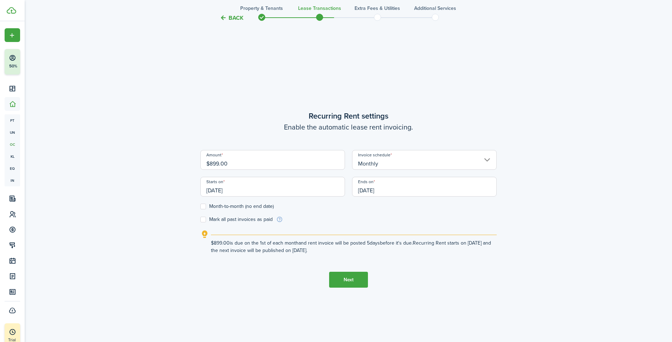
click at [381, 191] on input "[DATE]" at bounding box center [424, 187] width 145 height 20
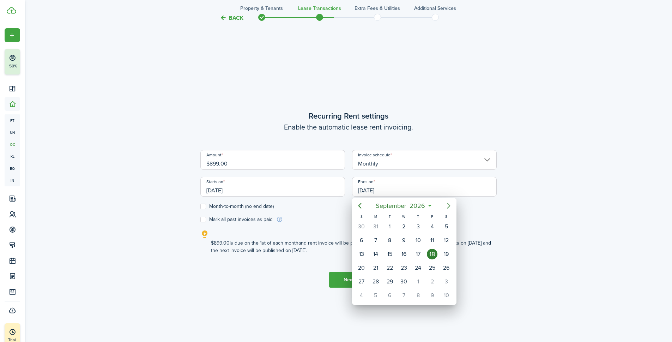
click at [449, 207] on icon "Next page" at bounding box center [448, 206] width 3 height 6
click at [354, 206] on mbsc-button "Previous page" at bounding box center [360, 206] width 14 height 14
click at [355, 206] on icon "Previous page" at bounding box center [359, 205] width 8 height 8
click at [375, 298] on div "31" at bounding box center [375, 295] width 11 height 11
type input "[DATE]"
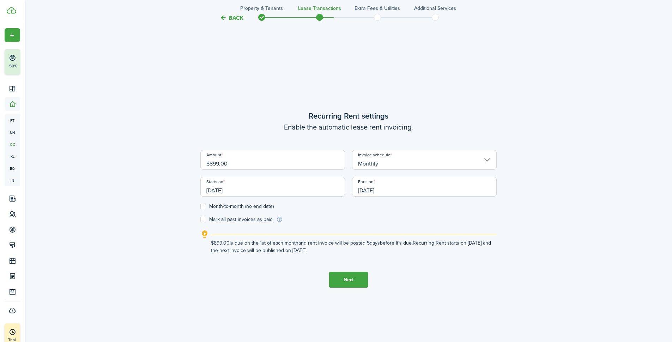
click at [403, 213] on form "Amount $899.00 Invoice schedule Monthly Starts on [DATE] Ends on [DATE] Month-t…" at bounding box center [348, 186] width 296 height 73
click at [203, 207] on label "Month-to-month (no end date)" at bounding box center [236, 206] width 73 height 6
click at [200, 207] on input "Month-to-month (no end date)" at bounding box center [200, 206] width 0 height 0
checkbox input "true"
click at [348, 280] on button "Next" at bounding box center [348, 280] width 39 height 16
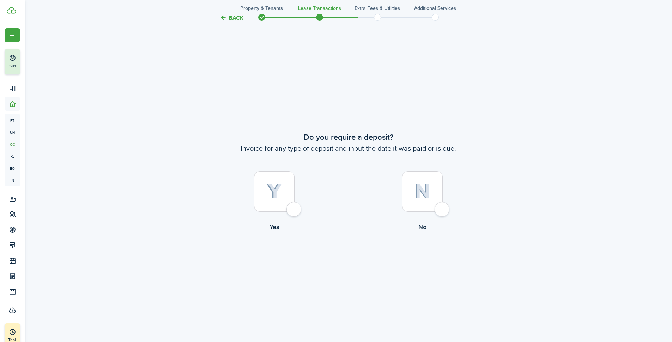
scroll to position [636, 0]
click at [290, 211] on div at bounding box center [274, 190] width 41 height 41
radio input "true"
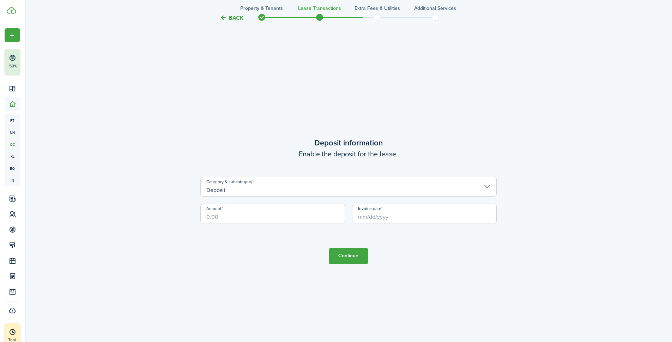
scroll to position [978, 0]
click at [230, 218] on input "Amount" at bounding box center [272, 212] width 145 height 20
click at [376, 217] on input "Invoice date" at bounding box center [424, 212] width 145 height 20
type input "$900.00"
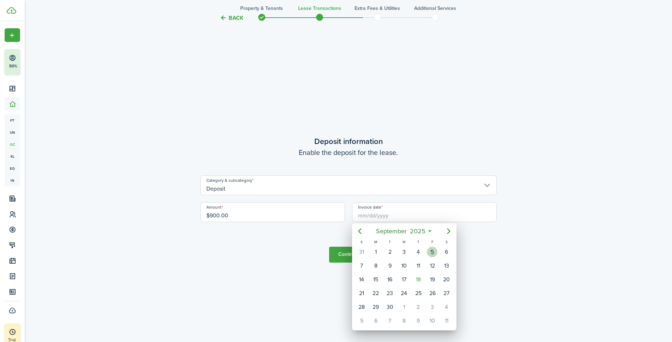
click at [428, 253] on div "5" at bounding box center [432, 251] width 11 height 11
type input "[DATE]"
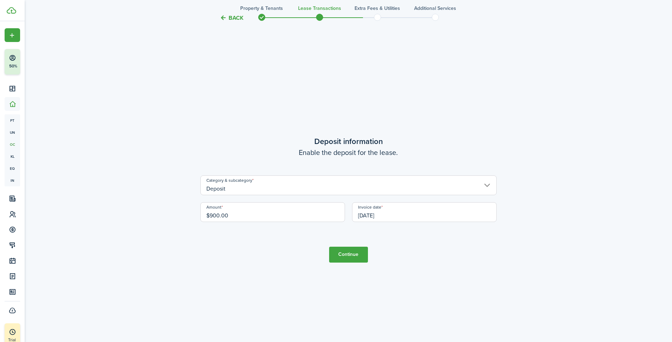
click at [346, 255] on button "Continue" at bounding box center [348, 254] width 39 height 16
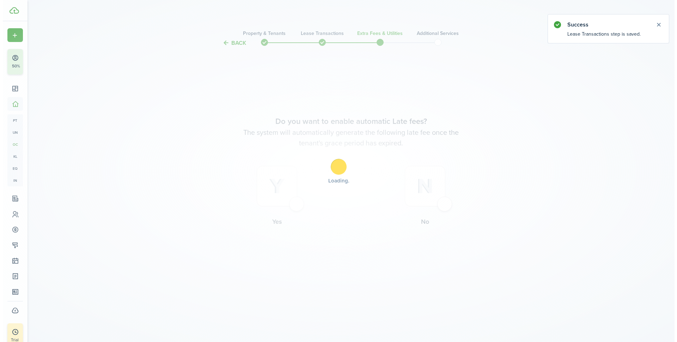
scroll to position [0, 0]
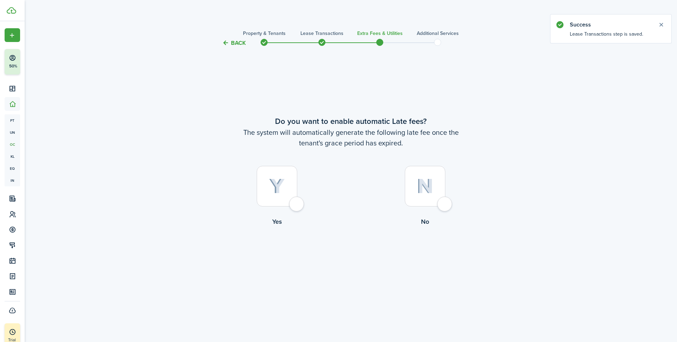
click at [297, 201] on div at bounding box center [277, 186] width 41 height 41
radio input "true"
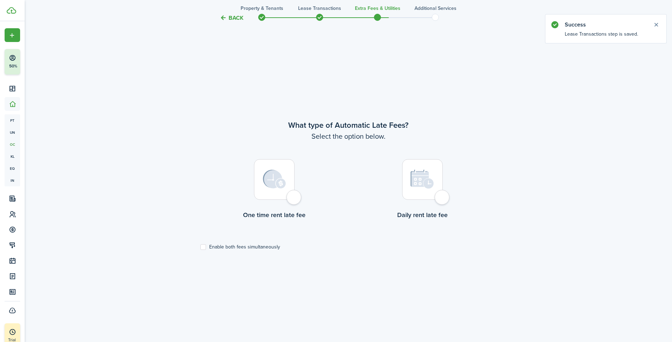
scroll to position [294, 0]
click at [441, 195] on div at bounding box center [422, 177] width 41 height 41
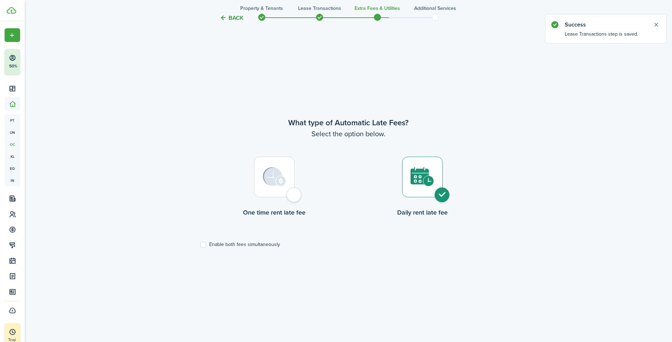
radio input "true"
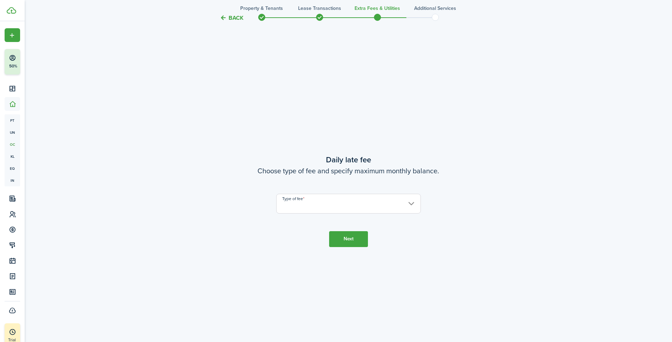
scroll to position [636, 0]
click at [324, 206] on input "Type of fee" at bounding box center [348, 202] width 145 height 20
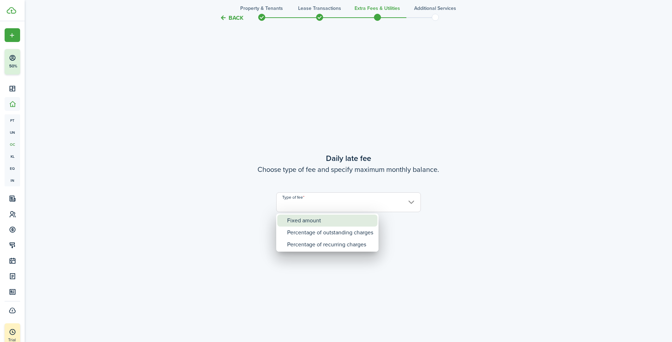
click at [316, 216] on div "Fixed amount" at bounding box center [330, 220] width 86 height 12
type input "Fixed amount"
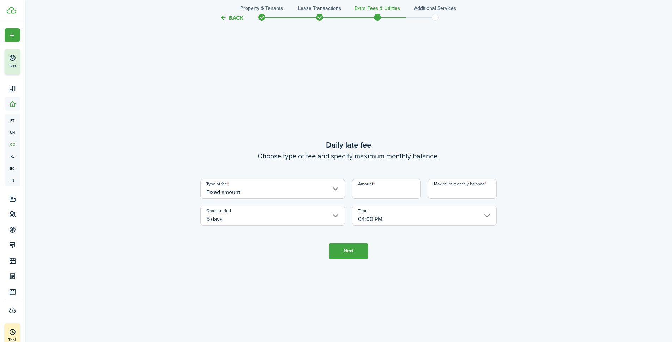
click at [391, 185] on input "Amount" at bounding box center [386, 189] width 69 height 20
type input "$10.00"
click at [437, 190] on input "Maximum monthly balance" at bounding box center [462, 189] width 69 height 20
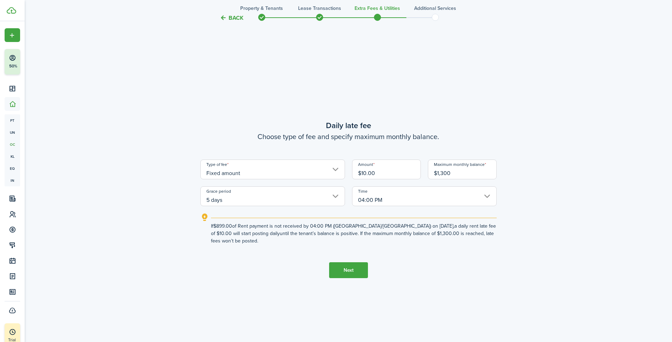
type input "$1,300.00"
click at [348, 265] on button "Next" at bounding box center [348, 270] width 39 height 16
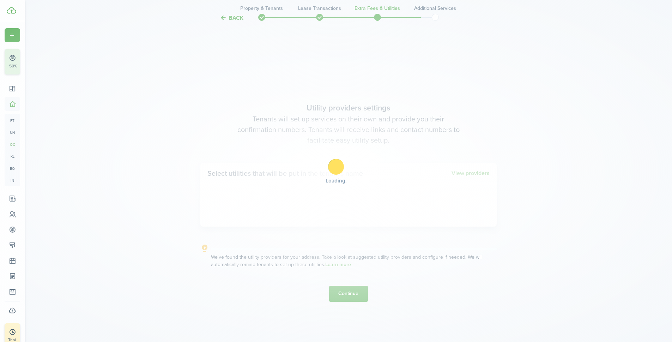
scroll to position [978, 0]
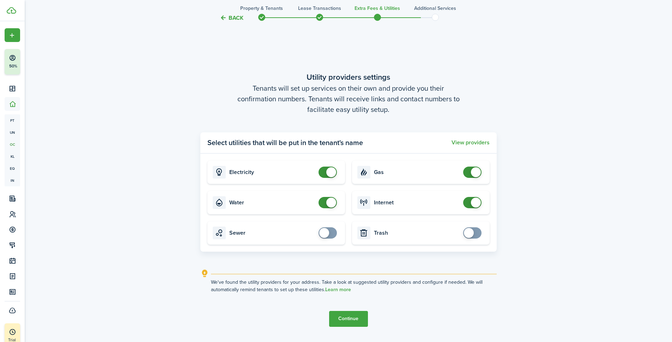
checkbox input "false"
click at [328, 166] on span at bounding box center [327, 171] width 7 height 11
checkbox input "false"
click at [469, 171] on span at bounding box center [472, 171] width 7 height 11
checkbox input "false"
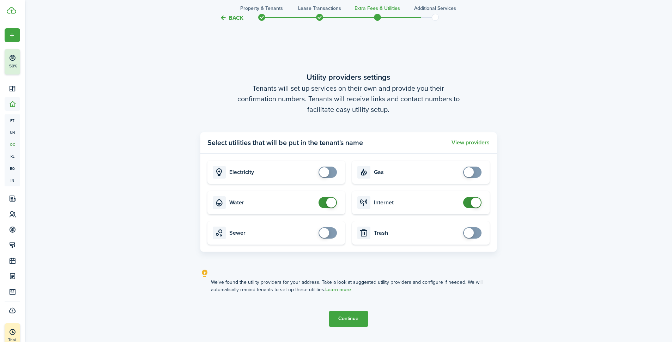
click at [325, 202] on span at bounding box center [327, 202] width 7 height 11
checkbox input "false"
click at [475, 203] on span at bounding box center [476, 202] width 10 height 10
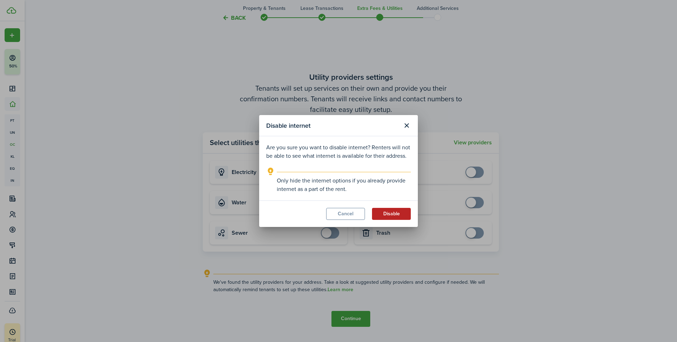
click at [394, 215] on button "Disable" at bounding box center [391, 214] width 39 height 12
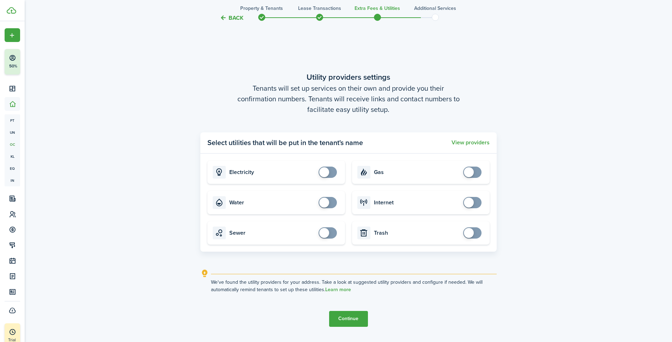
click at [348, 317] on button "Continue" at bounding box center [348, 319] width 39 height 16
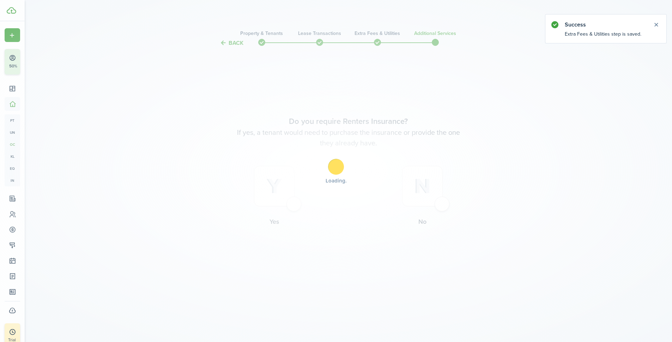
scroll to position [0, 0]
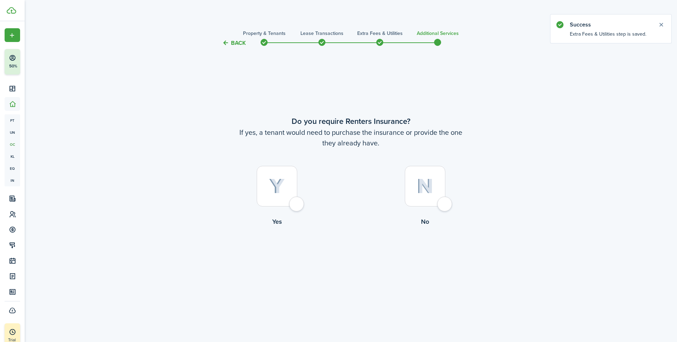
click at [441, 198] on div at bounding box center [425, 186] width 41 height 41
radio input "true"
click at [372, 257] on button "Complete move in" at bounding box center [351, 256] width 52 height 16
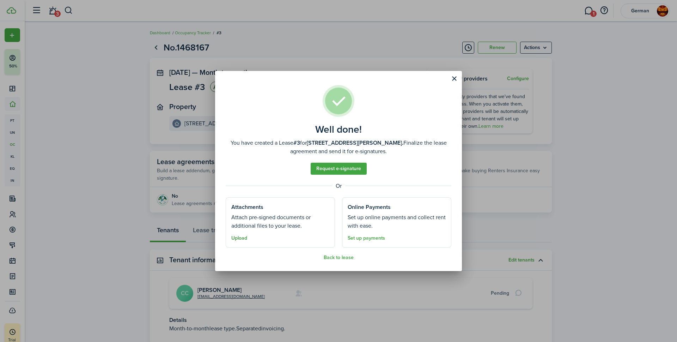
click at [239, 240] on button "Upload" at bounding box center [239, 238] width 16 height 6
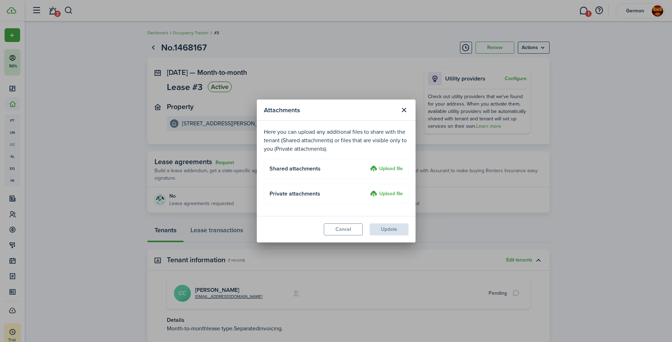
click at [382, 169] on label "Upload file" at bounding box center [386, 169] width 33 height 8
click at [367, 165] on input "Upload file" at bounding box center [367, 165] width 0 height 0
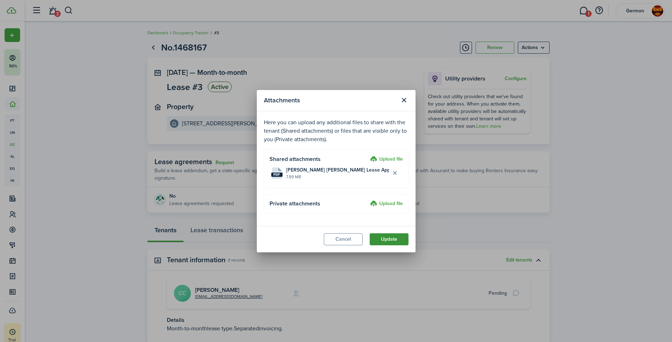
click at [384, 239] on button "Update" at bounding box center [389, 239] width 39 height 12
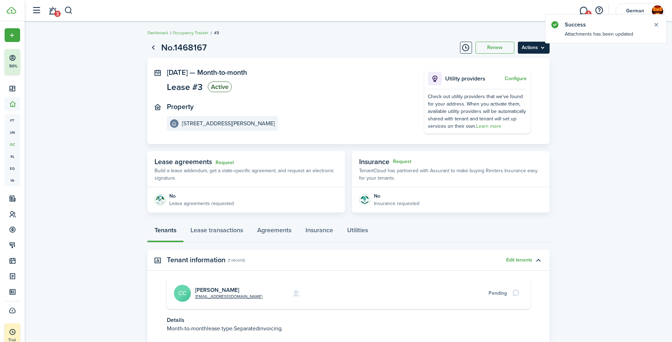
click at [529, 49] on menu-btn "Actions" at bounding box center [534, 48] width 32 height 12
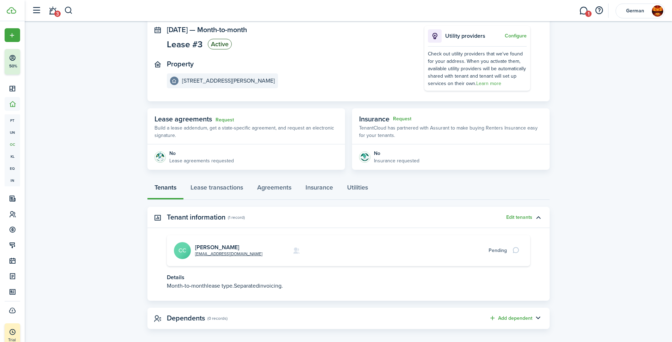
scroll to position [49, 0]
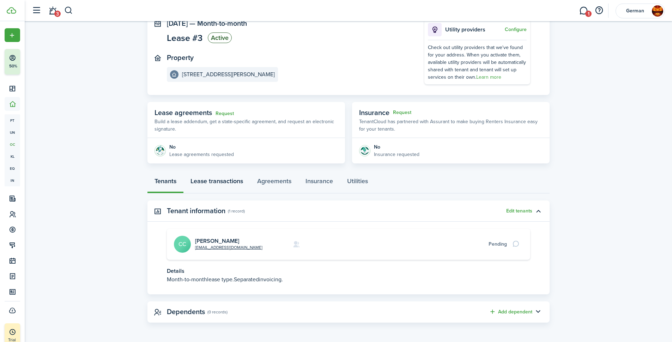
click at [211, 179] on link "Lease transactions" at bounding box center [216, 182] width 67 height 21
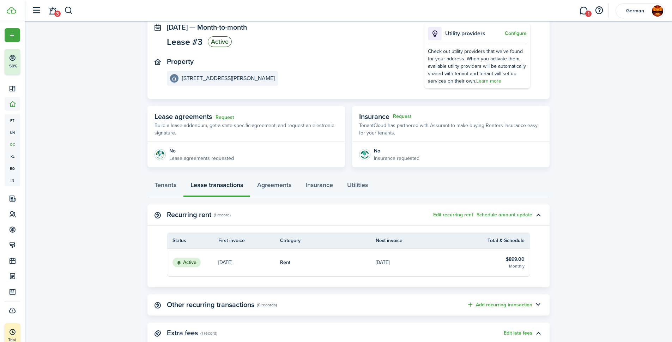
scroll to position [108, 0]
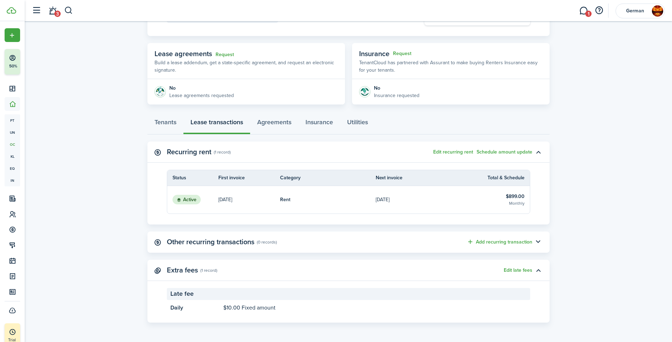
click at [517, 195] on table-info-title "$899.00" at bounding box center [515, 196] width 19 height 7
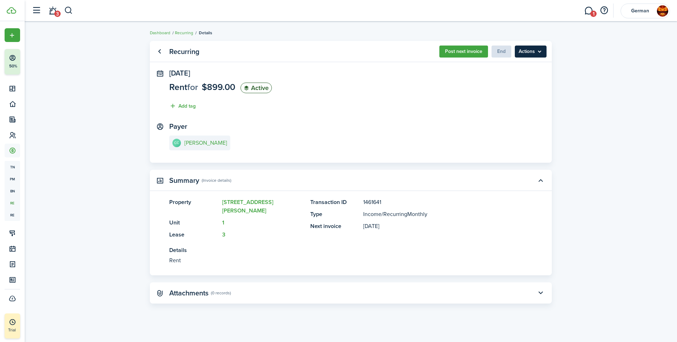
click at [527, 49] on menu-btn "Actions" at bounding box center [531, 51] width 32 height 12
click at [371, 92] on panel-main-section "[DATE] Rent for $899.00 Active Add tag" at bounding box center [350, 91] width 363 height 44
click at [184, 34] on link "Recurring" at bounding box center [184, 33] width 18 height 6
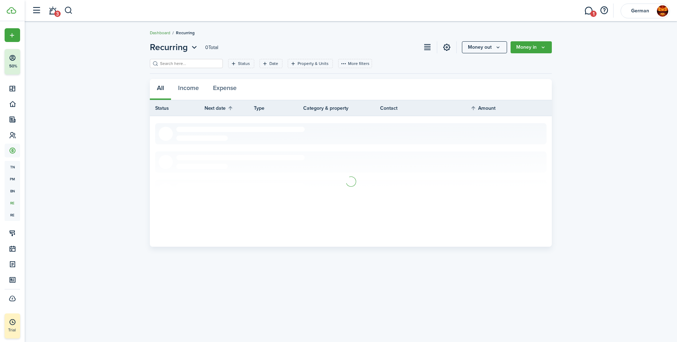
click at [167, 34] on link "Dashboard" at bounding box center [160, 33] width 20 height 6
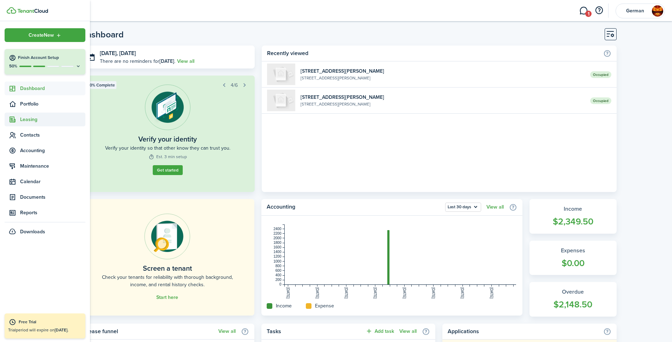
click at [32, 120] on span "Leasing" at bounding box center [52, 119] width 65 height 7
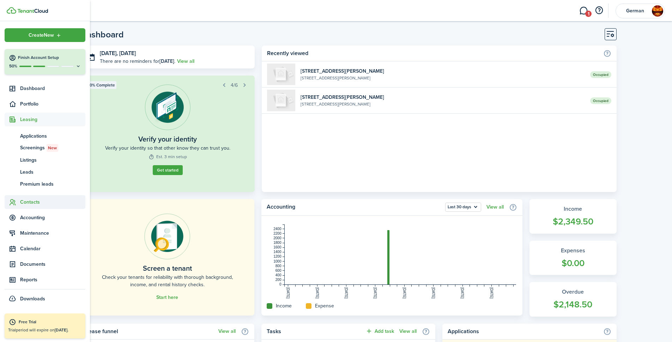
click at [31, 200] on span "Contacts" at bounding box center [52, 201] width 65 height 7
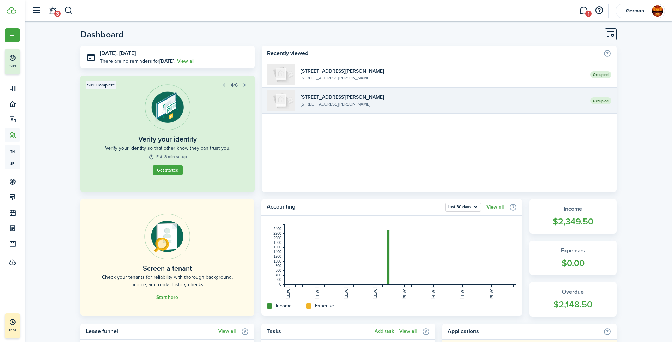
click at [355, 93] on widget-list-item-title "[STREET_ADDRESS][PERSON_NAME]" at bounding box center [442, 96] width 284 height 7
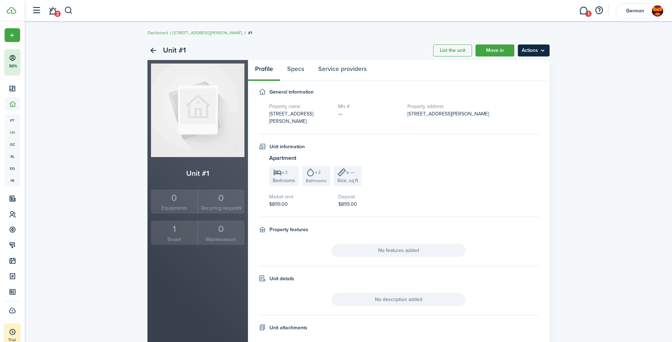
click at [526, 53] on menu-btn "Actions" at bounding box center [534, 50] width 32 height 12
click at [301, 73] on link "Specs" at bounding box center [295, 70] width 31 height 21
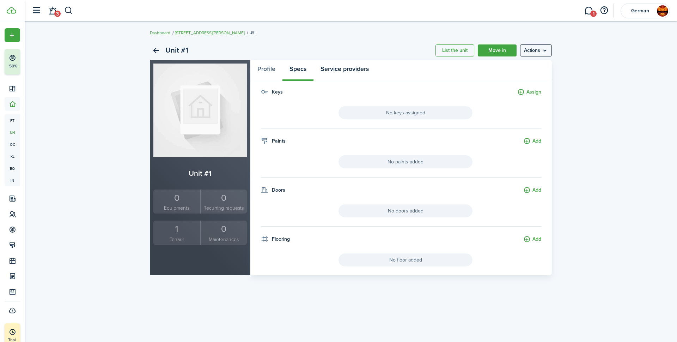
click at [334, 69] on link "Service providers" at bounding box center [344, 70] width 62 height 21
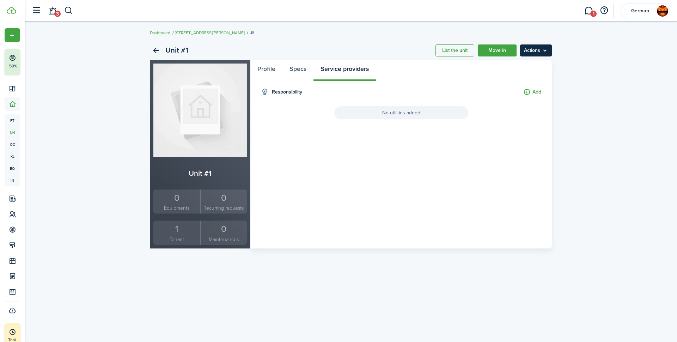
click at [535, 52] on menu-btn "Actions" at bounding box center [536, 50] width 32 height 12
click at [179, 31] on link "[STREET_ADDRESS][PERSON_NAME]" at bounding box center [210, 33] width 70 height 6
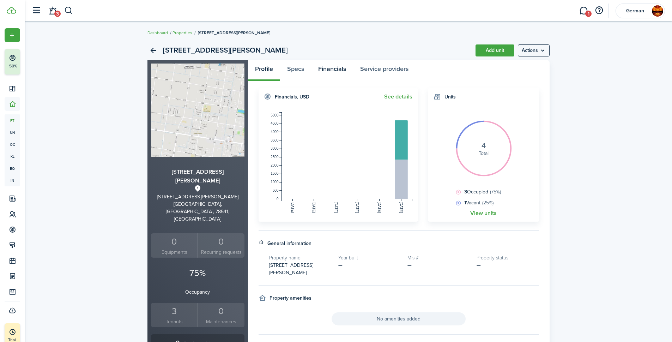
click at [329, 67] on link "Financials" at bounding box center [332, 70] width 42 height 21
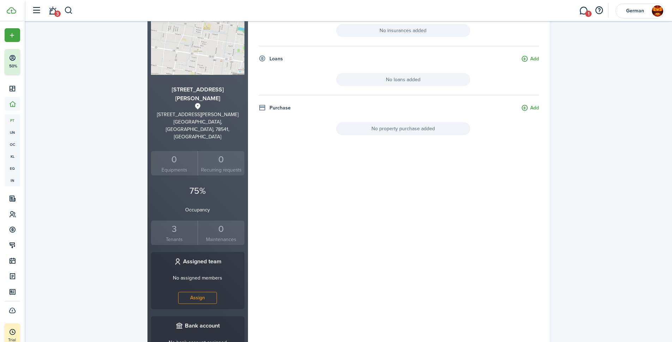
scroll to position [48, 0]
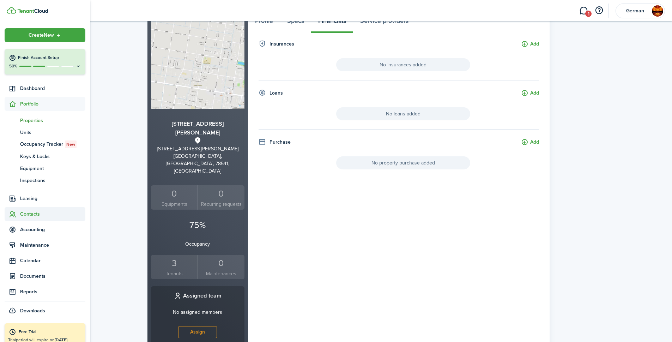
click at [32, 208] on span "Contacts" at bounding box center [45, 214] width 81 height 14
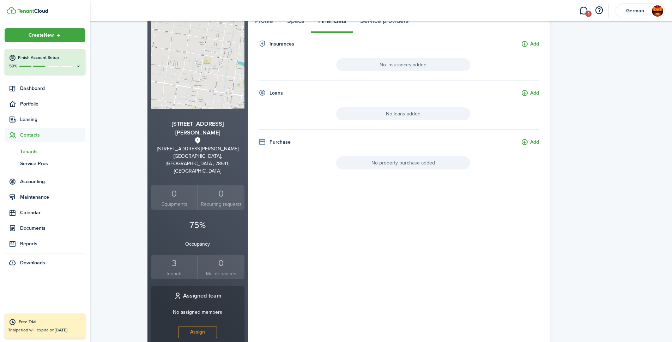
click at [34, 149] on span "Tenants" at bounding box center [52, 151] width 65 height 7
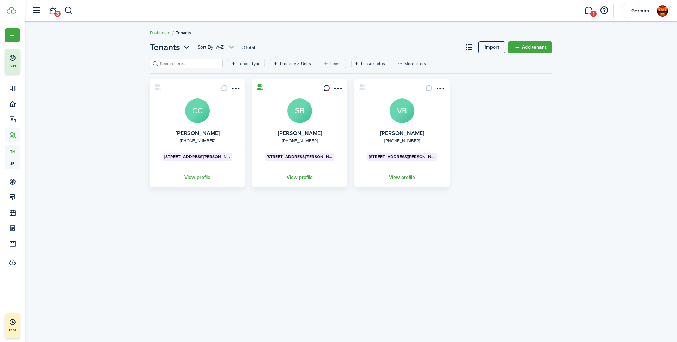
click at [204, 109] on avatar-text "CC" at bounding box center [197, 110] width 25 height 25
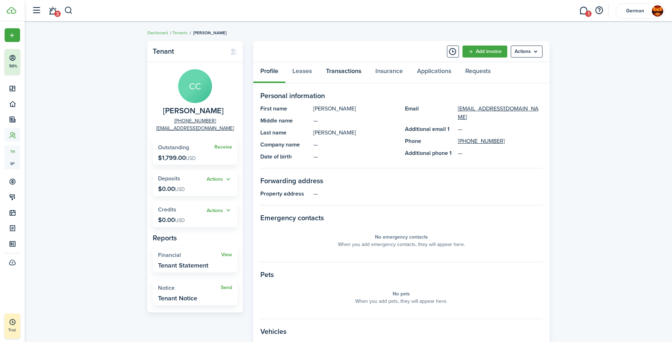
click at [332, 72] on link "Transactions" at bounding box center [343, 72] width 49 height 21
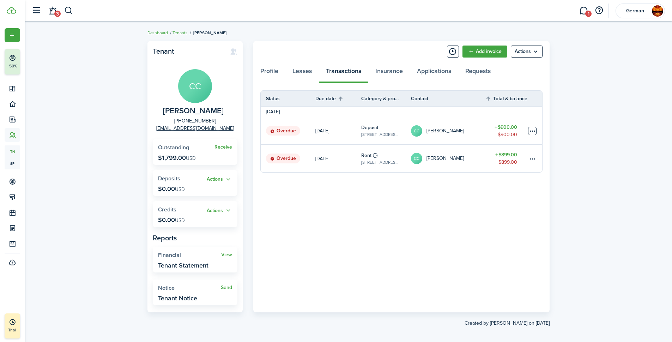
click at [536, 132] on table-menu-btn-icon at bounding box center [532, 131] width 8 height 8
click at [500, 141] on button "Edit" at bounding box center [506, 145] width 62 height 12
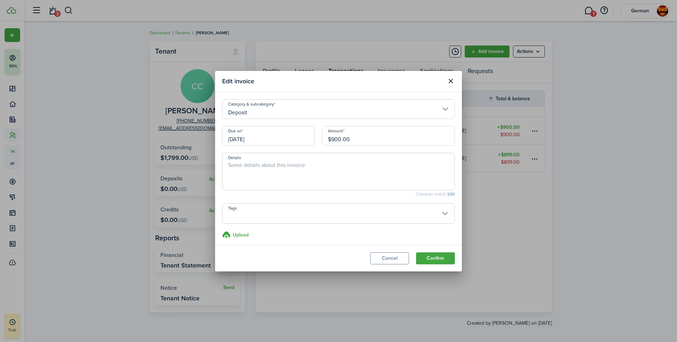
drag, startPoint x: 356, startPoint y: 140, endPoint x: 242, endPoint y: 139, distance: 114.3
click at [243, 139] on div "Due on [DATE] Amount $900.00" at bounding box center [339, 139] width 240 height 27
type input "$450.00"
click at [241, 165] on textarea "Details" at bounding box center [339, 173] width 232 height 25
type textarea "1/2 Deposit Due September and 1/2 Deposit Due October"
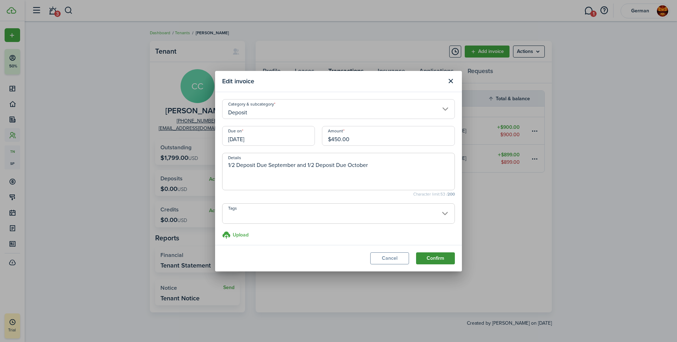
click at [440, 258] on button "Confirm" at bounding box center [435, 258] width 39 height 12
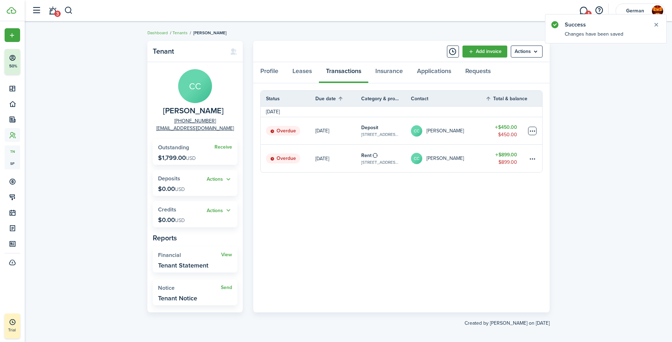
click at [531, 129] on table-menu-btn-icon at bounding box center [532, 131] width 8 height 8
click at [493, 184] on link "Clone" at bounding box center [506, 182] width 62 height 12
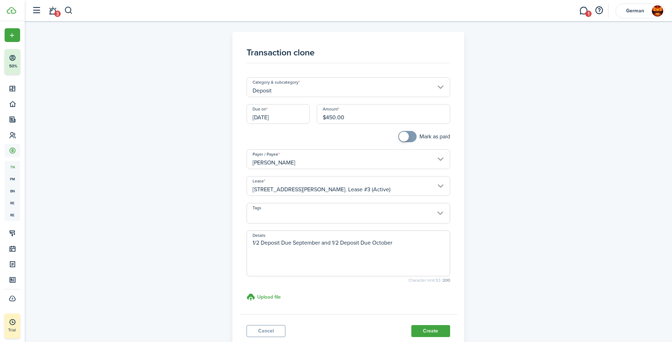
click at [281, 116] on input "[DATE]" at bounding box center [277, 114] width 63 height 20
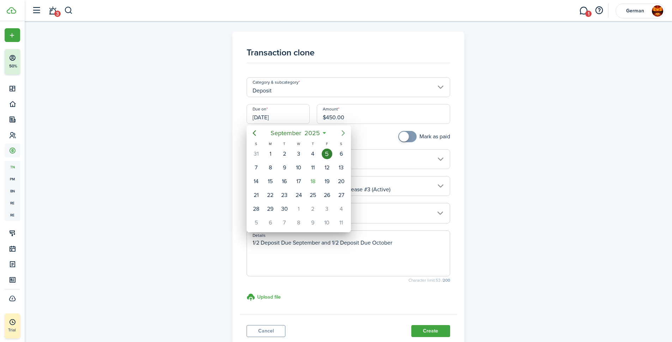
click at [343, 130] on icon "Next page" at bounding box center [343, 133] width 8 height 8
click at [298, 152] on div "1" at bounding box center [298, 153] width 11 height 11
type input "[DATE]"
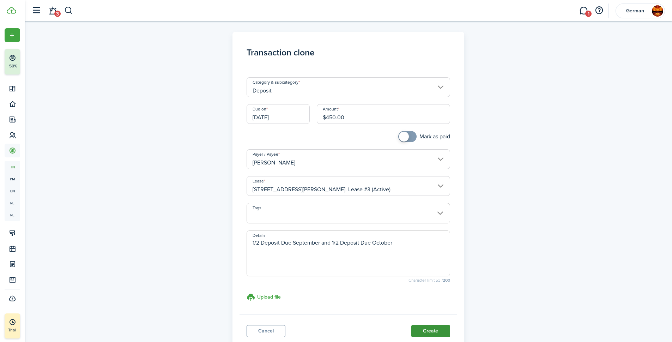
click at [437, 332] on button "Create" at bounding box center [430, 331] width 39 height 12
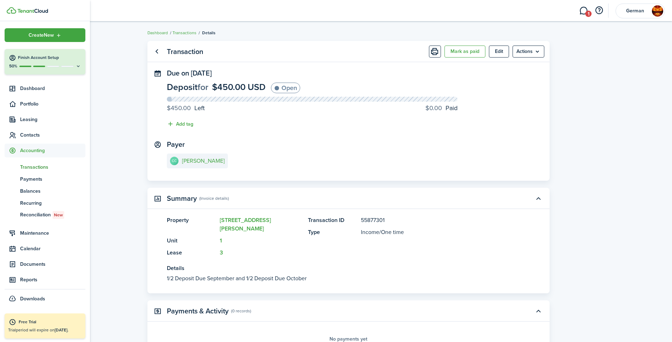
click at [36, 170] on span "Transactions" at bounding box center [52, 166] width 65 height 7
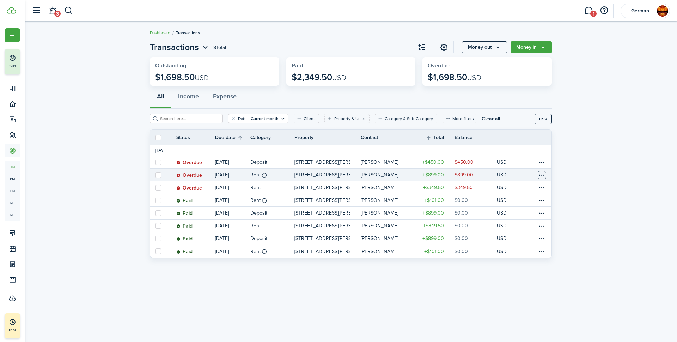
click at [541, 175] on table-menu-btn-icon at bounding box center [542, 175] width 8 height 8
click at [493, 187] on button "Edit" at bounding box center [516, 189] width 62 height 12
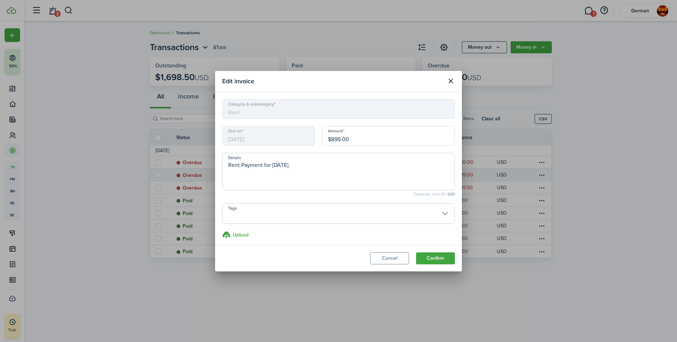
drag, startPoint x: 359, startPoint y: 141, endPoint x: 211, endPoint y: 142, distance: 148.8
click at [211, 142] on div "Edit invoice Category & subcategory Rent Due on [DATE] Amount $899.00 Details R…" at bounding box center [338, 171] width 677 height 342
type input "$450.00"
click at [334, 166] on textarea "Rent Payment for [DATE]." at bounding box center [339, 173] width 232 height 25
type textarea "Rent Payment for [DATE]. Move In Special"
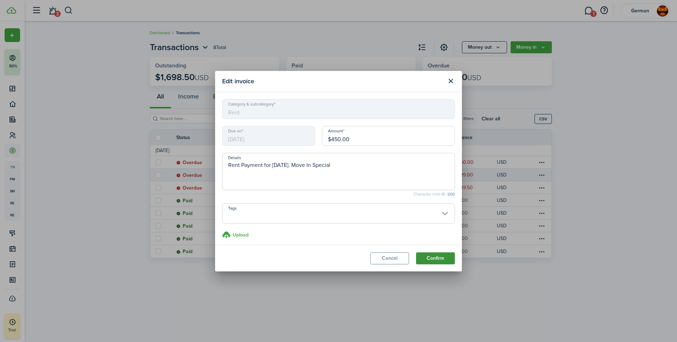
click at [434, 257] on button "Confirm" at bounding box center [435, 258] width 39 height 12
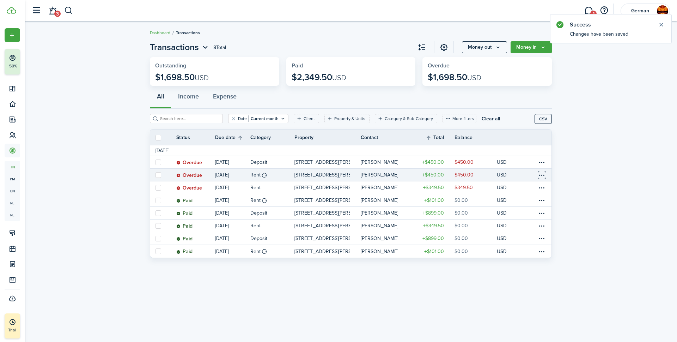
click at [543, 175] on table-menu-btn-icon at bounding box center [542, 175] width 8 height 8
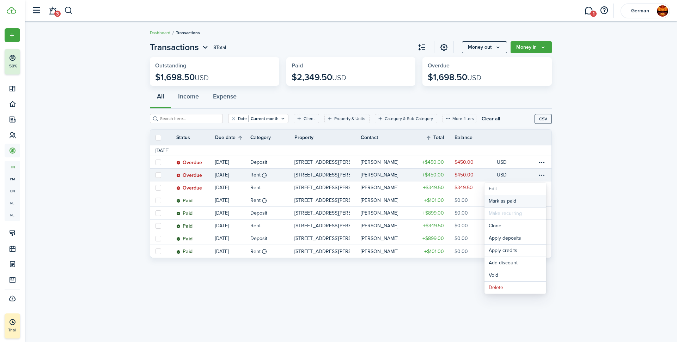
click at [494, 199] on link "Mark as paid" at bounding box center [516, 201] width 62 height 12
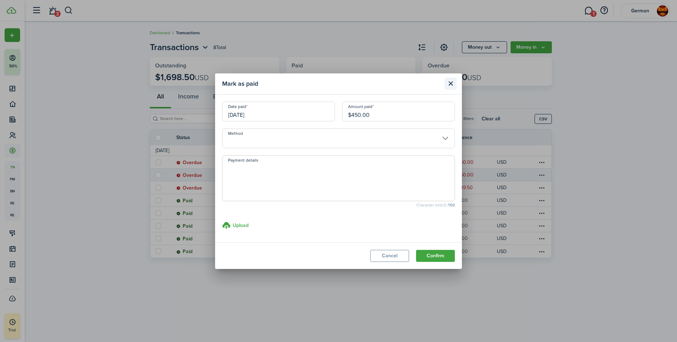
click at [451, 84] on button "Close modal" at bounding box center [451, 84] width 12 height 12
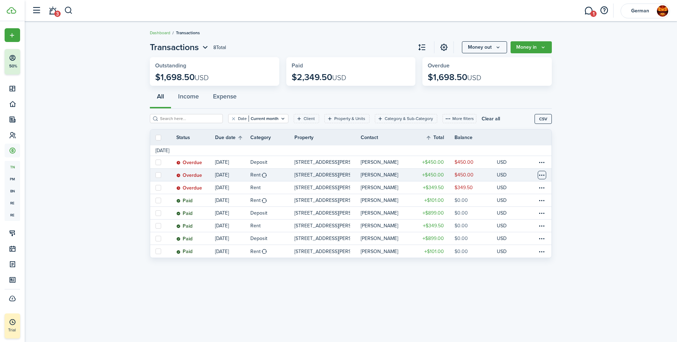
click at [541, 175] on table-menu-btn-icon "Open menu" at bounding box center [542, 175] width 8 height 8
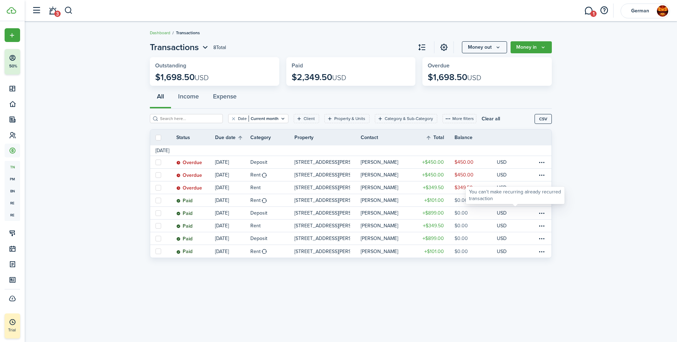
click at [513, 204] on div "You can't make recurring already recurred transaction" at bounding box center [515, 195] width 99 height 17
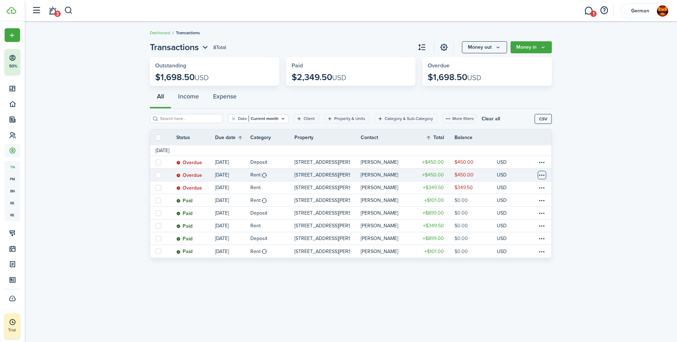
click at [541, 173] on table-menu-btn-icon "Open menu" at bounding box center [542, 175] width 8 height 8
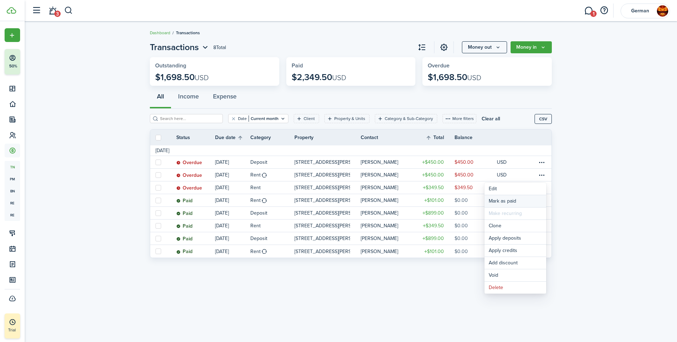
click at [506, 200] on link "Mark as paid" at bounding box center [516, 201] width 62 height 12
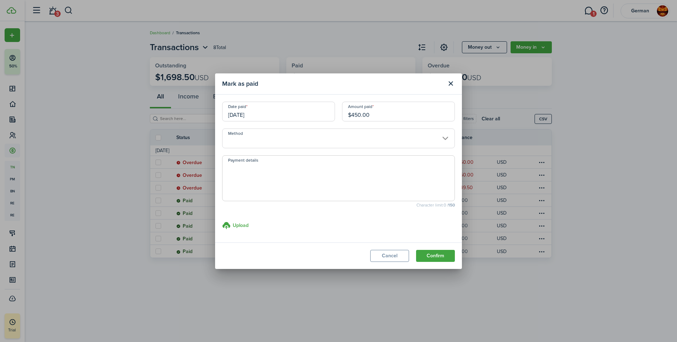
click at [309, 142] on input "Method" at bounding box center [338, 138] width 233 height 20
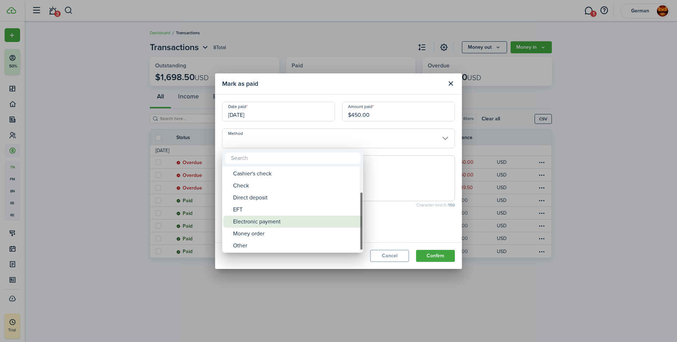
click at [278, 220] on div "Electronic payment" at bounding box center [295, 221] width 125 height 12
type input "Electronic payment"
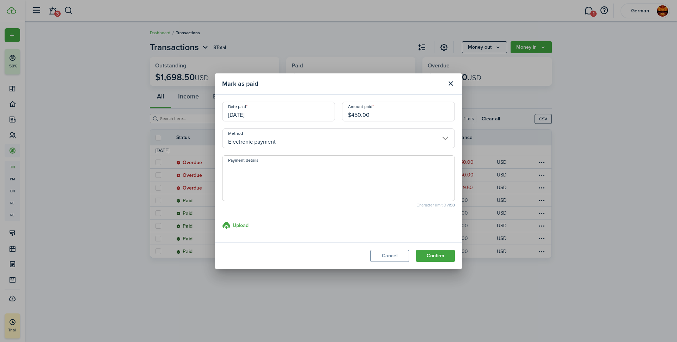
click at [316, 166] on textarea "Payment details" at bounding box center [339, 180] width 232 height 34
type textarea "X"
type textarea "Cashapp"
click at [435, 262] on modal-footer "Cancel Confirm" at bounding box center [338, 255] width 247 height 26
click at [435, 258] on button "Confirm" at bounding box center [435, 256] width 39 height 12
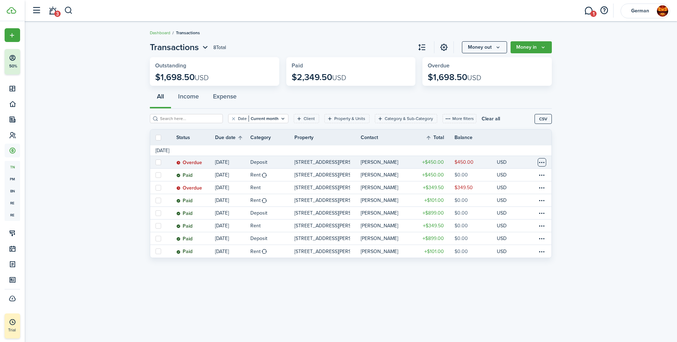
click at [544, 163] on table-menu-btn-icon at bounding box center [542, 162] width 8 height 8
click at [510, 185] on link "Mark as paid" at bounding box center [516, 188] width 62 height 12
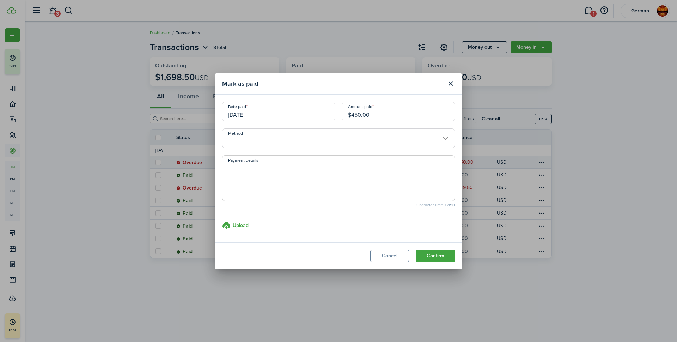
click at [357, 143] on input "Method" at bounding box center [338, 138] width 233 height 20
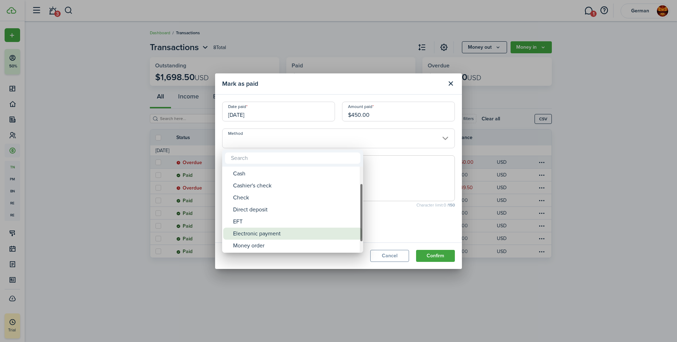
click at [273, 232] on div "Electronic payment" at bounding box center [295, 233] width 125 height 12
type input "Electronic payment"
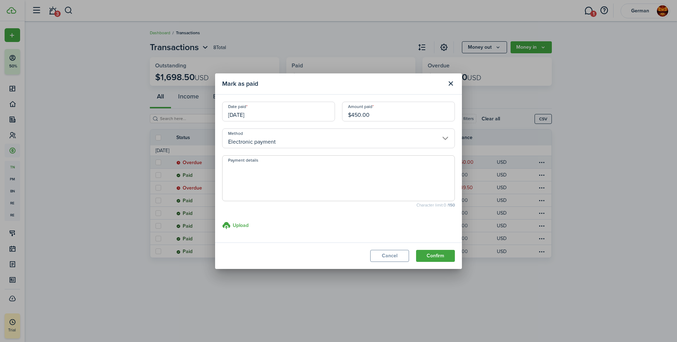
click at [269, 175] on textarea "Payment details" at bounding box center [339, 180] width 232 height 34
type textarea "Cashapp"
click at [434, 256] on button "Confirm" at bounding box center [435, 256] width 39 height 12
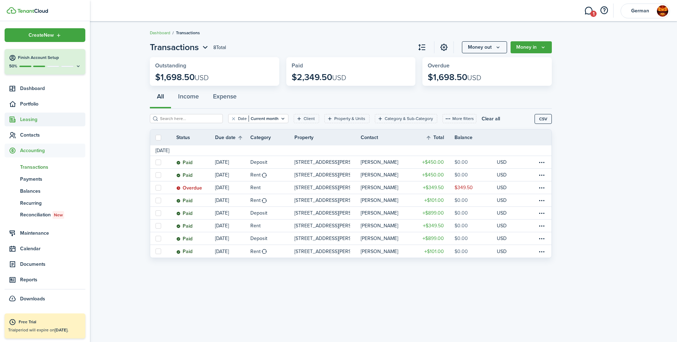
click at [29, 117] on span "Leasing" at bounding box center [52, 119] width 65 height 7
click at [33, 161] on span "Listings" at bounding box center [52, 159] width 65 height 7
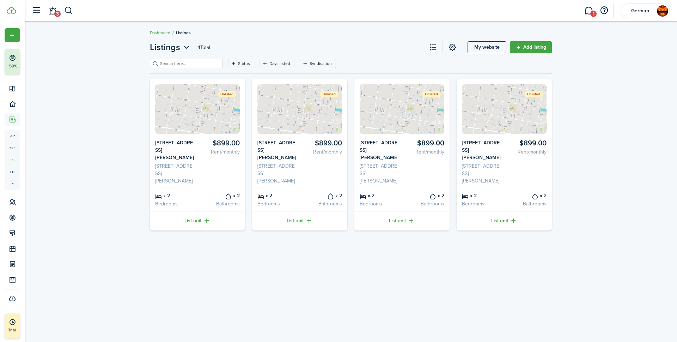
click at [520, 116] on img at bounding box center [504, 108] width 85 height 49
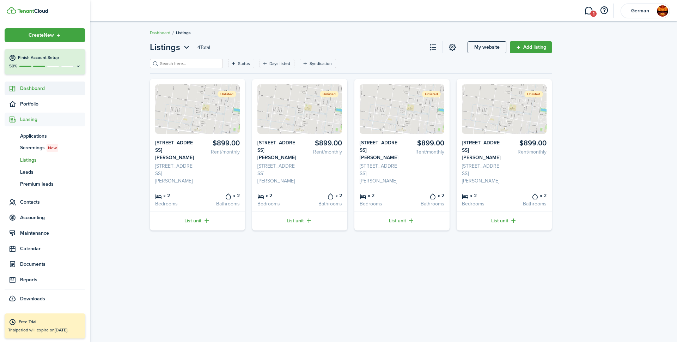
click at [37, 90] on span "Dashboard" at bounding box center [52, 88] width 65 height 7
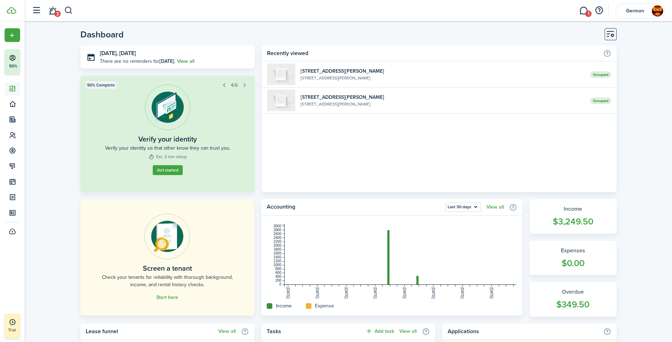
click at [188, 61] on link "View all" at bounding box center [185, 60] width 17 height 7
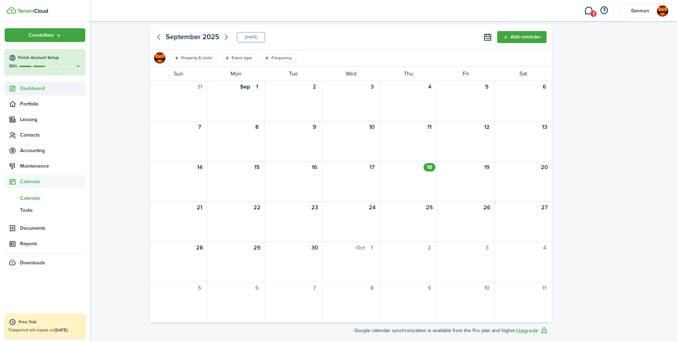
click at [42, 88] on span "Dashboard" at bounding box center [52, 88] width 65 height 7
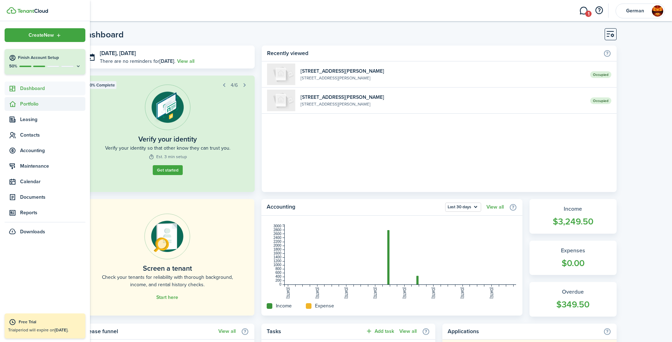
click at [41, 102] on span "Portfolio" at bounding box center [52, 103] width 65 height 7
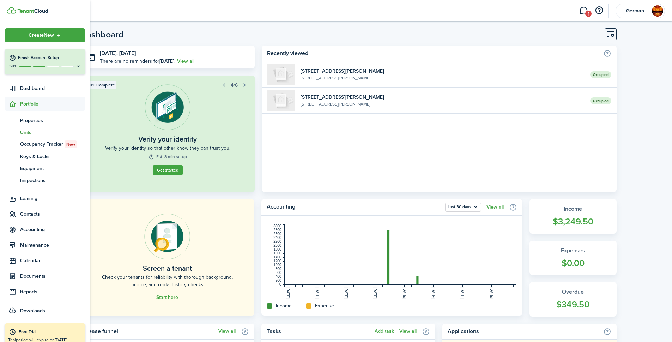
click at [37, 129] on span "Units" at bounding box center [52, 132] width 65 height 7
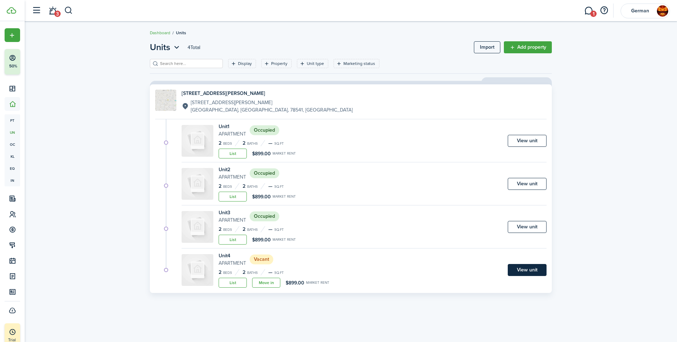
click at [524, 271] on link "View unit" at bounding box center [527, 270] width 39 height 12
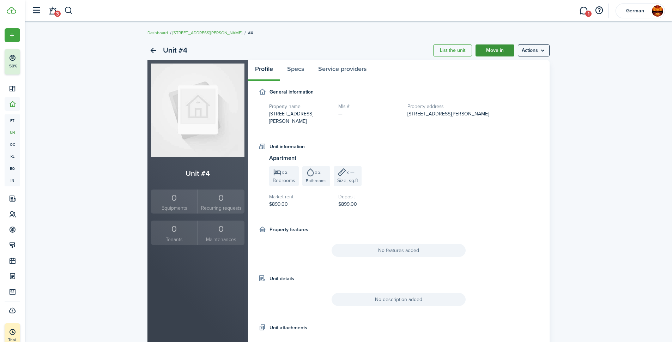
click at [489, 47] on link "Move in" at bounding box center [494, 50] width 39 height 12
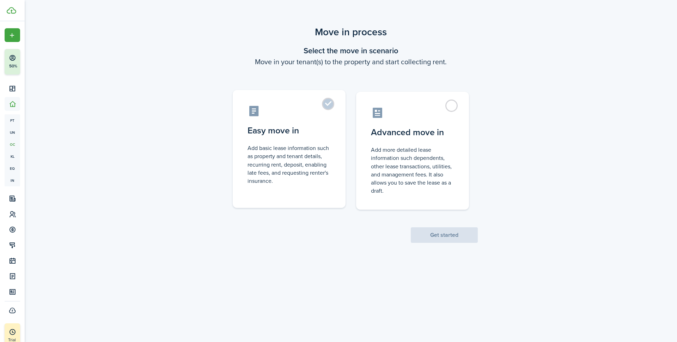
click at [313, 128] on control-radio-card-title "Easy move in" at bounding box center [289, 130] width 83 height 13
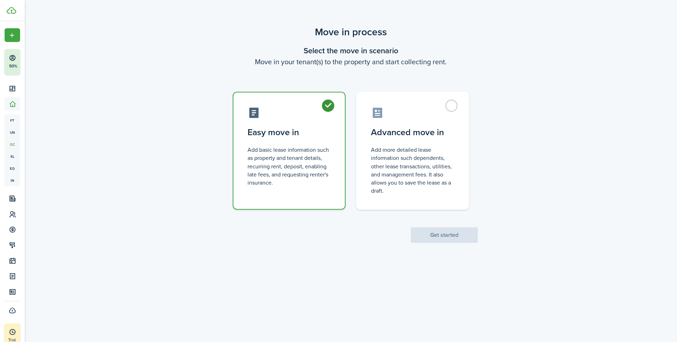
radio input "true"
click at [435, 238] on button "Get started" at bounding box center [444, 235] width 67 height 16
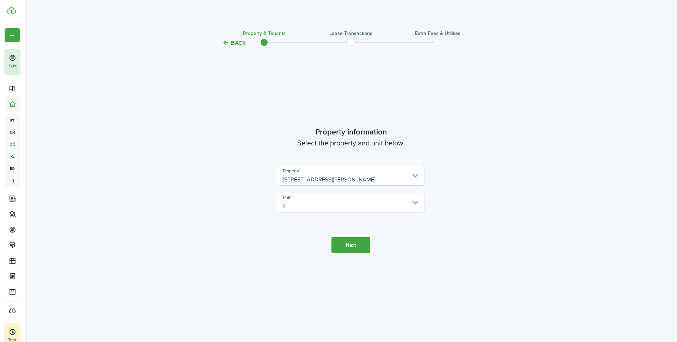
click at [347, 246] on button "Next" at bounding box center [350, 245] width 39 height 16
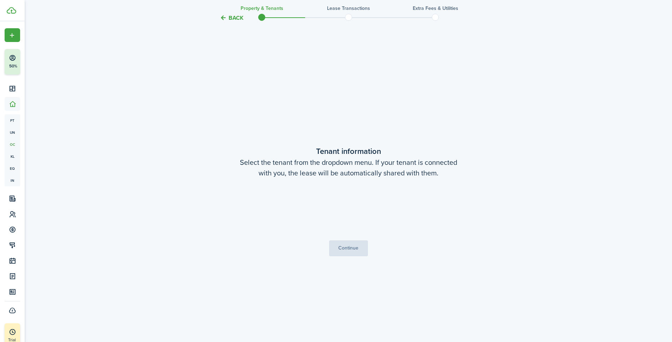
scroll to position [294, 0]
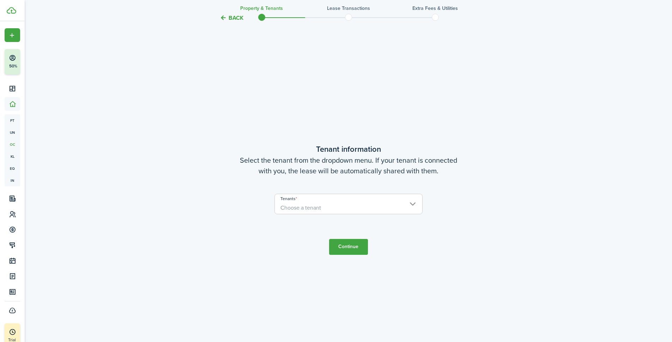
click at [342, 206] on span "Choose a tenant" at bounding box center [348, 208] width 147 height 12
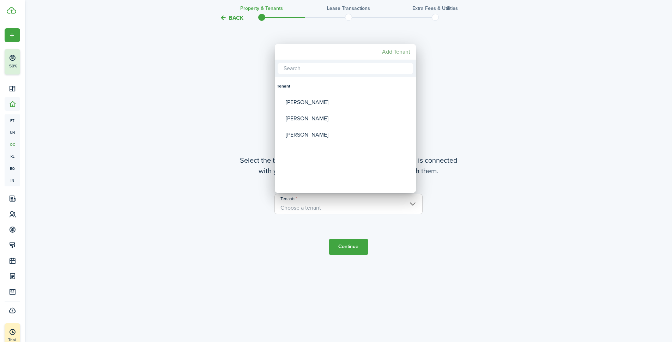
click at [397, 49] on mbsc-button "Add Tenant" at bounding box center [396, 51] width 34 height 13
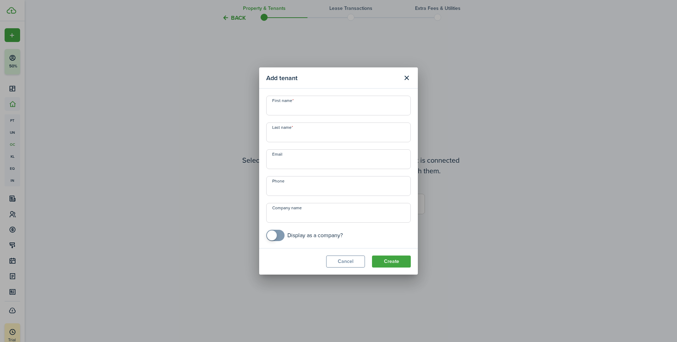
click at [293, 109] on input "First name" at bounding box center [338, 106] width 145 height 20
type input "[PERSON_NAME]"
type input "G"
type input "[PERSON_NAME]"
click at [309, 162] on input "Email" at bounding box center [338, 159] width 145 height 20
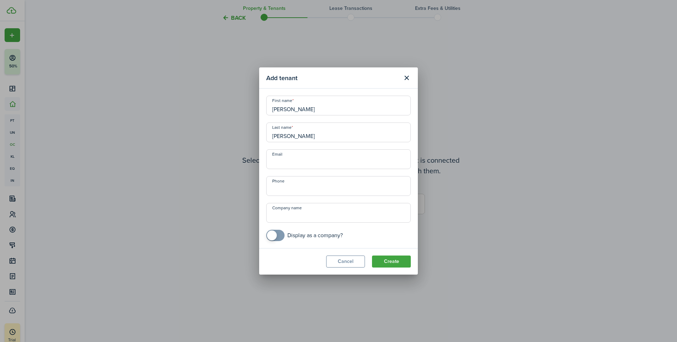
paste input "[EMAIL_ADDRESS][DOMAIN_NAME]"
type input "[EMAIL_ADDRESS][DOMAIN_NAME]"
click at [298, 189] on input "+1" at bounding box center [338, 186] width 145 height 20
type input "[PHONE_NUMBER]"
click at [382, 261] on button "Create" at bounding box center [391, 261] width 39 height 12
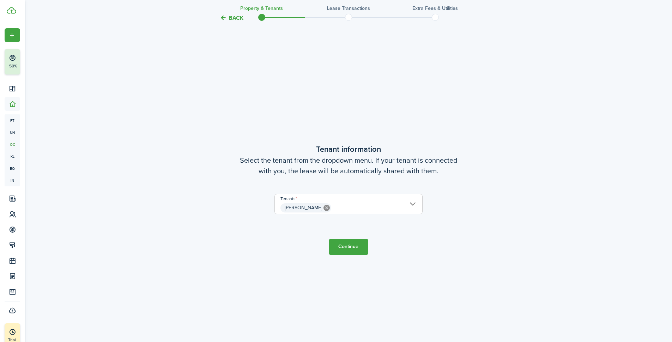
click at [339, 247] on button "Continue" at bounding box center [348, 247] width 39 height 16
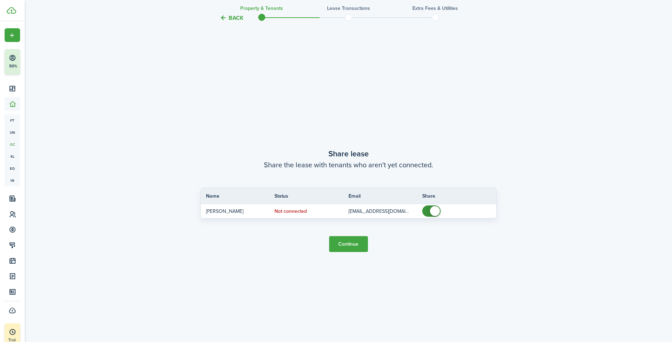
scroll to position [636, 0]
click at [353, 242] on button "Continue" at bounding box center [348, 243] width 39 height 16
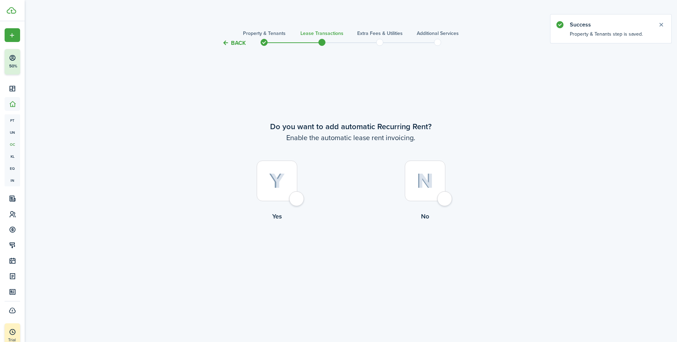
click at [294, 201] on div at bounding box center [277, 180] width 41 height 41
radio input "true"
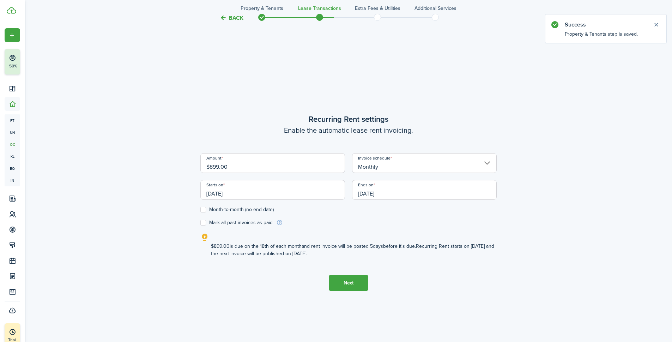
scroll to position [294, 0]
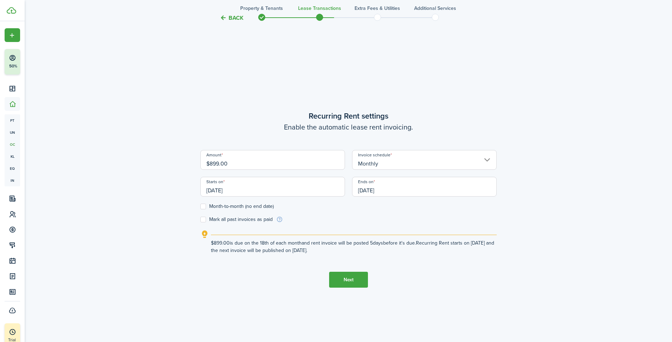
click at [376, 187] on input "[DATE]" at bounding box center [424, 187] width 145 height 20
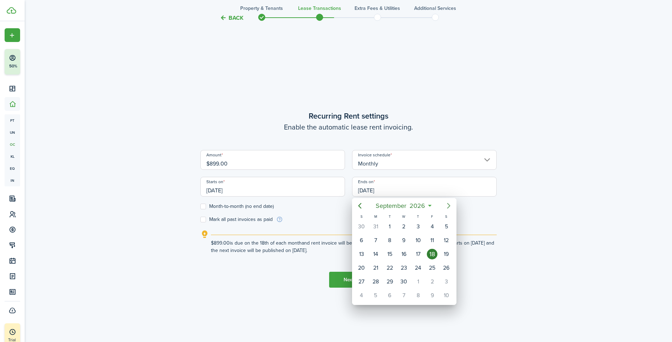
click at [451, 207] on icon "Next page" at bounding box center [448, 205] width 8 height 8
click at [360, 206] on icon "Previous page" at bounding box center [359, 205] width 8 height 8
click at [371, 225] on div "31" at bounding box center [375, 226] width 11 height 11
type input "[DATE]"
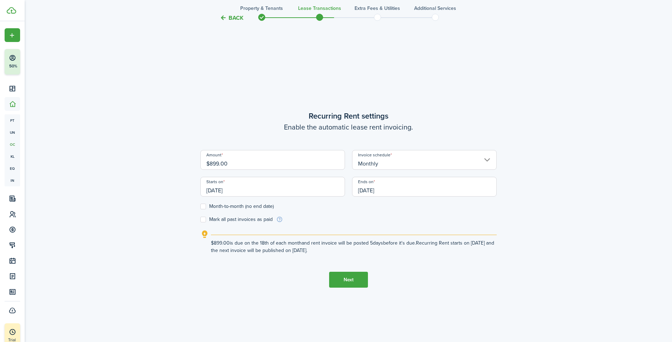
click at [350, 275] on button "Next" at bounding box center [348, 280] width 39 height 16
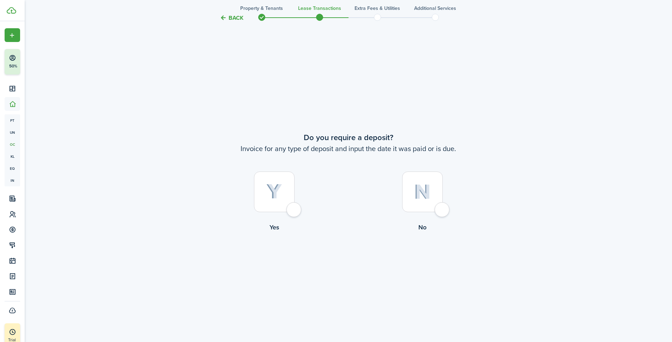
scroll to position [636, 0]
drag, startPoint x: 226, startPoint y: 16, endPoint x: 228, endPoint y: 20, distance: 4.9
click at [226, 16] on button "Back" at bounding box center [232, 17] width 24 height 7
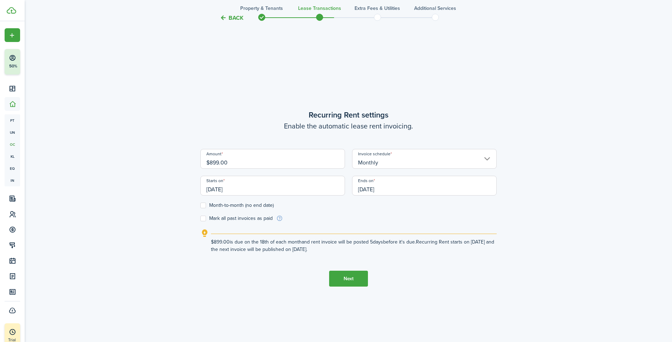
scroll to position [294, 0]
click at [218, 207] on label "Month-to-month (no end date)" at bounding box center [236, 206] width 73 height 6
click at [200, 207] on input "Month-to-month (no end date)" at bounding box center [200, 206] width 0 height 0
checkbox input "true"
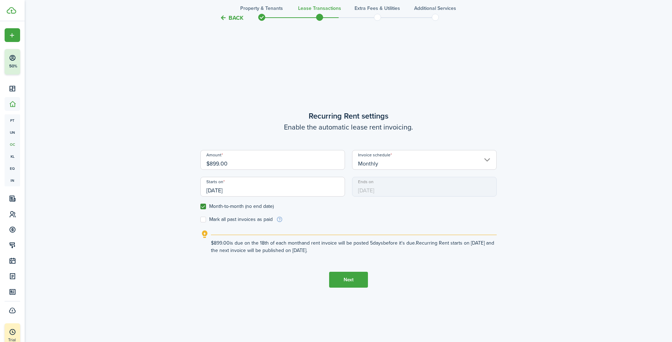
click at [347, 273] on button "Next" at bounding box center [348, 280] width 39 height 16
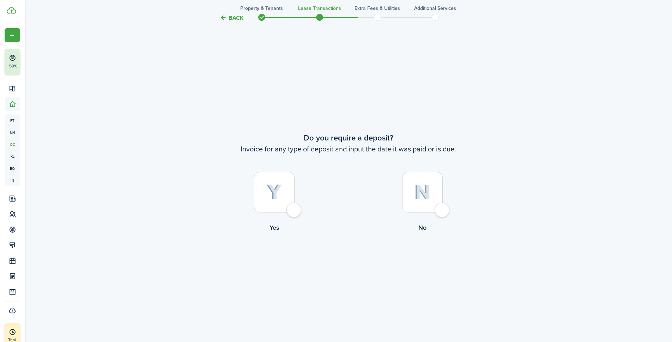
scroll to position [636, 0]
click at [294, 203] on div at bounding box center [274, 190] width 41 height 41
radio input "true"
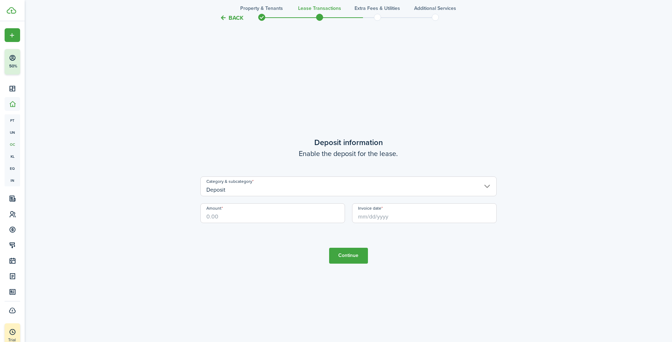
scroll to position [978, 0]
click at [250, 215] on input "Amount" at bounding box center [272, 212] width 145 height 20
click at [397, 209] on input "Invoice date" at bounding box center [424, 212] width 145 height 20
type input "$899.00"
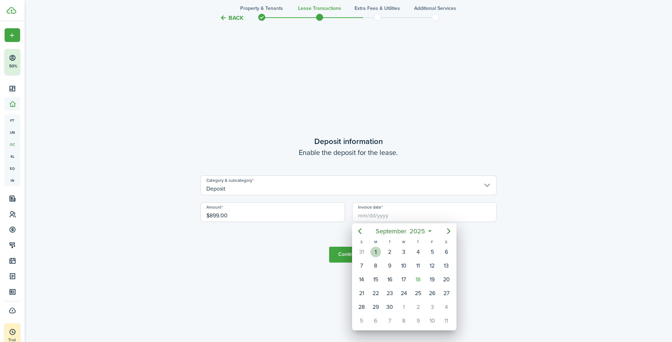
click at [377, 252] on div "1" at bounding box center [375, 251] width 11 height 11
type input "[DATE]"
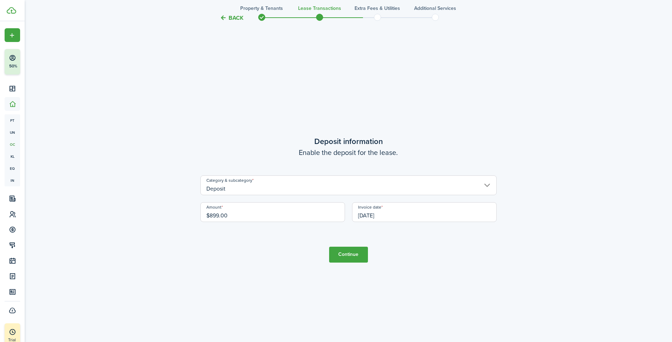
click at [343, 252] on button "Continue" at bounding box center [348, 254] width 39 height 16
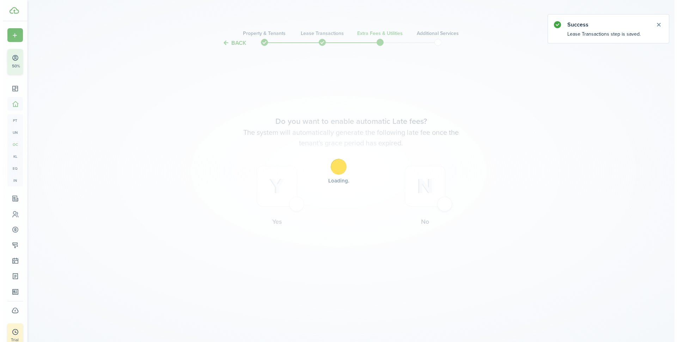
scroll to position [0, 0]
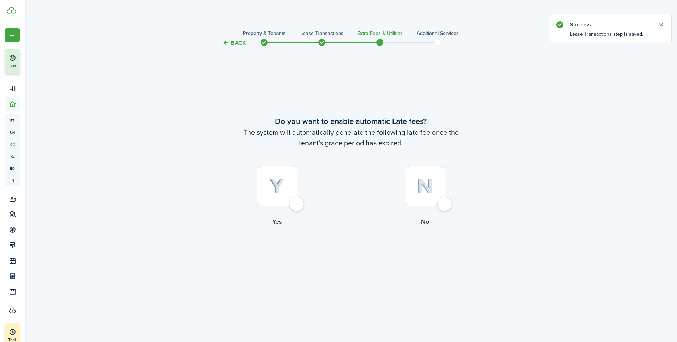
drag, startPoint x: 291, startPoint y: 207, endPoint x: 297, endPoint y: 206, distance: 6.2
click at [297, 206] on div at bounding box center [277, 186] width 41 height 41
radio input "true"
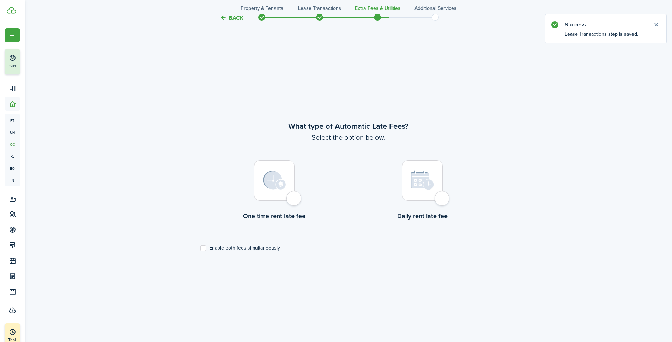
scroll to position [294, 0]
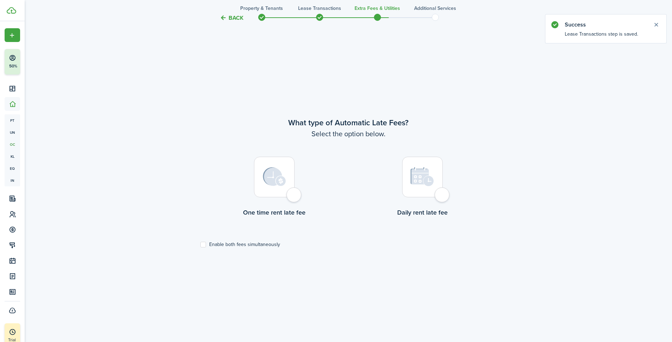
click at [442, 197] on div at bounding box center [422, 177] width 41 height 41
radio input "true"
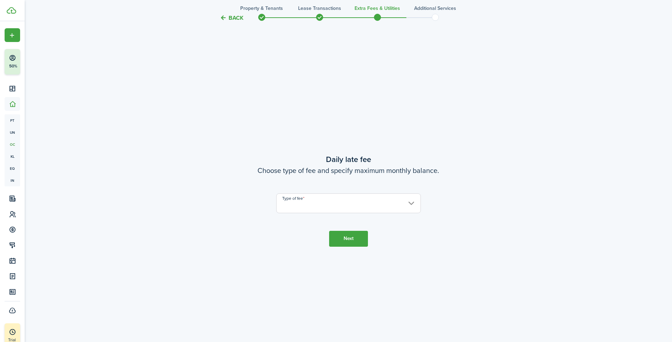
scroll to position [636, 0]
click at [307, 198] on input "Type of fee" at bounding box center [348, 202] width 145 height 20
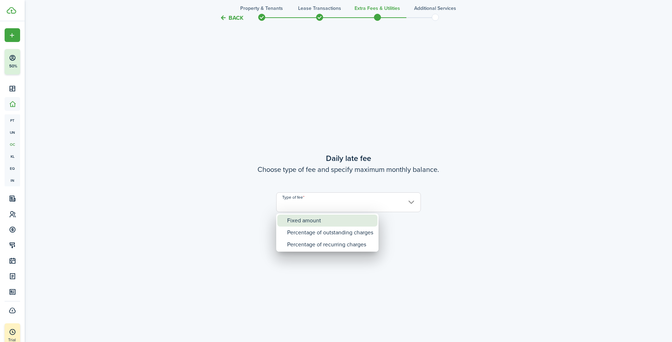
click at [304, 218] on div "Fixed amount" at bounding box center [330, 220] width 86 height 12
type input "Fixed amount"
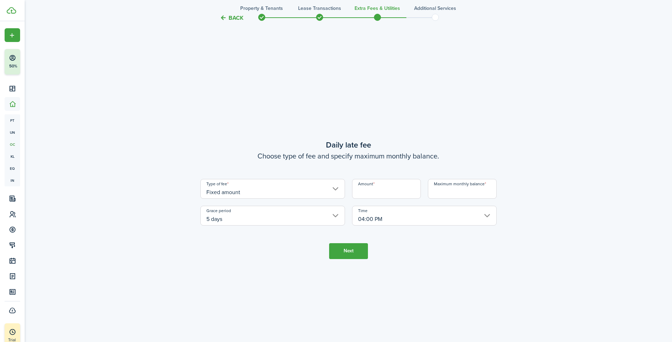
click at [389, 193] on input "Amount" at bounding box center [386, 189] width 69 height 20
type input "$10.00"
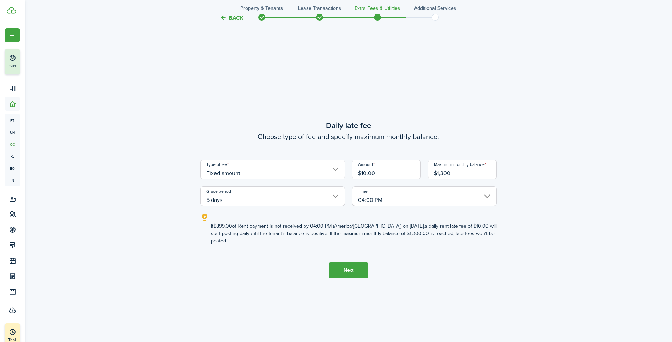
type input "$1,300.00"
click at [348, 277] on button "Next" at bounding box center [348, 270] width 39 height 16
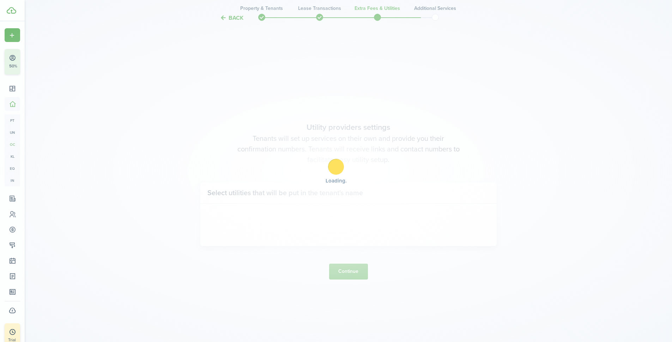
scroll to position [978, 0]
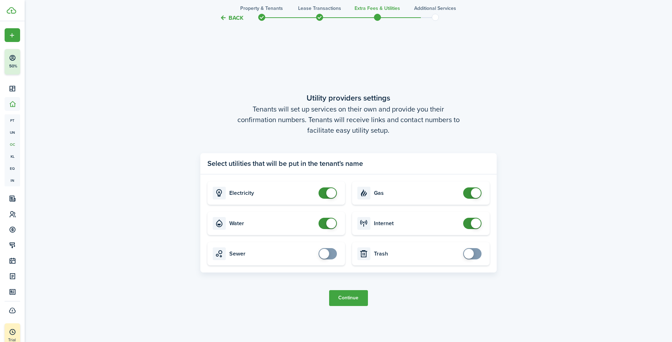
checkbox input "false"
click at [331, 190] on span at bounding box center [331, 193] width 10 height 10
checkbox input "false"
click at [473, 193] on span at bounding box center [476, 193] width 10 height 10
checkbox input "false"
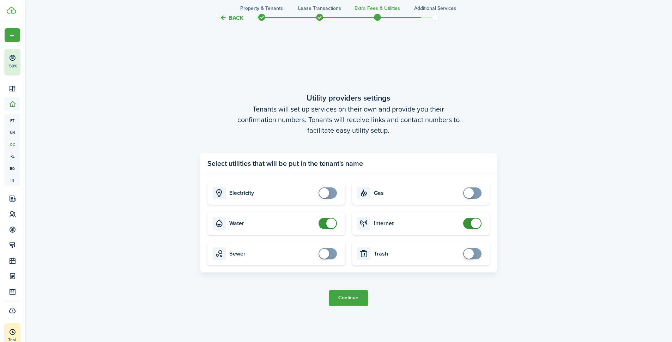
click at [324, 221] on span at bounding box center [327, 223] width 7 height 11
checkbox input "false"
click at [469, 222] on span at bounding box center [472, 223] width 7 height 11
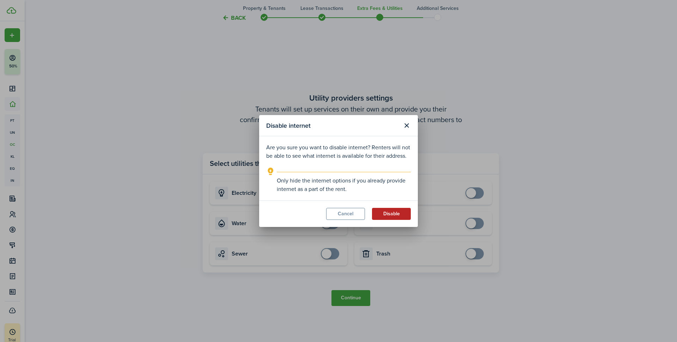
click at [398, 217] on button "Disable" at bounding box center [391, 214] width 39 height 12
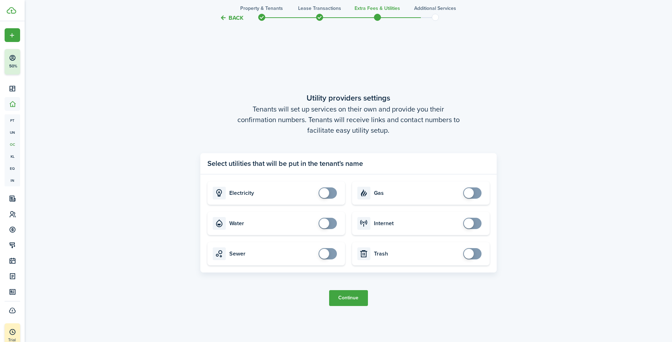
click at [349, 298] on button "Continue" at bounding box center [348, 298] width 39 height 16
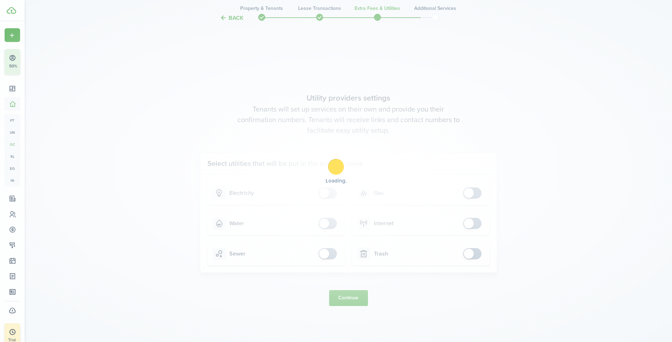
scroll to position [0, 0]
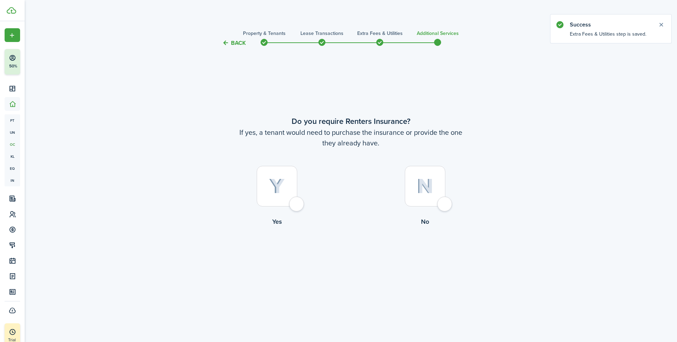
click at [445, 203] on div at bounding box center [425, 186] width 41 height 41
radio input "true"
click at [347, 258] on button "Complete move in" at bounding box center [351, 256] width 52 height 16
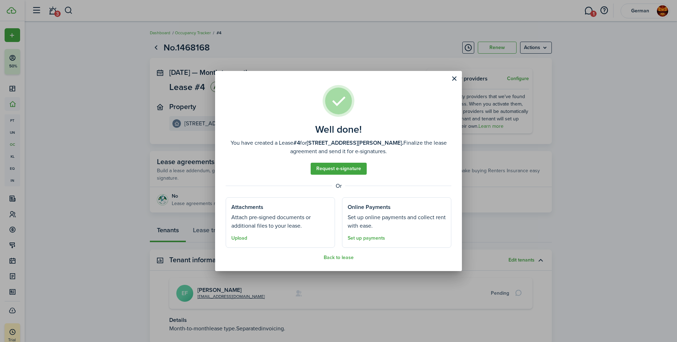
click at [284, 226] on well-done-section-description "Attach pre-signed documents or additional files to your lease." at bounding box center [280, 221] width 98 height 17
click at [240, 234] on span "Upload" at bounding box center [239, 237] width 16 height 8
click at [240, 237] on button "Upload" at bounding box center [239, 238] width 16 height 6
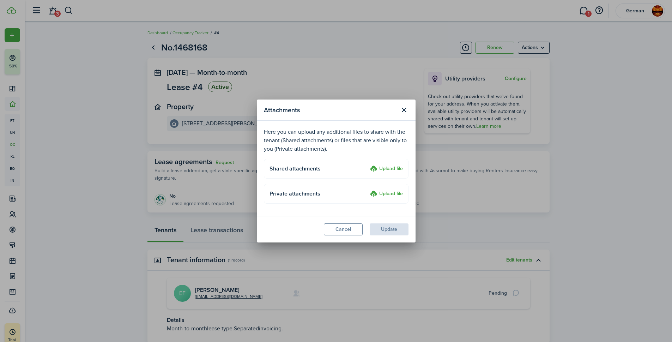
click at [382, 170] on label "Upload file" at bounding box center [386, 169] width 33 height 8
click at [367, 165] on input "Upload file" at bounding box center [367, 165] width 0 height 0
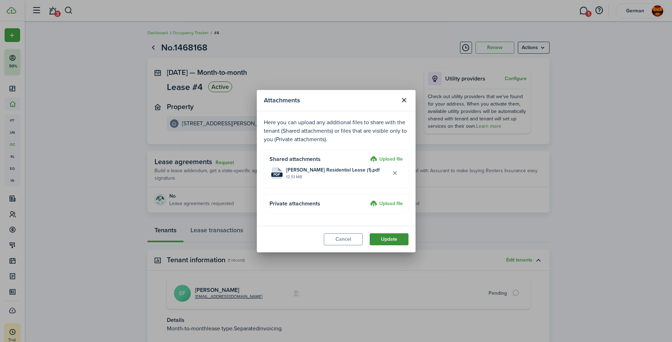
click at [385, 242] on button "Update" at bounding box center [389, 239] width 39 height 12
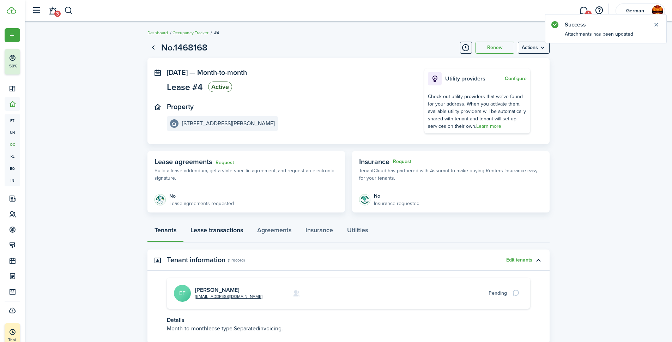
click at [193, 230] on link "Lease transactions" at bounding box center [216, 231] width 67 height 21
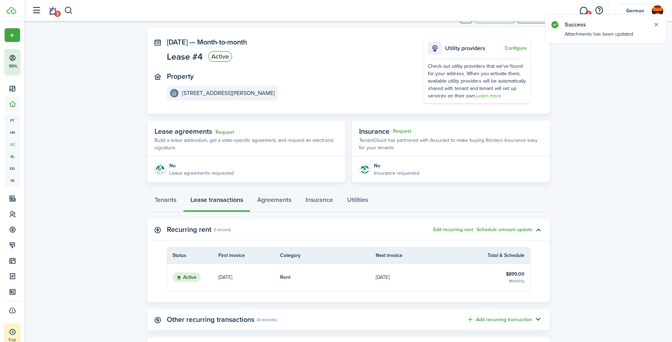
scroll to position [71, 0]
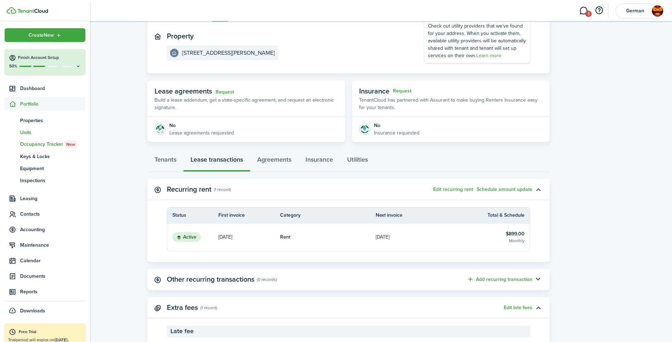
click at [30, 130] on span "Units" at bounding box center [52, 132] width 65 height 7
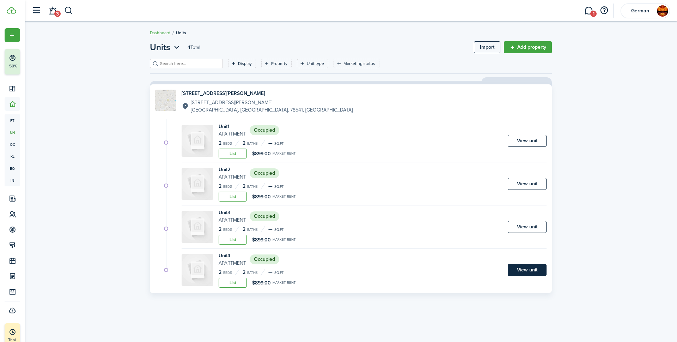
click at [537, 273] on link "View unit" at bounding box center [527, 270] width 39 height 12
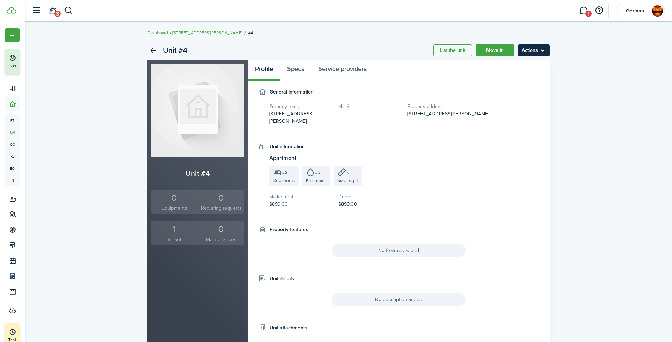
click at [536, 49] on menu-btn "Actions" at bounding box center [534, 50] width 32 height 12
click at [454, 211] on unit-profile "General information Property name [STREET_ADDRESS][GEOGRAPHIC_DATA][PERSON_NAME…" at bounding box center [398, 225] width 280 height 275
click at [185, 31] on link "[STREET_ADDRESS][PERSON_NAME]" at bounding box center [207, 33] width 70 height 6
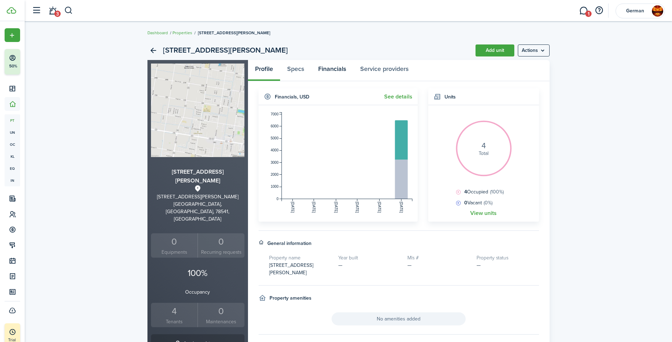
click at [328, 72] on link "Financials" at bounding box center [332, 70] width 42 height 21
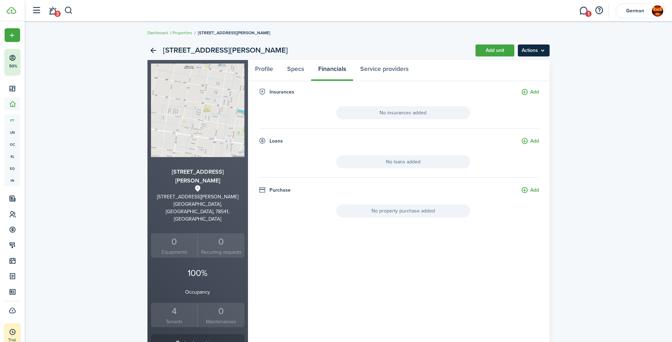
click at [529, 51] on menu-btn "Actions" at bounding box center [534, 50] width 32 height 12
click at [604, 199] on div "3806 [PERSON_NAME] Add unit Actions [GEOGRAPHIC_DATA][PERSON_NAME] [STREET_ADDR…" at bounding box center [348, 252] width 647 height 431
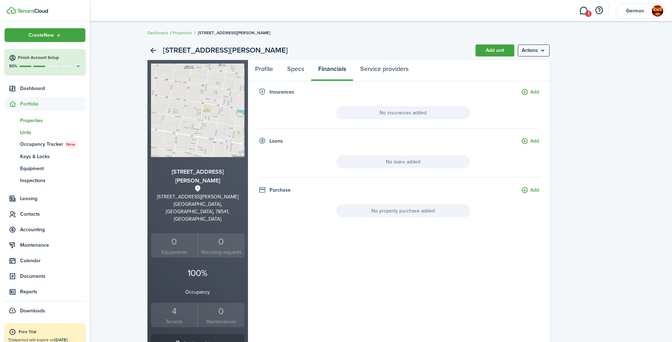
click at [23, 132] on span "Units" at bounding box center [52, 132] width 65 height 7
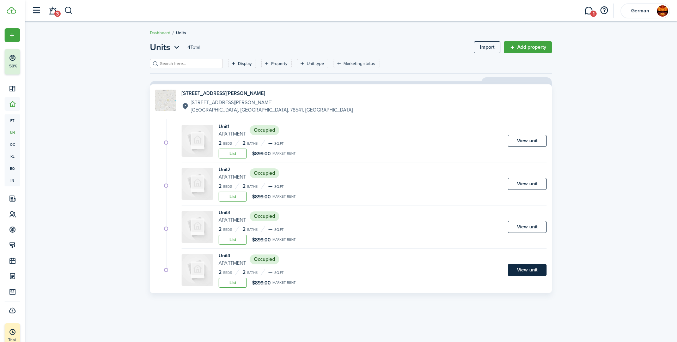
click at [537, 273] on link "View unit" at bounding box center [527, 270] width 39 height 12
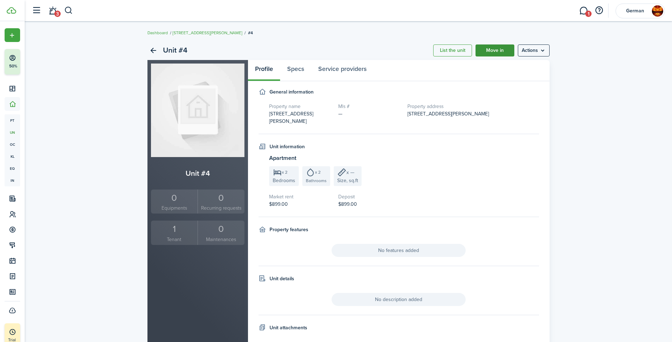
click at [496, 50] on link "Move in" at bounding box center [494, 50] width 39 height 12
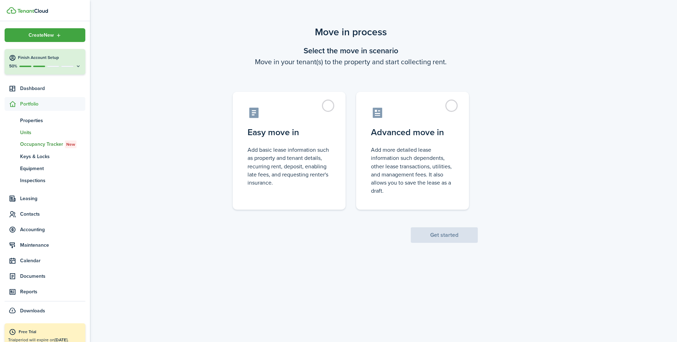
click at [26, 133] on span "Units" at bounding box center [52, 132] width 65 height 7
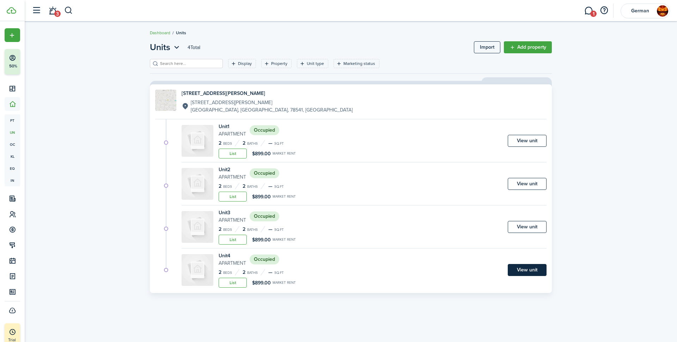
click at [522, 275] on link "View unit" at bounding box center [527, 270] width 39 height 12
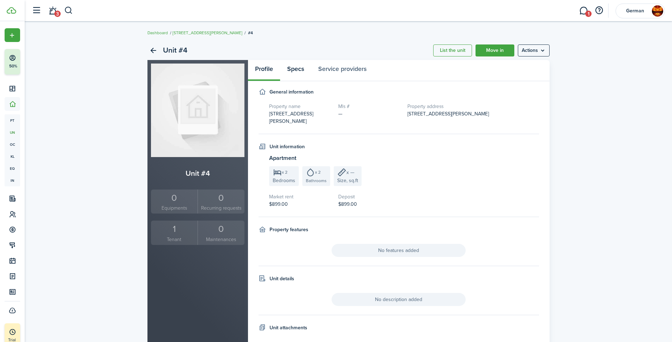
click at [302, 70] on link "Specs" at bounding box center [295, 70] width 31 height 21
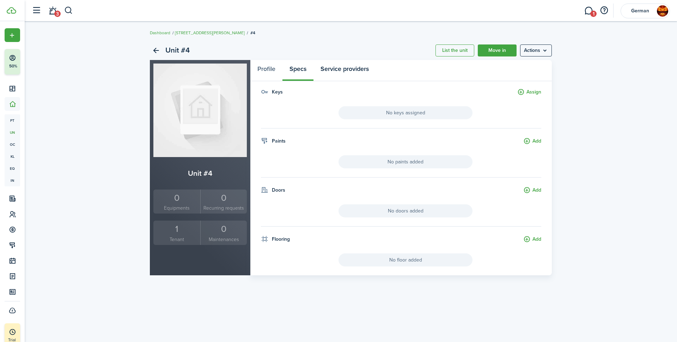
click at [348, 71] on link "Service providers" at bounding box center [344, 70] width 62 height 21
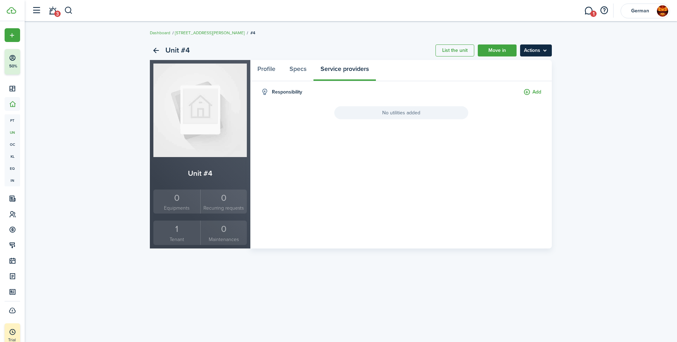
click at [542, 51] on menu-btn "Actions" at bounding box center [536, 50] width 32 height 12
click at [270, 67] on link "Profile" at bounding box center [266, 70] width 32 height 21
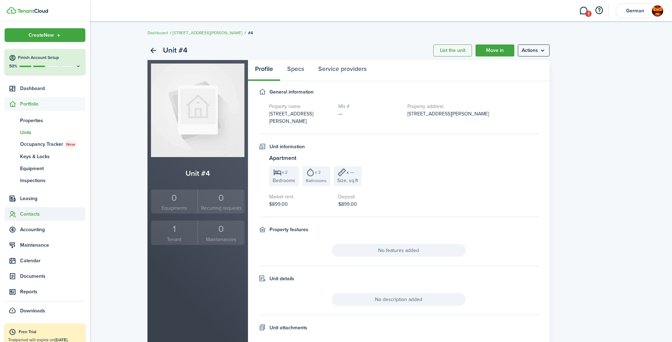
click at [32, 212] on span "Contacts" at bounding box center [52, 213] width 65 height 7
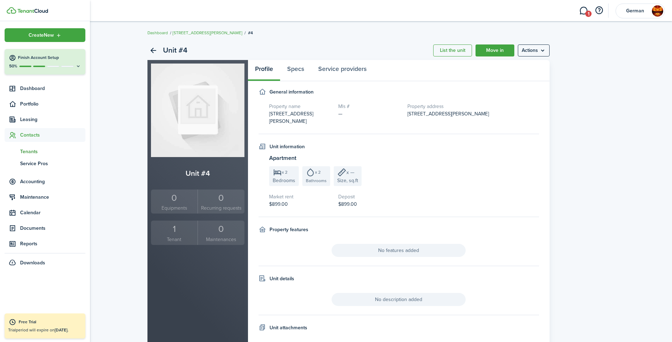
click at [35, 149] on span "Tenants" at bounding box center [52, 151] width 65 height 7
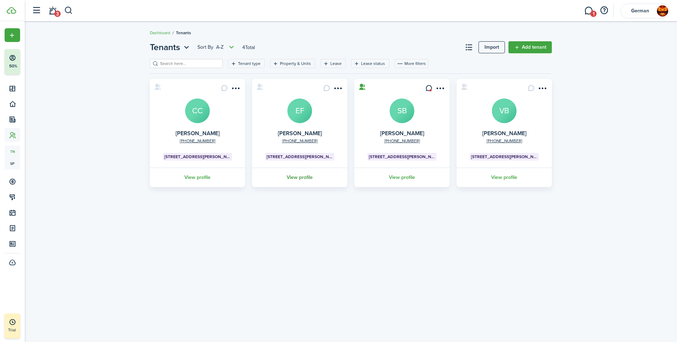
click at [306, 178] on link "View profile" at bounding box center [299, 176] width 97 height 19
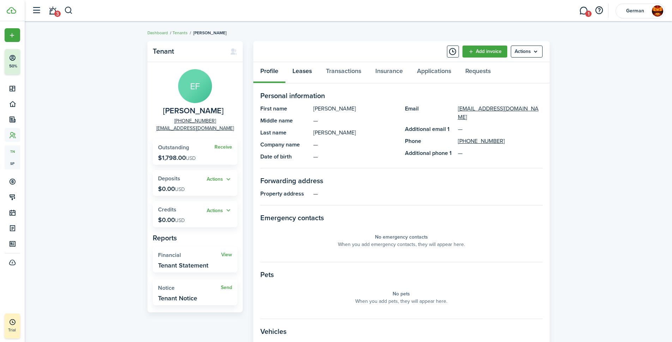
click at [303, 74] on link "Leases" at bounding box center [301, 72] width 33 height 21
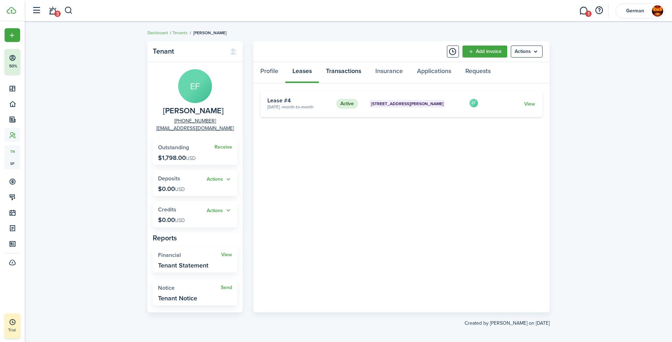
click at [341, 72] on link "Transactions" at bounding box center [343, 72] width 49 height 21
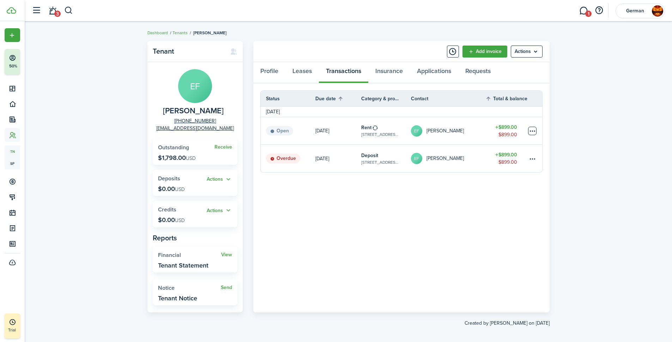
click at [529, 132] on table-menu-btn-icon at bounding box center [532, 131] width 8 height 8
click at [512, 143] on button "Edit" at bounding box center [506, 145] width 62 height 12
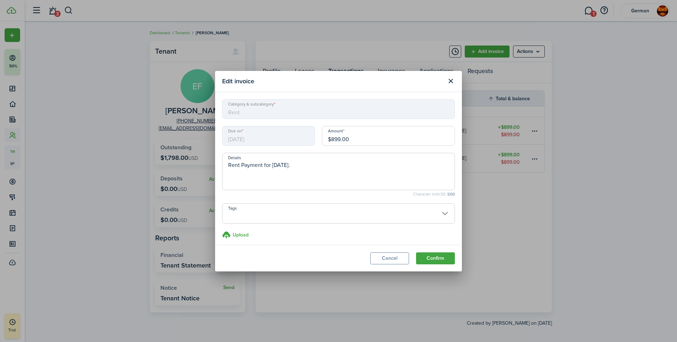
drag, startPoint x: 334, startPoint y: 139, endPoint x: 308, endPoint y: 139, distance: 25.7
click at [308, 139] on div "Due on [DATE] Amount $899.00" at bounding box center [339, 139] width 240 height 27
type input "$449.50"
click at [434, 256] on button "Confirm" at bounding box center [435, 258] width 39 height 12
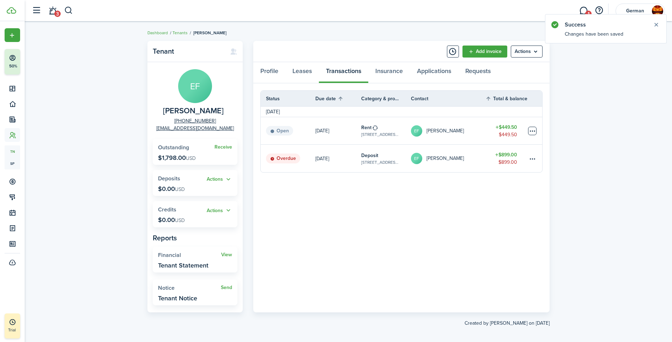
click at [531, 128] on table-menu-btn-icon at bounding box center [532, 131] width 8 height 8
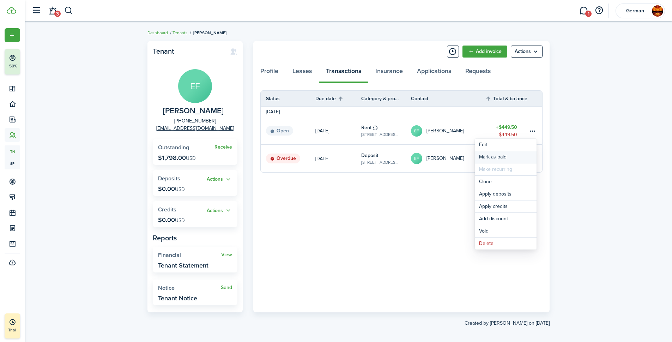
click at [505, 156] on link "Mark as paid" at bounding box center [506, 157] width 62 height 12
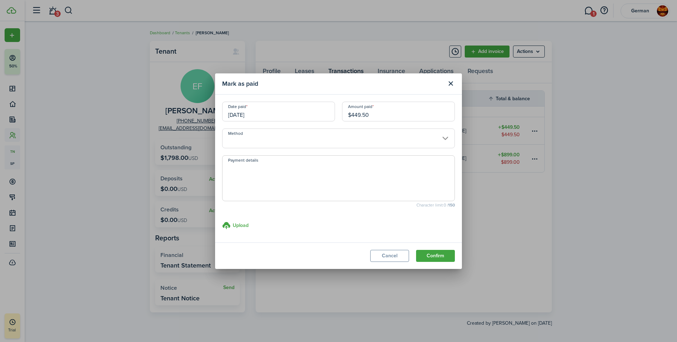
click at [300, 114] on input "[DATE]" at bounding box center [278, 112] width 113 height 20
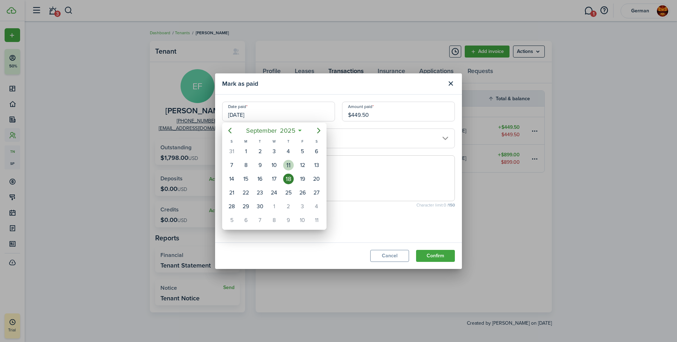
click at [294, 167] on div "11" at bounding box center [288, 164] width 14 height 13
type input "[DATE]"
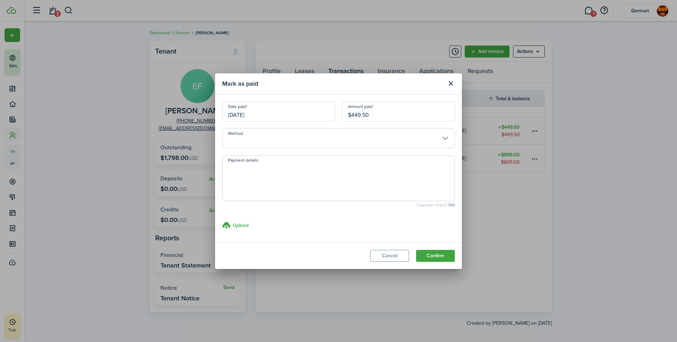
click at [370, 113] on input "$449.50" at bounding box center [398, 112] width 113 height 20
click at [307, 141] on input "Method" at bounding box center [338, 138] width 233 height 20
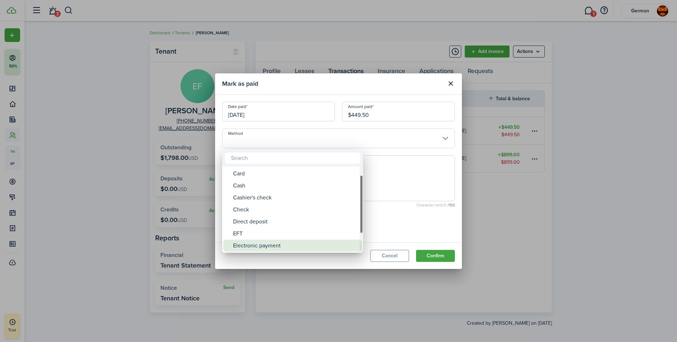
click at [267, 243] on div "Electronic payment" at bounding box center [295, 245] width 125 height 12
type input "Electronic payment"
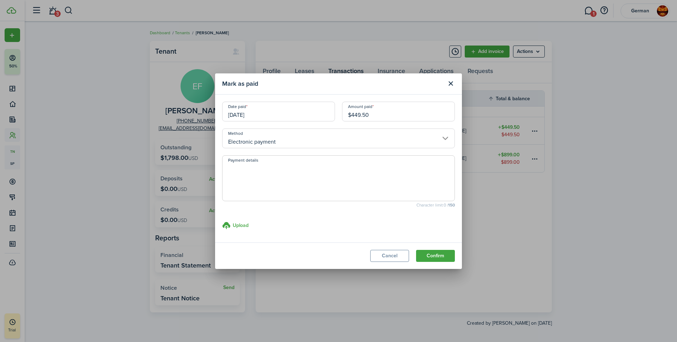
click at [312, 177] on textarea "Payment details" at bounding box center [339, 180] width 232 height 34
type textarea "Cashapp"
click at [432, 256] on button "Confirm" at bounding box center [435, 256] width 39 height 12
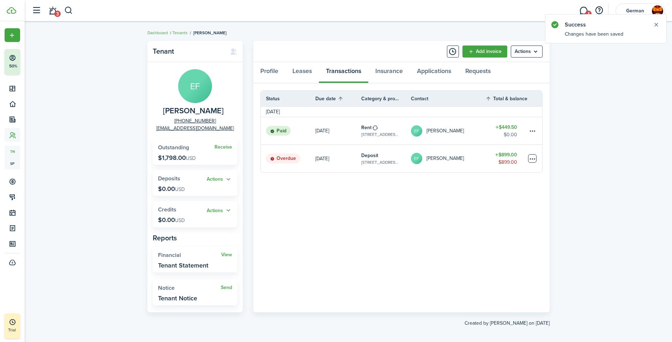
click at [530, 159] on table-menu-btn-icon at bounding box center [532, 158] width 8 height 8
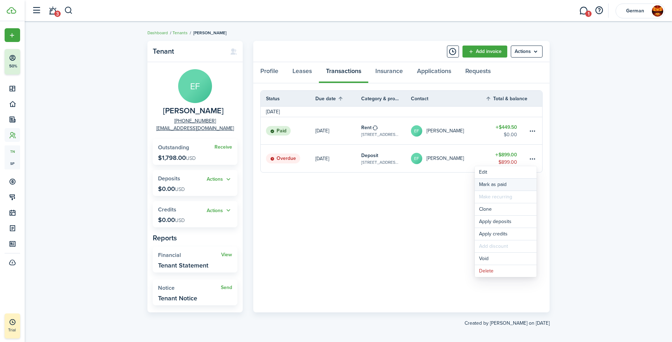
click at [502, 185] on link "Mark as paid" at bounding box center [506, 184] width 62 height 12
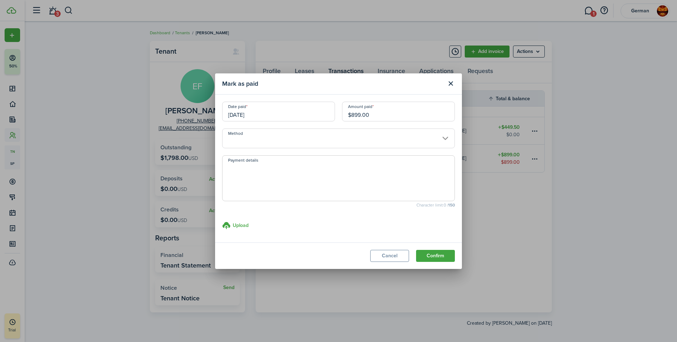
click at [300, 138] on input "Method" at bounding box center [338, 138] width 233 height 20
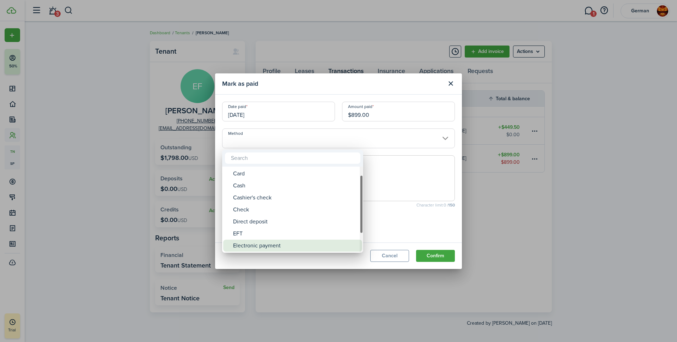
click at [251, 243] on div "Electronic payment" at bounding box center [295, 245] width 125 height 12
type input "Electronic payment"
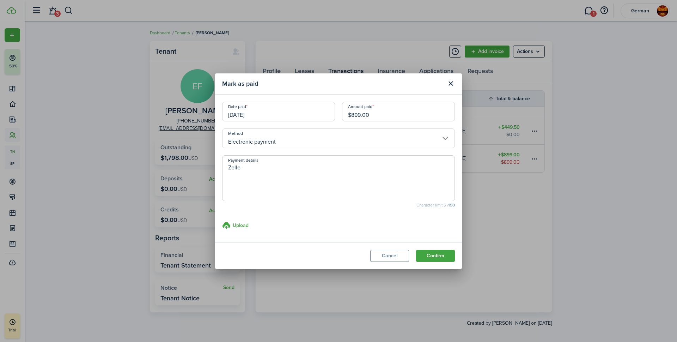
click at [258, 109] on input "[DATE]" at bounding box center [278, 112] width 113 height 20
type textarea "Zelle"
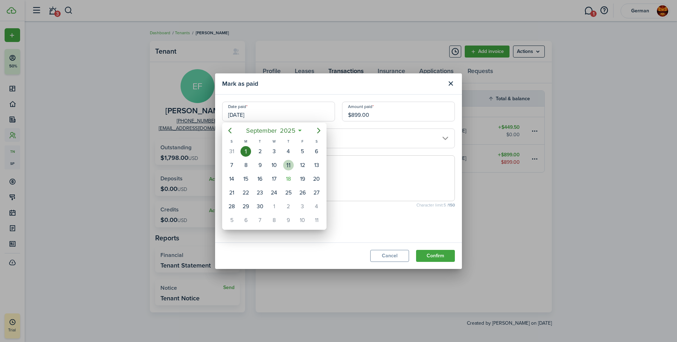
click at [288, 166] on div "11" at bounding box center [288, 165] width 11 height 11
type input "[DATE]"
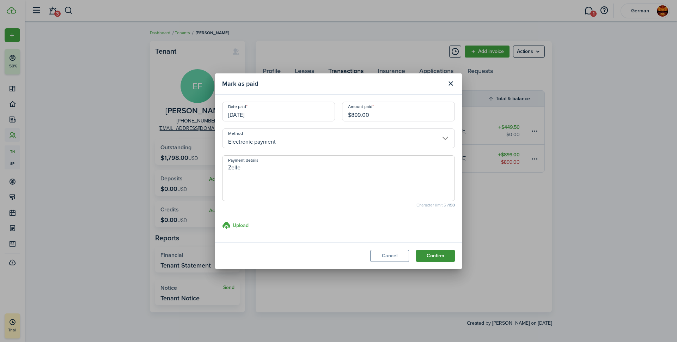
click at [434, 260] on button "Confirm" at bounding box center [435, 256] width 39 height 12
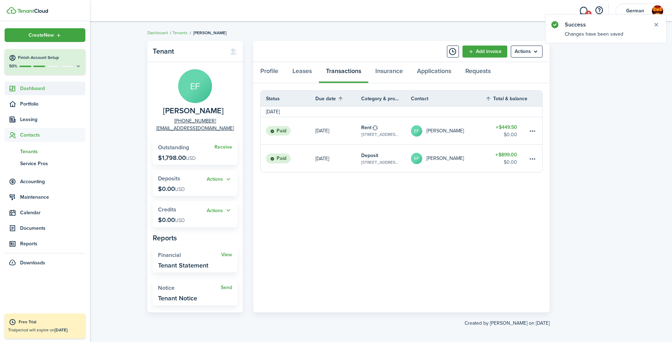
click at [34, 87] on span "Dashboard" at bounding box center [52, 88] width 65 height 7
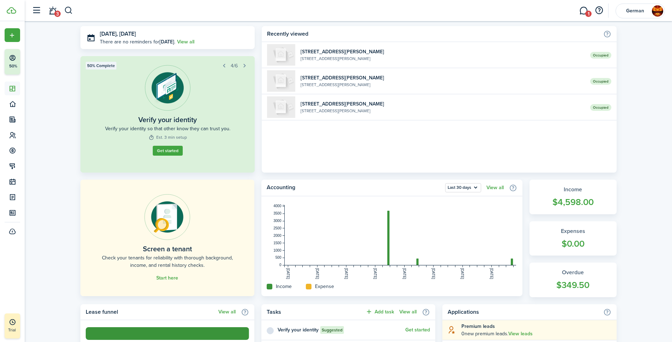
scroll to position [35, 0]
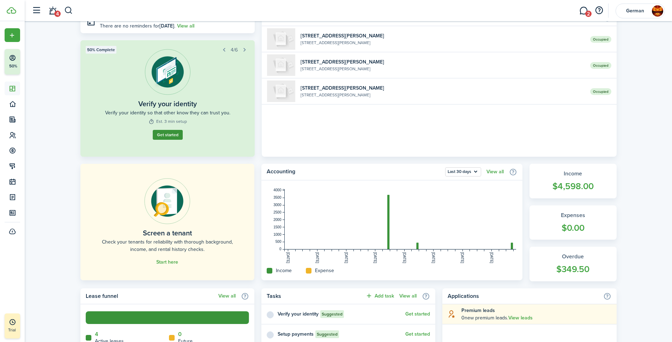
click at [171, 131] on button "Get started" at bounding box center [168, 135] width 30 height 10
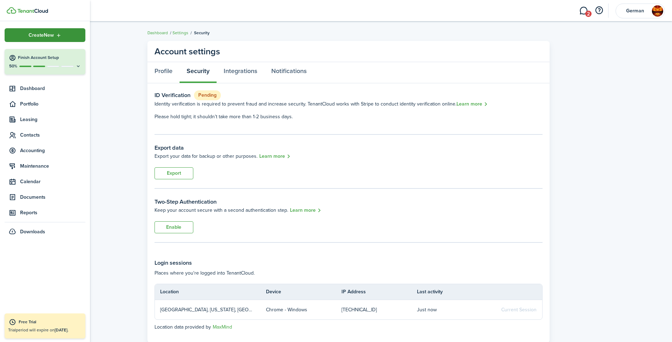
click at [36, 37] on span "Create New" at bounding box center [41, 35] width 25 height 5
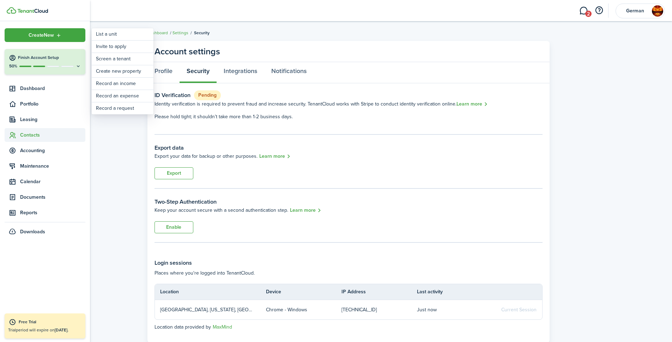
click at [33, 136] on span "Contacts" at bounding box center [52, 134] width 65 height 7
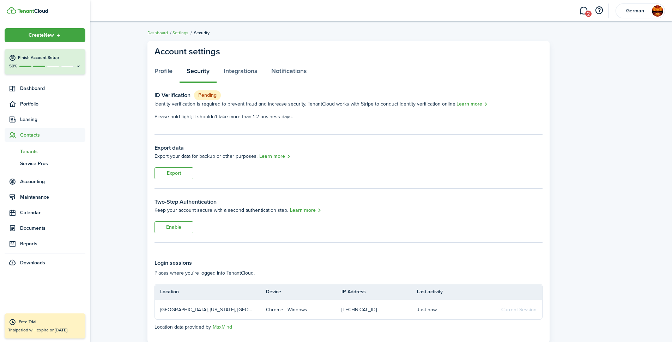
click at [30, 151] on span "Tenants" at bounding box center [52, 151] width 65 height 7
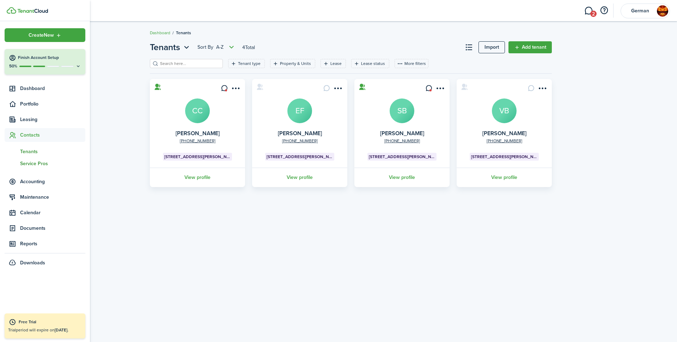
click at [39, 162] on span "Service Pros" at bounding box center [52, 163] width 65 height 7
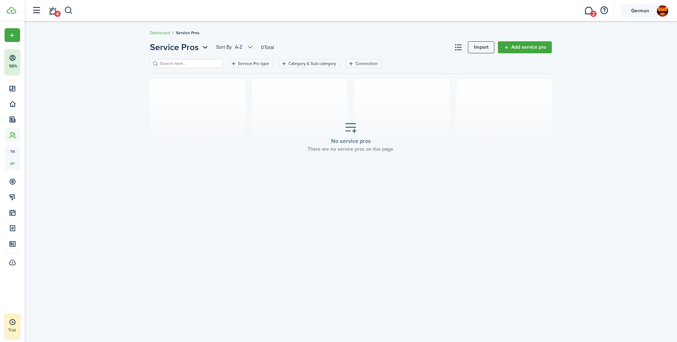
click at [661, 10] on img at bounding box center [662, 10] width 11 height 11
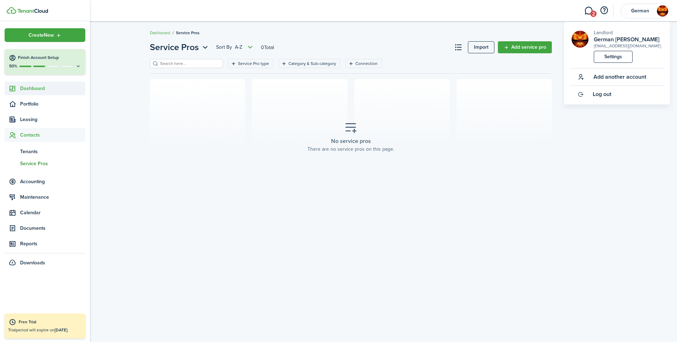
click at [31, 85] on span "Dashboard" at bounding box center [52, 88] width 65 height 7
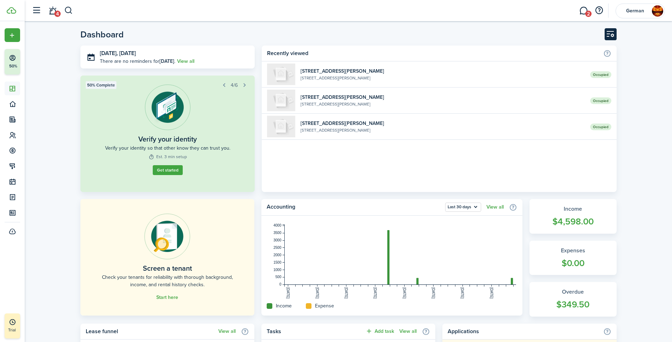
click at [613, 35] on button "Customise" at bounding box center [610, 34] width 12 height 12
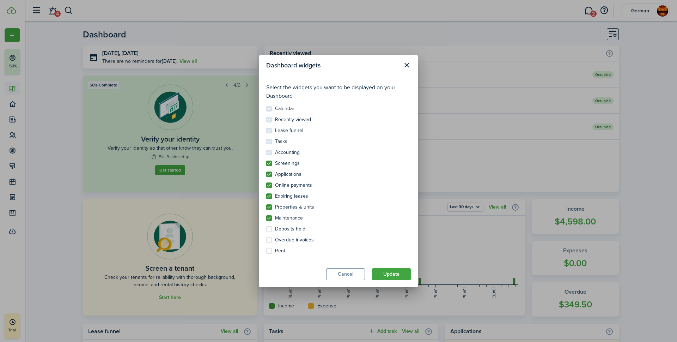
click at [270, 240] on label "Overdue invoices" at bounding box center [290, 240] width 48 height 6
click at [266, 237] on input "Overdue invoices" at bounding box center [266, 237] width 0 height 0
checkbox input "true"
click at [270, 251] on label "Rent" at bounding box center [275, 251] width 19 height 6
click at [266, 248] on input "Rent" at bounding box center [266, 248] width 0 height 0
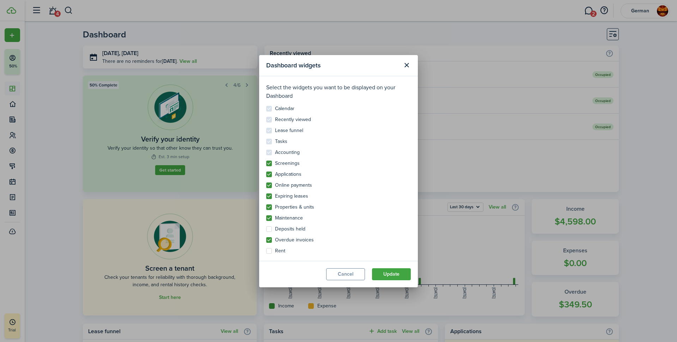
checkbox input "true"
click at [404, 277] on button "Update" at bounding box center [391, 274] width 39 height 12
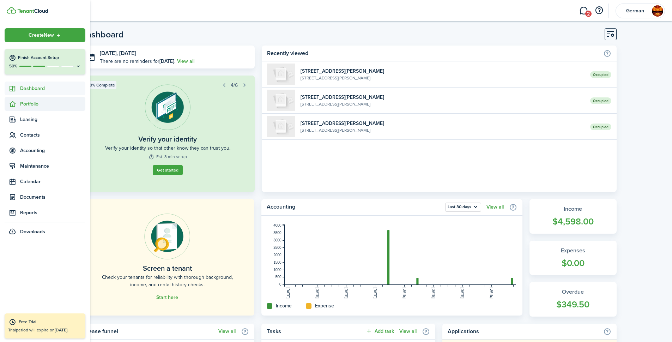
click at [33, 105] on span "Portfolio" at bounding box center [52, 103] width 65 height 7
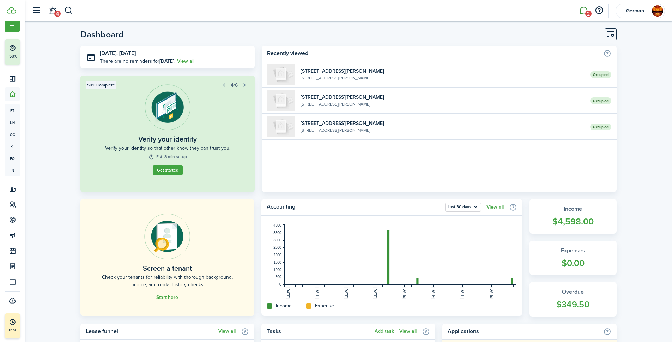
click at [586, 11] on link "2" at bounding box center [583, 11] width 13 height 18
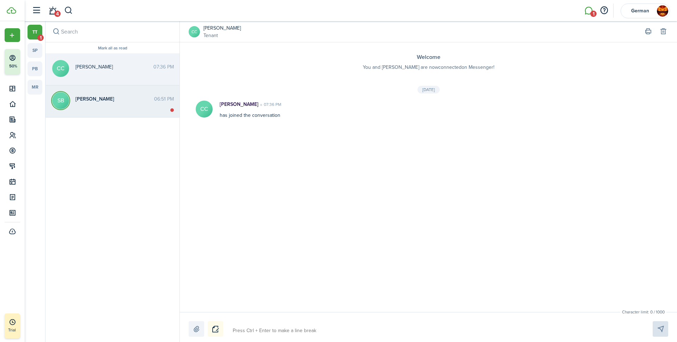
click at [111, 101] on span "[PERSON_NAME]" at bounding box center [114, 98] width 79 height 7
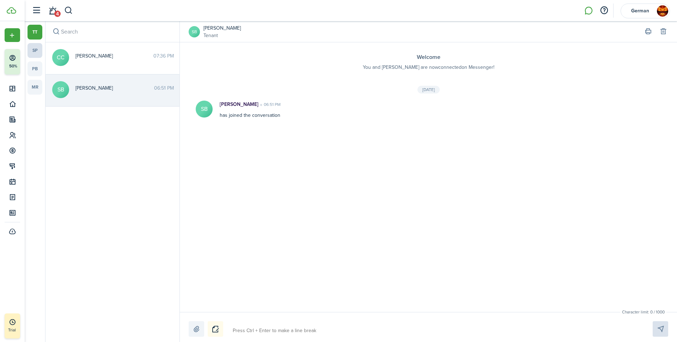
click at [36, 49] on link "sp" at bounding box center [35, 50] width 15 height 15
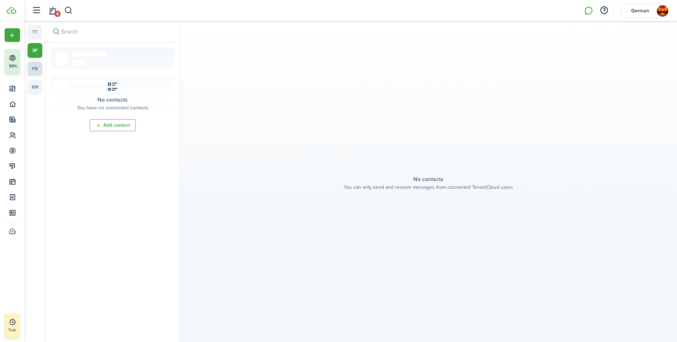
click at [35, 74] on link "pb" at bounding box center [35, 68] width 15 height 15
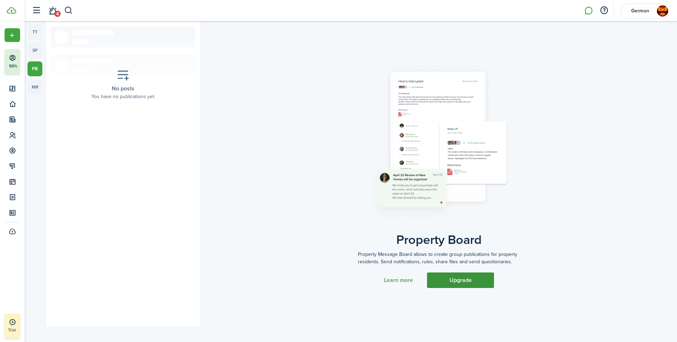
click at [448, 280] on button "Upgrade" at bounding box center [460, 280] width 67 height 16
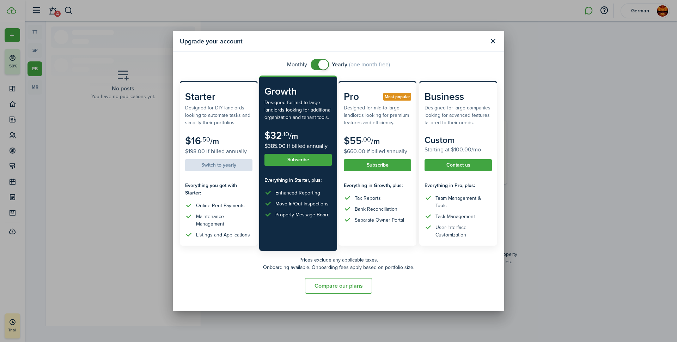
checkbox input "false"
click at [316, 64] on span at bounding box center [319, 64] width 7 height 11
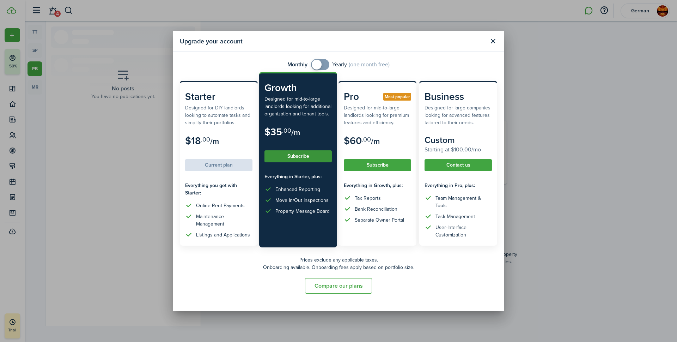
click at [295, 157] on button "Subscribe" at bounding box center [297, 156] width 67 height 12
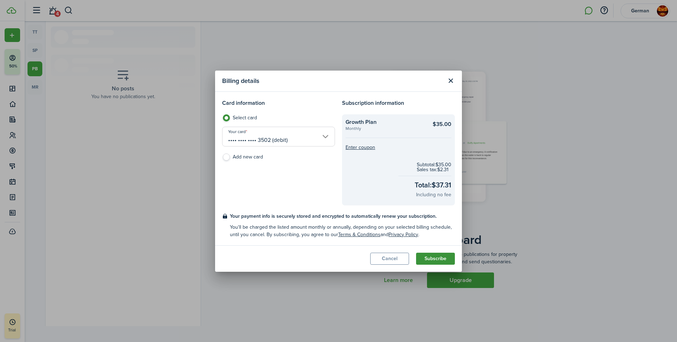
click at [446, 257] on button "Subscribe" at bounding box center [435, 258] width 39 height 12
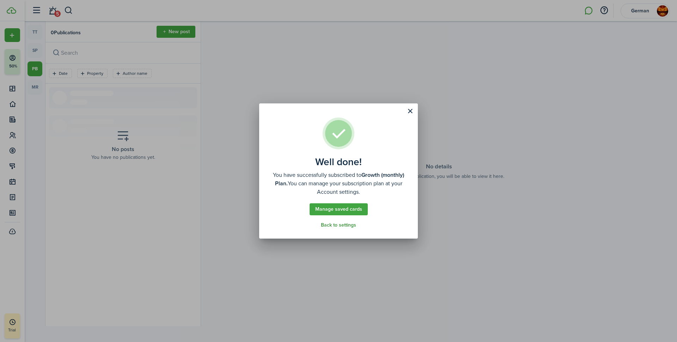
click at [341, 223] on link "Back to settings" at bounding box center [338, 225] width 35 height 6
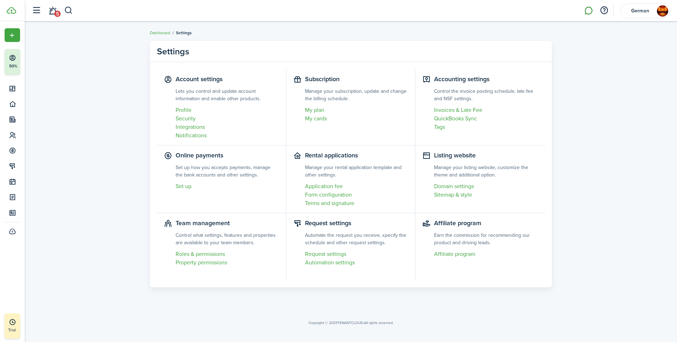
click at [587, 6] on link at bounding box center [588, 11] width 13 height 18
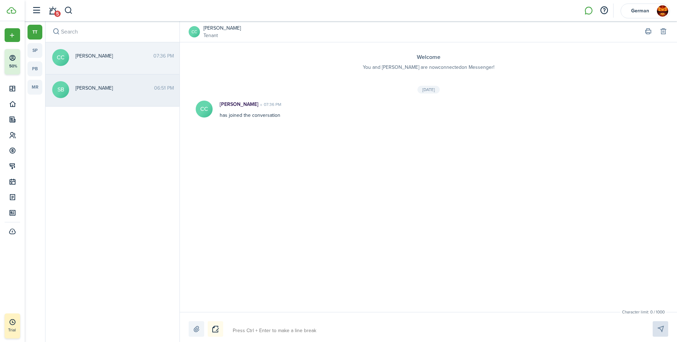
click at [71, 88] on div "Sarah Bryan 06:51 PM" at bounding box center [124, 89] width 109 height 11
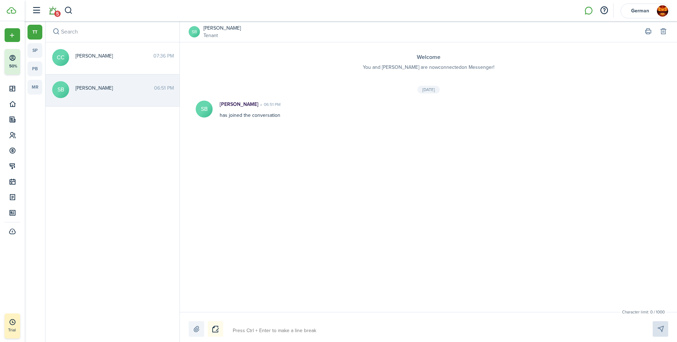
click at [53, 6] on link "5" at bounding box center [52, 11] width 13 height 18
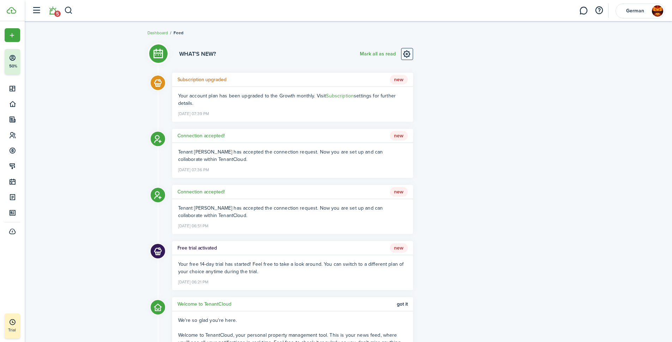
click at [55, 13] on li "5" at bounding box center [52, 11] width 16 height 18
click at [52, 12] on li "5" at bounding box center [52, 11] width 16 height 18
click at [52, 11] on li "5" at bounding box center [52, 11] width 16 height 18
click at [32, 10] on button "button" at bounding box center [36, 10] width 13 height 13
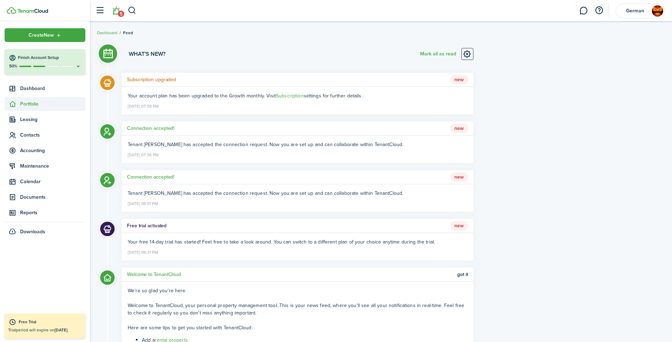
click at [33, 103] on span "Portfolio" at bounding box center [52, 103] width 65 height 7
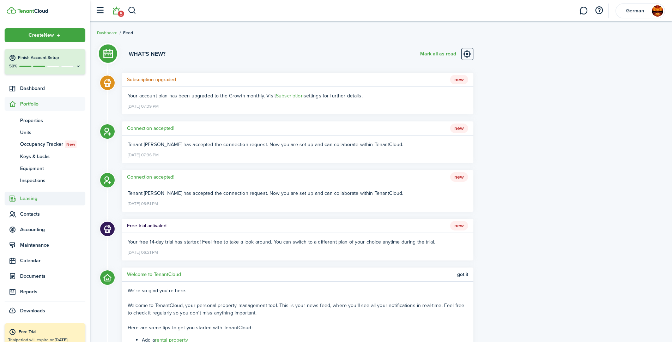
click at [32, 201] on span "Leasing" at bounding box center [52, 198] width 65 height 7
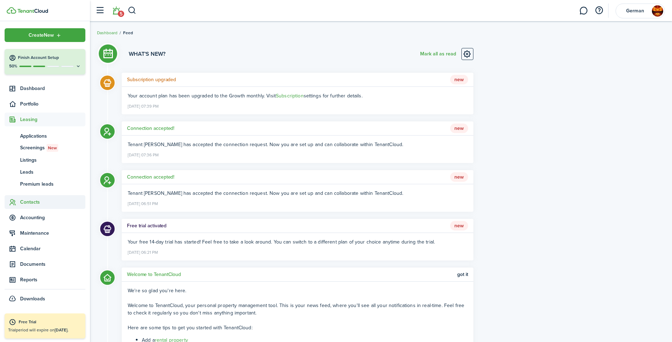
click at [33, 202] on span "Contacts" at bounding box center [52, 201] width 65 height 7
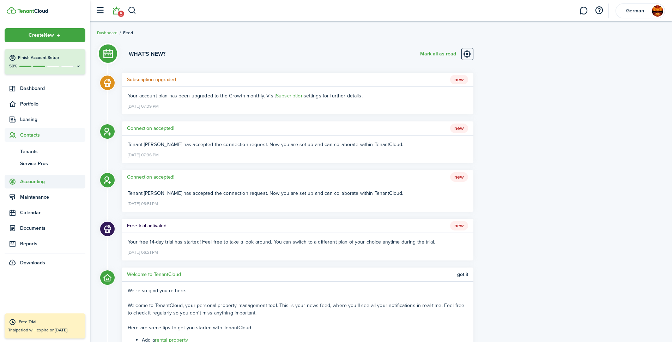
click at [40, 182] on span "Accounting" at bounding box center [52, 181] width 65 height 7
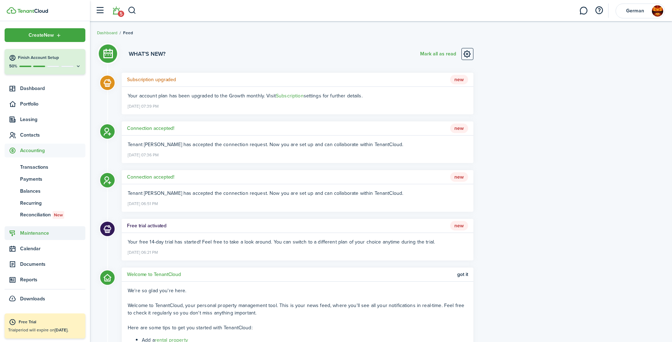
click at [35, 233] on span "Maintenance" at bounding box center [52, 232] width 65 height 7
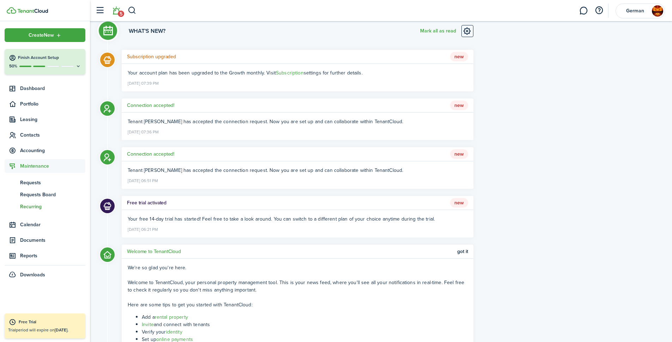
scroll to position [35, 0]
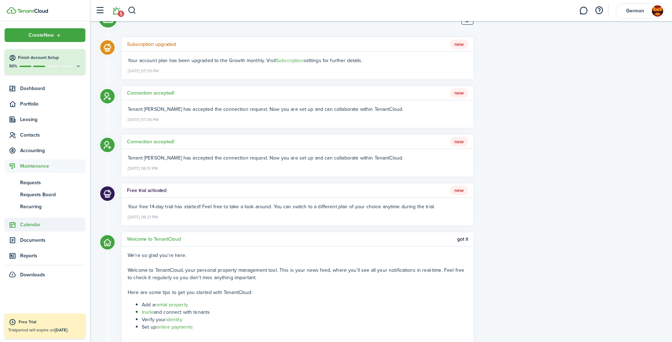
click at [31, 223] on span "Calendar" at bounding box center [52, 224] width 65 height 7
click at [34, 226] on span "Documents" at bounding box center [52, 227] width 65 height 7
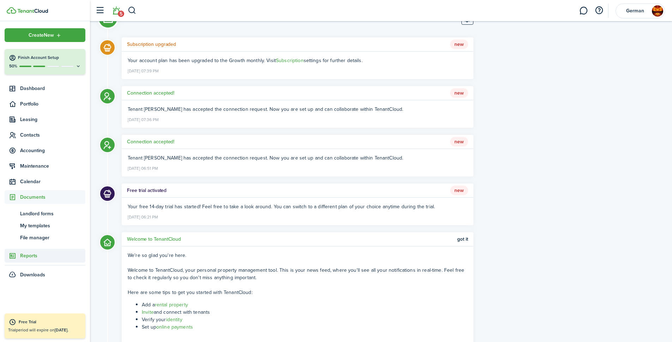
click at [36, 257] on span "Reports" at bounding box center [52, 255] width 65 height 7
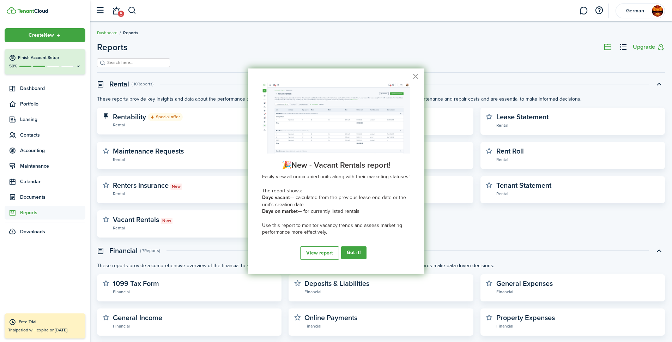
click at [416, 73] on button "×" at bounding box center [415, 76] width 7 height 11
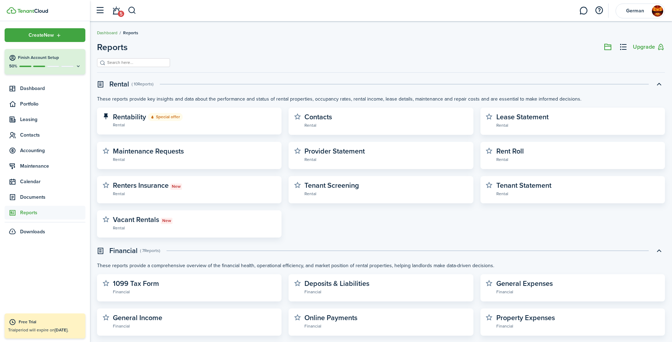
click at [109, 33] on link "Dashboard" at bounding box center [107, 33] width 20 height 6
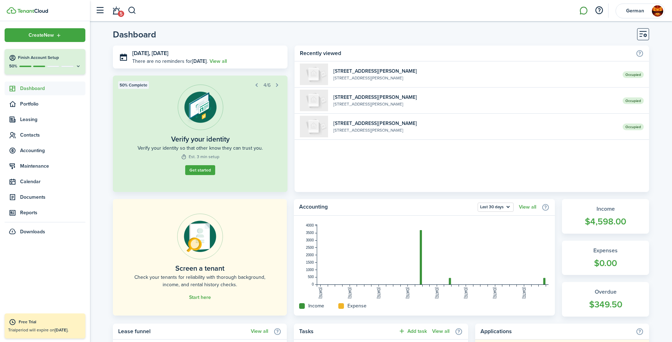
click at [580, 8] on link at bounding box center [583, 11] width 13 height 18
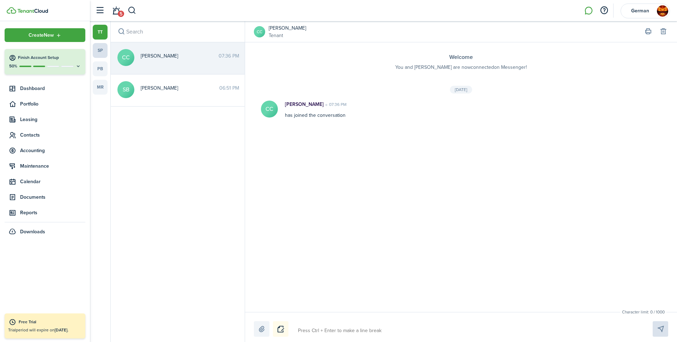
click at [100, 47] on link "sp" at bounding box center [100, 50] width 15 height 15
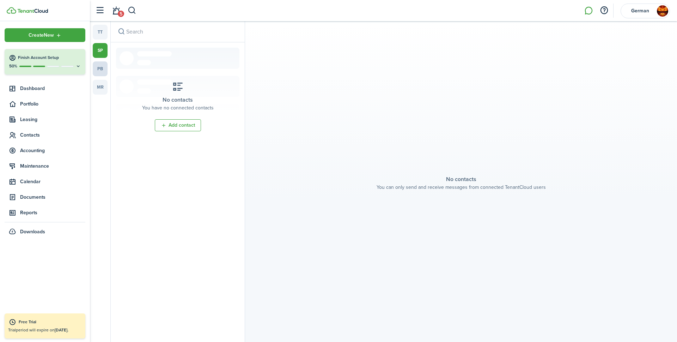
click at [104, 65] on link "pb" at bounding box center [100, 68] width 15 height 15
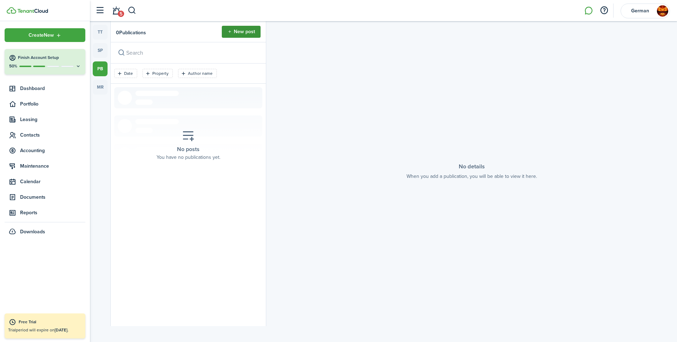
click at [236, 33] on button "New post" at bounding box center [241, 32] width 39 height 12
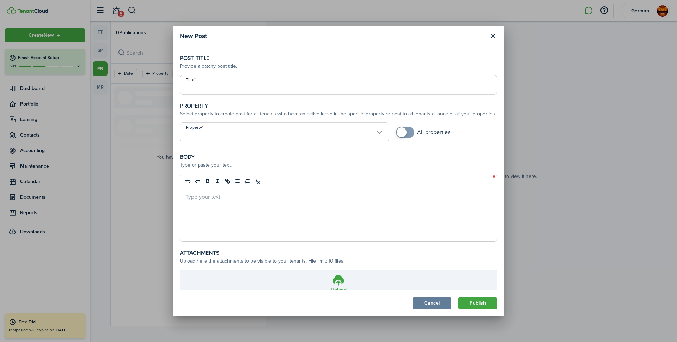
click at [217, 83] on input "Title" at bounding box center [338, 85] width 317 height 20
type input "Test"
click at [363, 132] on input "Property" at bounding box center [284, 132] width 209 height 20
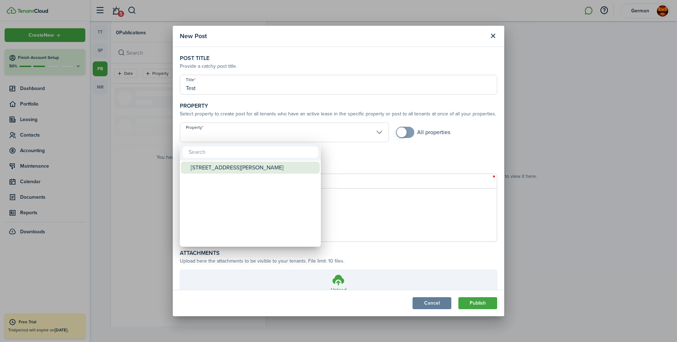
click at [220, 170] on div "[STREET_ADDRESS][PERSON_NAME]" at bounding box center [253, 168] width 125 height 12
type input "[STREET_ADDRESS][PERSON_NAME]"
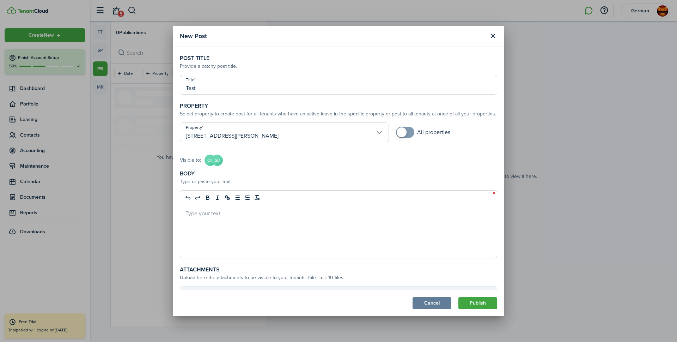
click at [247, 221] on div at bounding box center [338, 231] width 317 height 53
click at [190, 214] on p at bounding box center [338, 212] width 306 height 7
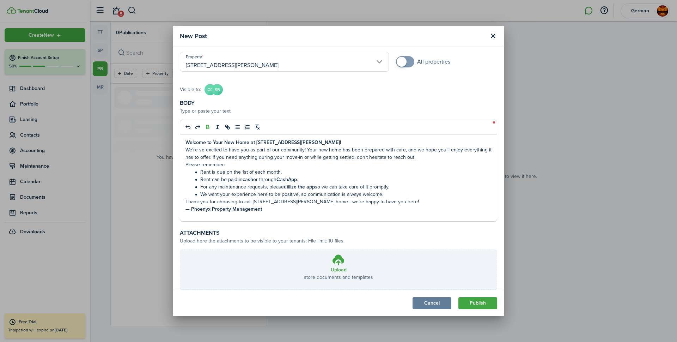
scroll to position [106, 0]
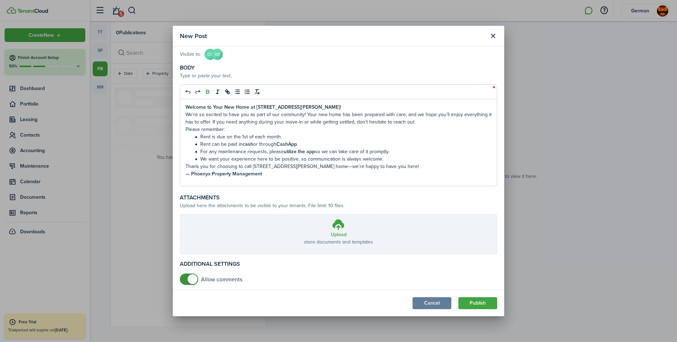
click at [379, 169] on p "Thank you for choosing to call 3806 W Faith Hill home—we’re happy to have you h…" at bounding box center [338, 166] width 306 height 7
click at [382, 160] on li "We want your experience here to be positive, so communication is always welcome." at bounding box center [342, 158] width 299 height 7
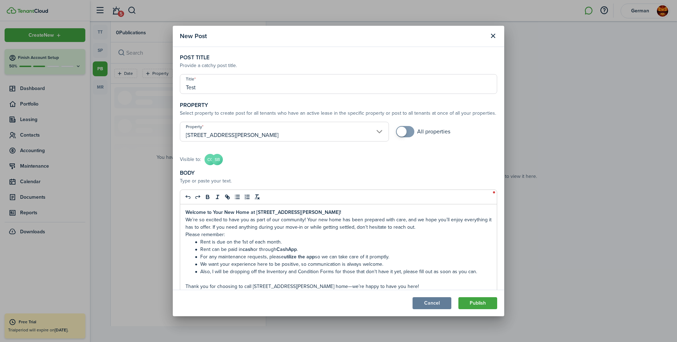
scroll to position [0, 0]
drag, startPoint x: 205, startPoint y: 87, endPoint x: 180, endPoint y: 90, distance: 24.9
click at [181, 90] on input "Test" at bounding box center [338, 85] width 317 height 20
drag, startPoint x: 292, startPoint y: 213, endPoint x: 185, endPoint y: 211, distance: 107.2
click at [185, 211] on div "Welcome to Your New Home at 3806 W Faith Hill! We’re so excited to have you as …" at bounding box center [338, 256] width 317 height 102
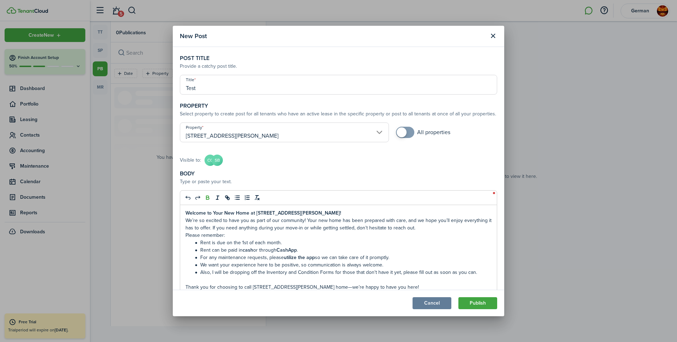
click at [201, 89] on input "Test" at bounding box center [338, 85] width 317 height 20
paste input "Welcome to Your New Home at 3806 W Faith Hill!"
type input "Welcome to Your New Home at 3806 W Faith Hill!"
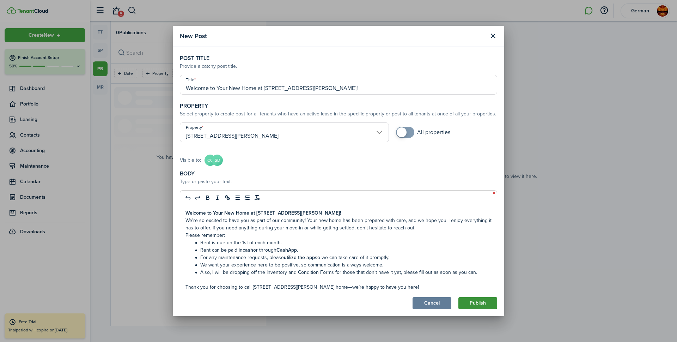
click at [471, 298] on button "Publish" at bounding box center [477, 303] width 39 height 12
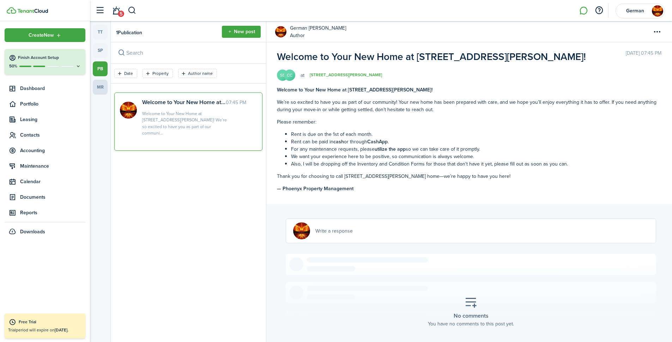
click at [102, 87] on link "mr" at bounding box center [100, 87] width 15 height 15
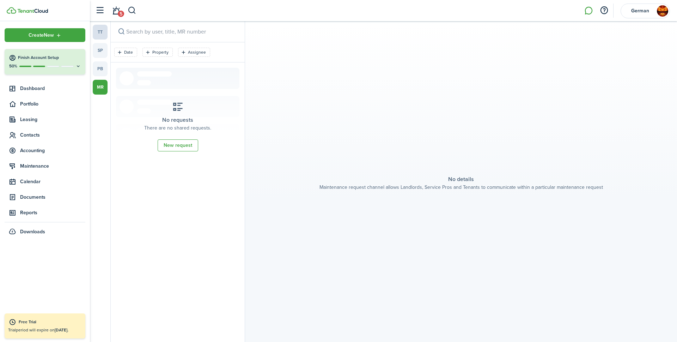
click at [102, 36] on link "tt" at bounding box center [100, 32] width 15 height 15
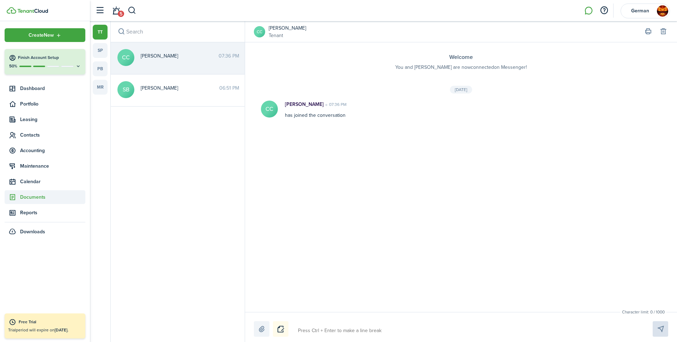
click at [30, 199] on span "Documents" at bounding box center [52, 196] width 65 height 7
click at [30, 213] on span "Landlord forms" at bounding box center [52, 213] width 65 height 7
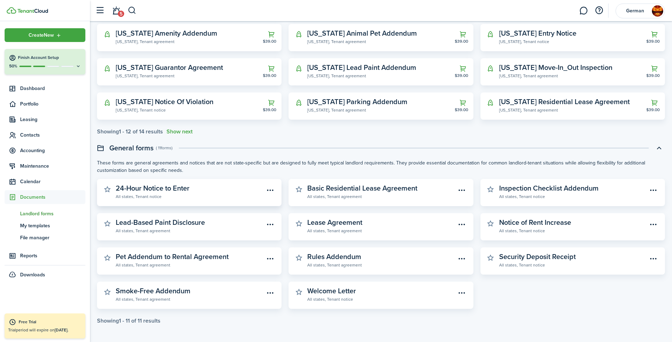
scroll to position [153, 0]
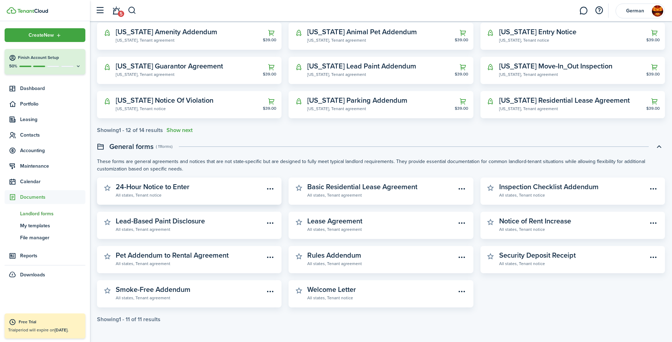
click at [128, 192] on widget-stats-subtitle "All states, Tenant notice" at bounding box center [190, 194] width 148 height 7
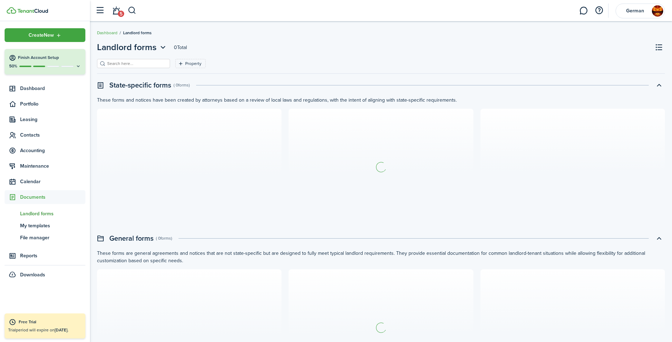
scroll to position [14, 0]
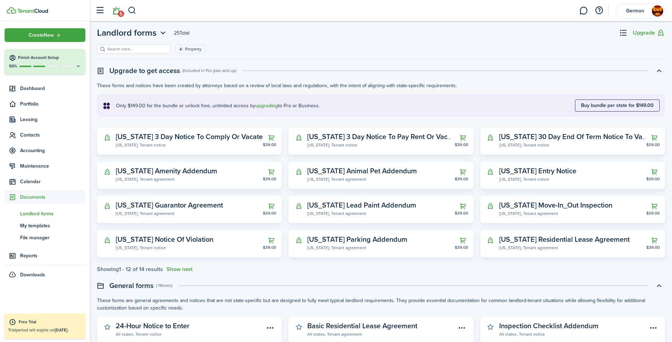
click at [116, 11] on link "5" at bounding box center [115, 11] width 13 height 18
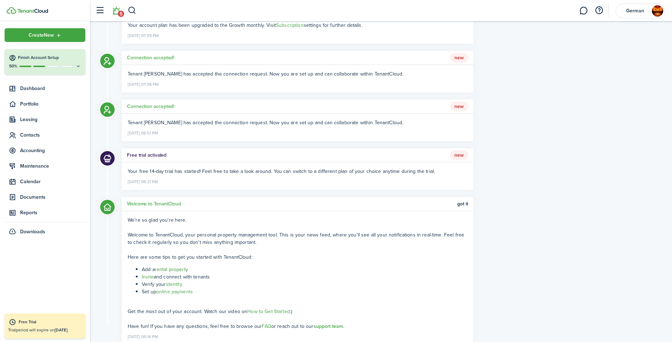
scroll to position [96, 0]
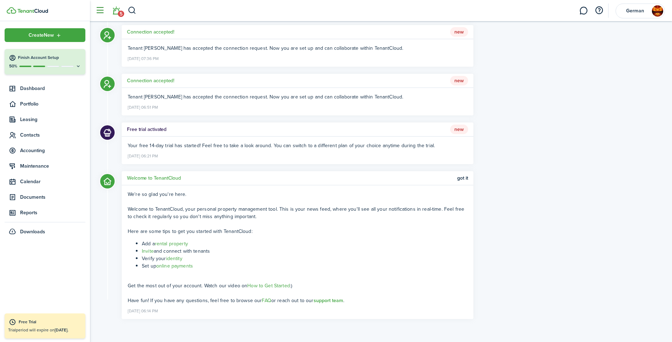
click at [103, 10] on button "button" at bounding box center [99, 10] width 13 height 13
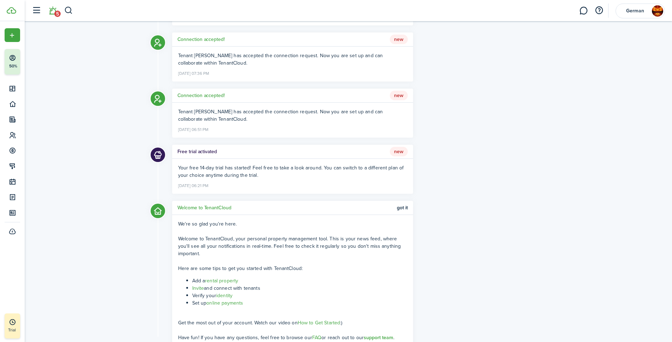
click at [53, 11] on li "5" at bounding box center [52, 11] width 16 height 18
click at [582, 11] on link at bounding box center [583, 11] width 13 height 18
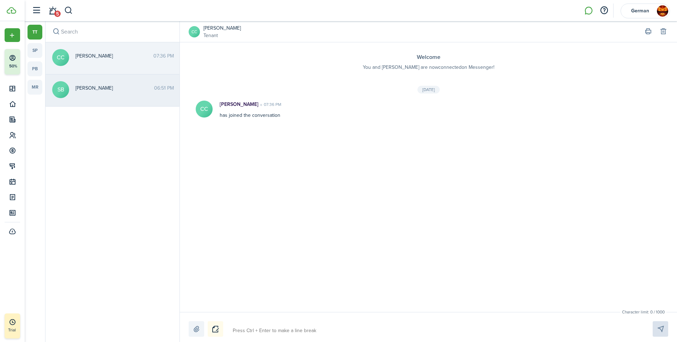
click at [102, 91] on span "[PERSON_NAME]" at bounding box center [114, 87] width 79 height 7
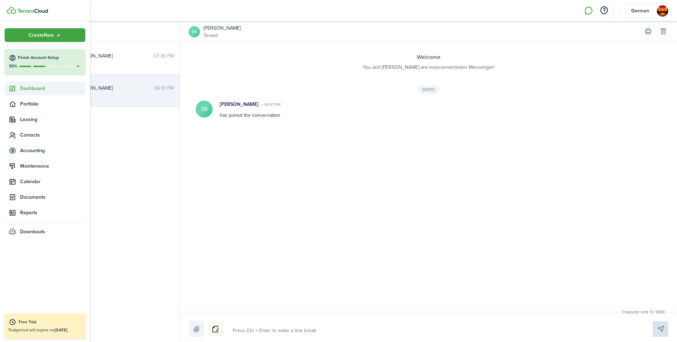
click at [26, 85] on span "Dashboard" at bounding box center [52, 88] width 65 height 7
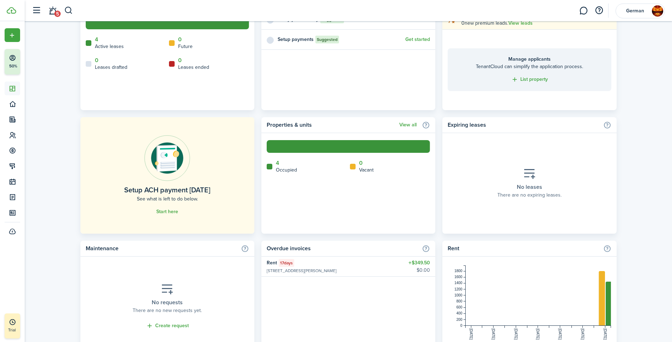
scroll to position [364, 0]
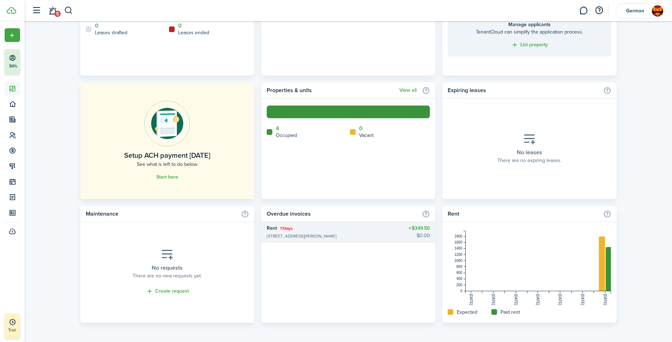
click at [303, 234] on widget-list-item-description "[STREET_ADDRESS][PERSON_NAME]" at bounding box center [318, 236] width 103 height 6
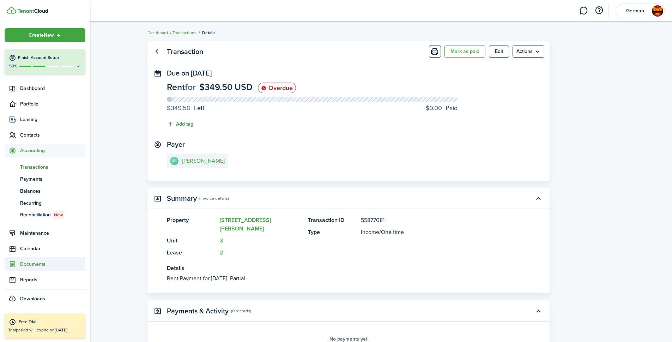
click at [37, 264] on span "Documents" at bounding box center [52, 263] width 65 height 7
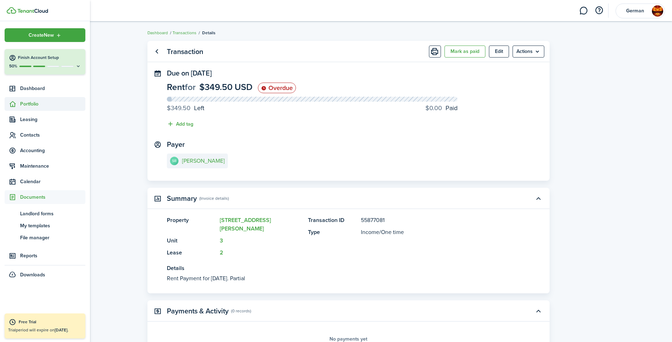
click at [29, 103] on span "Portfolio" at bounding box center [52, 103] width 65 height 7
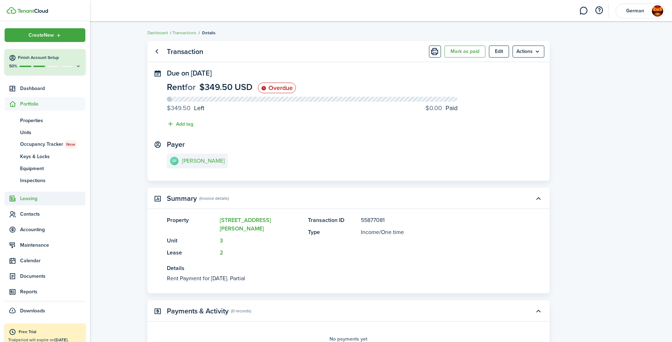
click at [27, 199] on span "Leasing" at bounding box center [52, 198] width 65 height 7
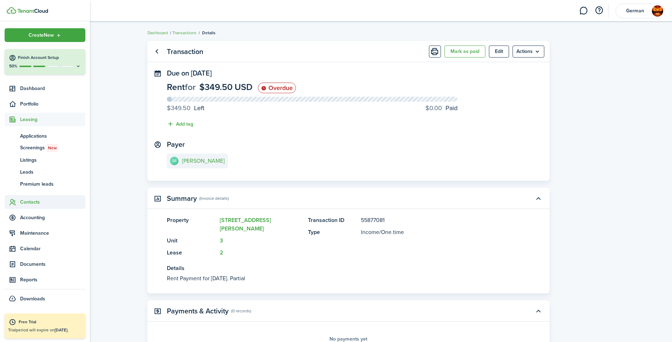
click at [28, 201] on span "Contacts" at bounding box center [52, 201] width 65 height 7
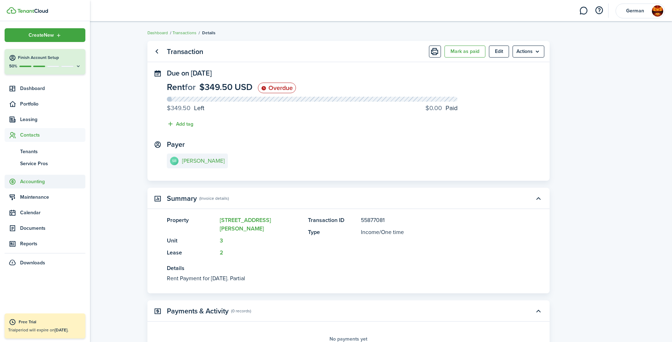
click at [31, 182] on span "Accounting" at bounding box center [52, 181] width 65 height 7
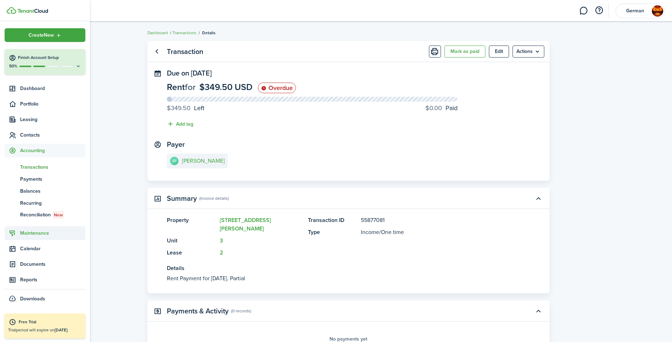
click at [35, 232] on span "Maintenance" at bounding box center [52, 232] width 65 height 7
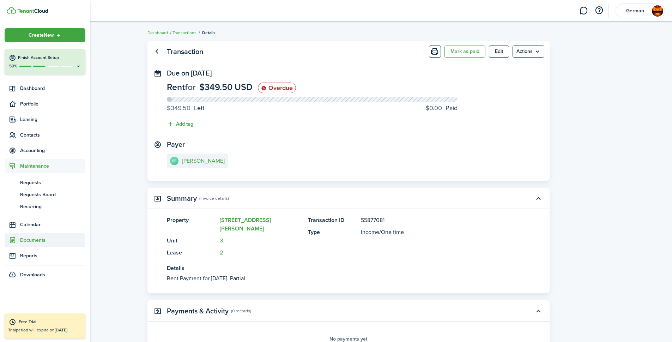
click at [31, 239] on span "Documents" at bounding box center [52, 239] width 65 height 7
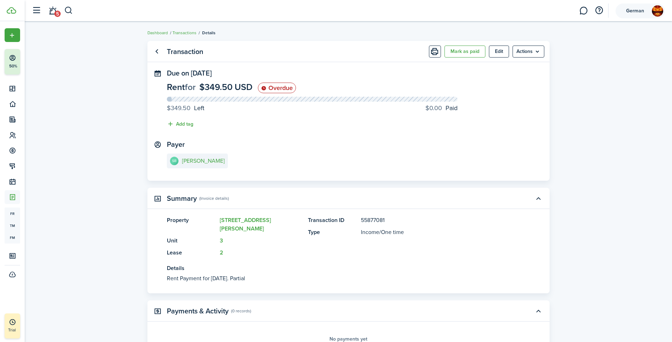
click at [624, 10] on span "German" at bounding box center [635, 10] width 28 height 5
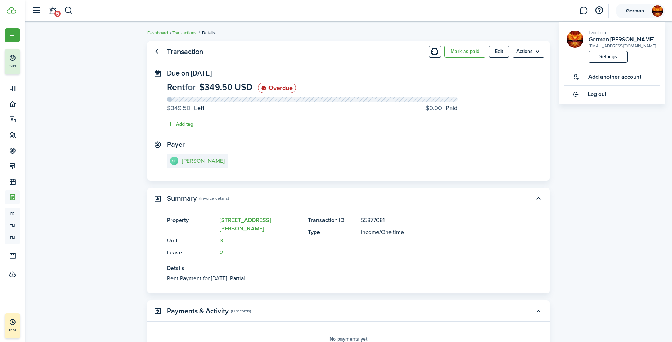
click at [654, 10] on img at bounding box center [657, 10] width 11 height 11
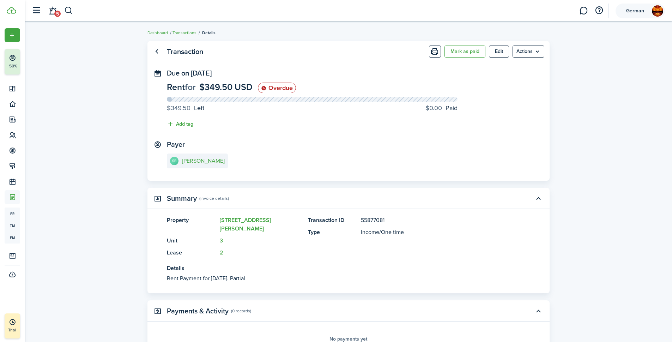
click at [654, 10] on img at bounding box center [657, 10] width 11 height 11
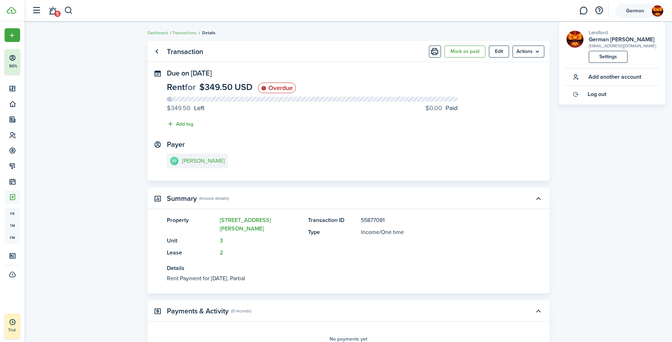
click at [655, 10] on img at bounding box center [657, 10] width 11 height 11
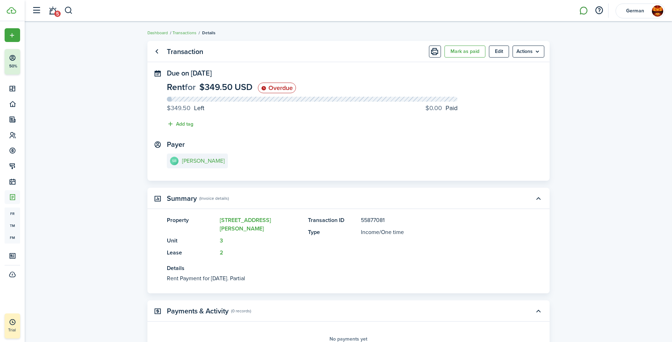
click at [587, 8] on link at bounding box center [583, 11] width 13 height 18
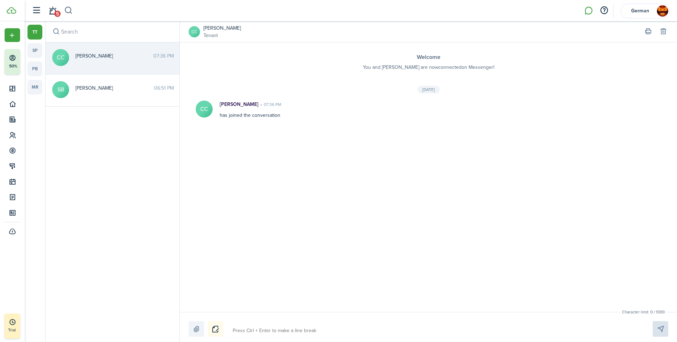
click at [69, 8] on button "button" at bounding box center [68, 11] width 9 height 12
type input "send notice"
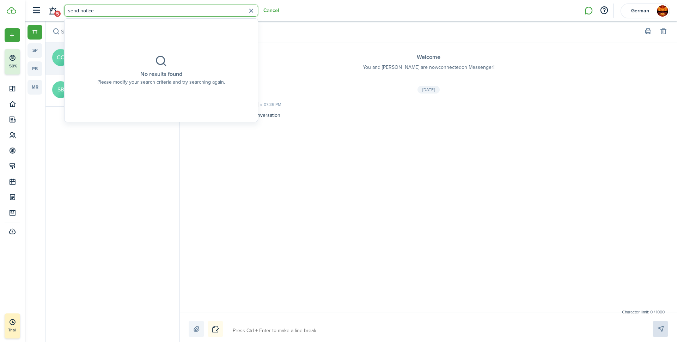
drag, startPoint x: 106, startPoint y: 11, endPoint x: 19, endPoint y: 11, distance: 87.1
click at [19, 11] on landlord-dashboard "Create New Finish Account Setup 50% Dashboard Portfolio Leasing Contacts Accoun…" at bounding box center [338, 171] width 677 height 342
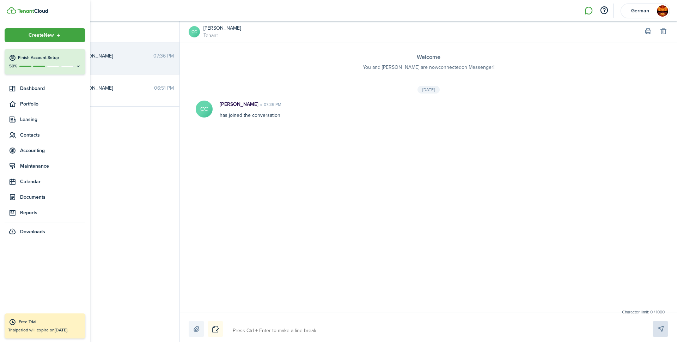
click at [44, 11] on img at bounding box center [32, 11] width 31 height 4
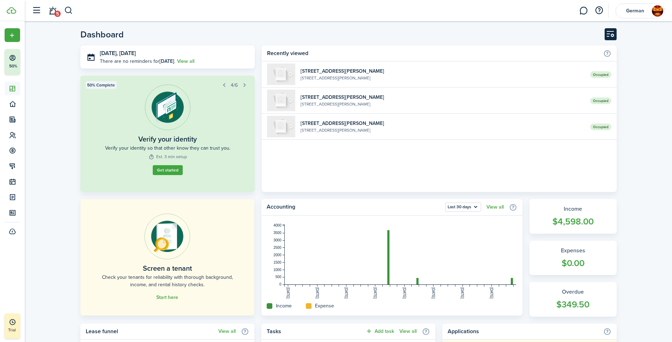
click at [612, 37] on button "Customise" at bounding box center [610, 34] width 12 height 12
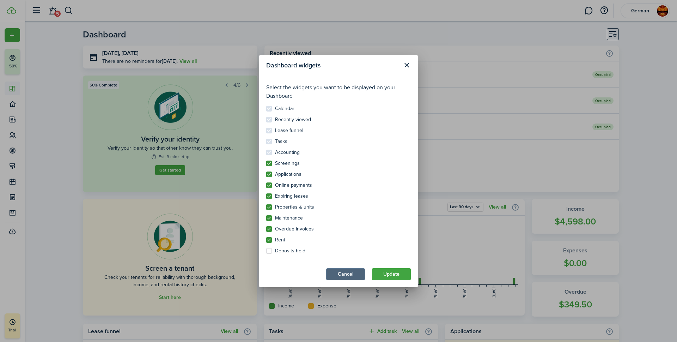
click at [347, 277] on button "Cancel" at bounding box center [345, 274] width 39 height 12
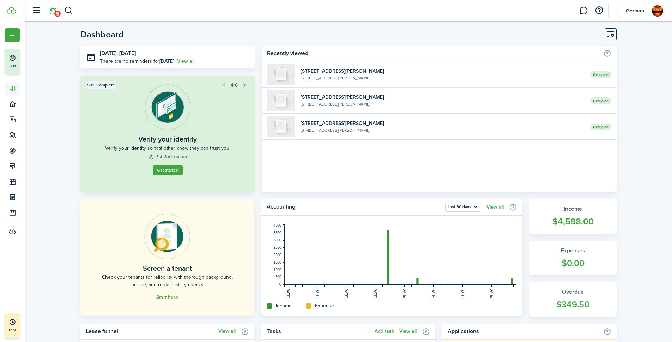
click at [56, 11] on span "5" at bounding box center [57, 14] width 6 height 6
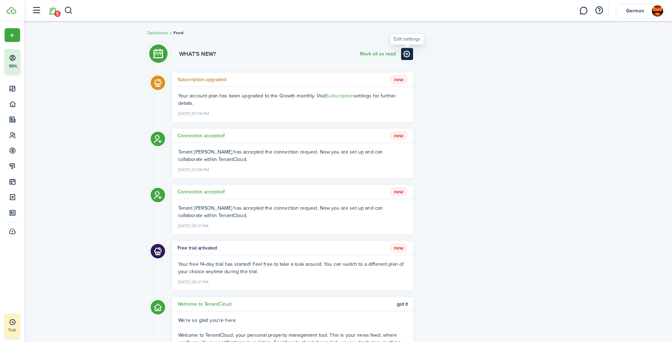
click at [407, 53] on link at bounding box center [407, 54] width 12 height 12
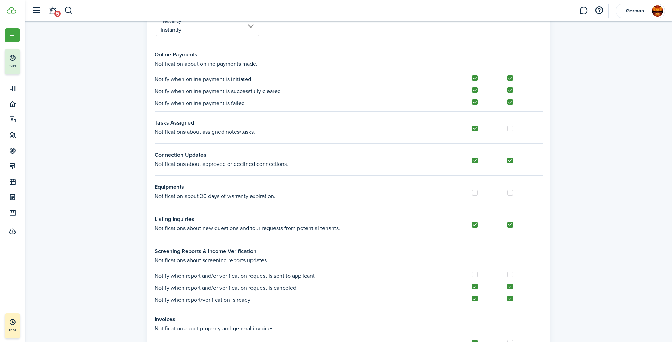
scroll to position [172, 0]
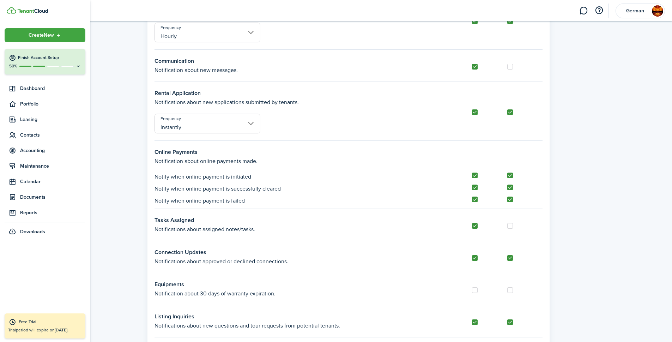
click at [33, 10] on img at bounding box center [32, 11] width 31 height 4
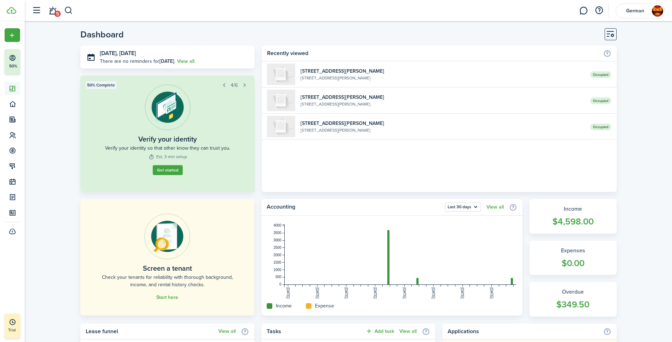
click at [103, 13] on header-wrapper "5 German" at bounding box center [346, 10] width 636 height 21
click at [57, 13] on span "5" at bounding box center [57, 14] width 6 height 6
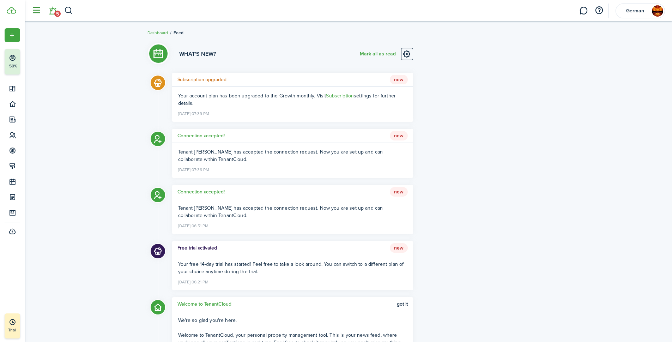
click at [33, 10] on button "button" at bounding box center [36, 10] width 13 height 13
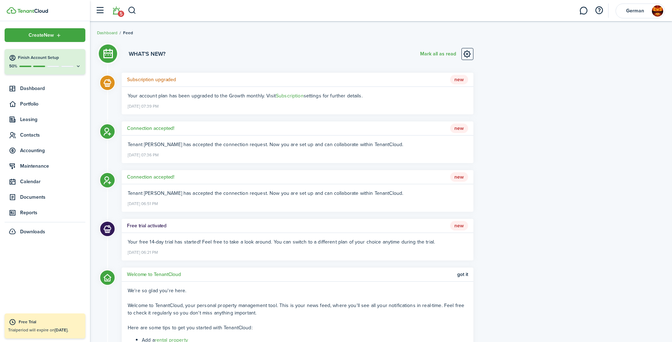
click at [48, 321] on div "Free Trial" at bounding box center [50, 321] width 63 height 7
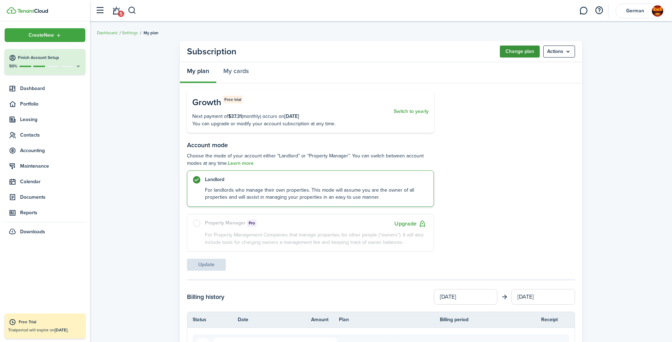
click at [519, 49] on button "Change plan" at bounding box center [520, 51] width 40 height 12
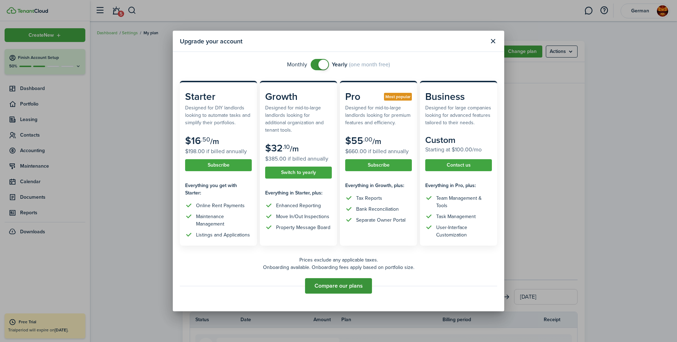
click at [320, 285] on button "Compare our plans" at bounding box center [338, 286] width 67 height 16
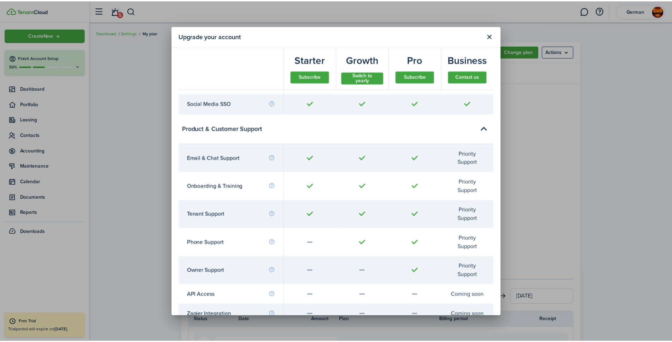
scroll to position [2942, 0]
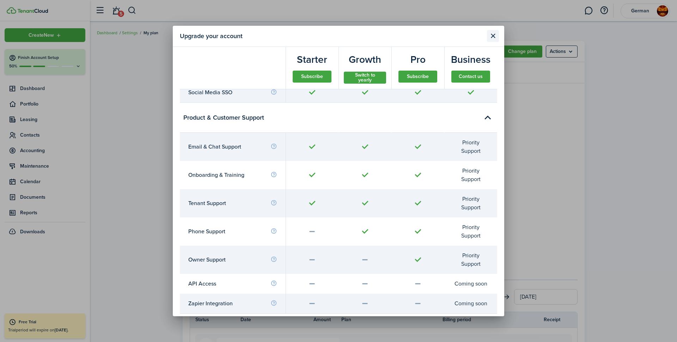
click at [496, 35] on button "Close modal" at bounding box center [493, 36] width 12 height 12
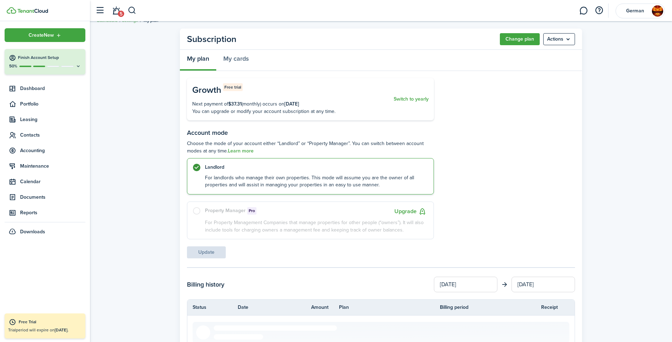
scroll to position [0, 0]
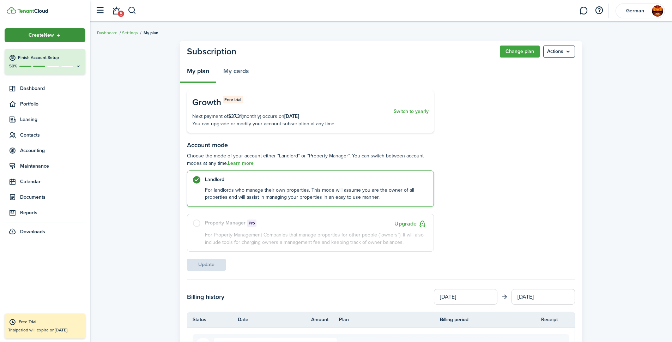
click at [37, 33] on span "Create New" at bounding box center [41, 35] width 25 height 5
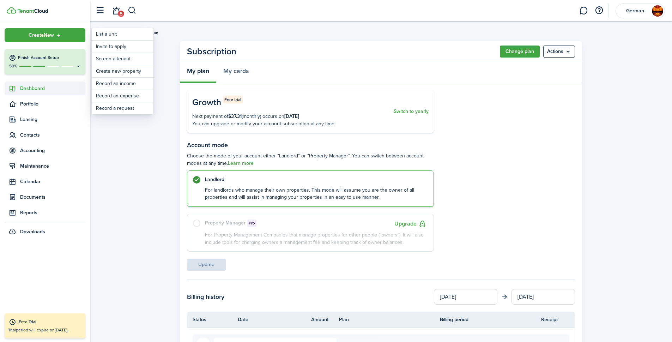
click at [32, 89] on span "Dashboard" at bounding box center [52, 88] width 65 height 7
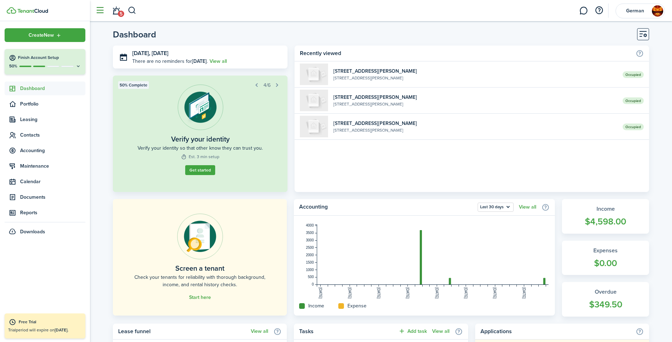
click at [98, 9] on button "button" at bounding box center [99, 10] width 13 height 13
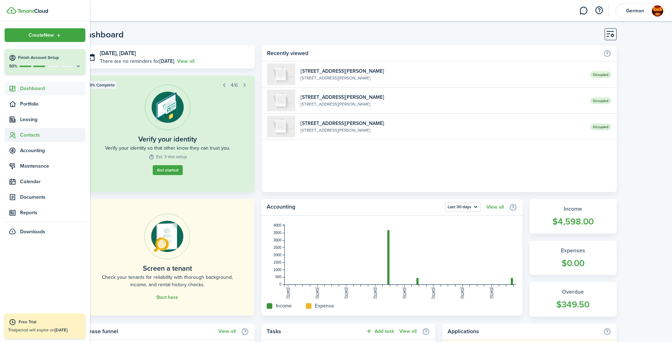
click at [28, 135] on span "Contacts" at bounding box center [52, 134] width 65 height 7
click at [24, 150] on span "Tenants" at bounding box center [52, 151] width 65 height 7
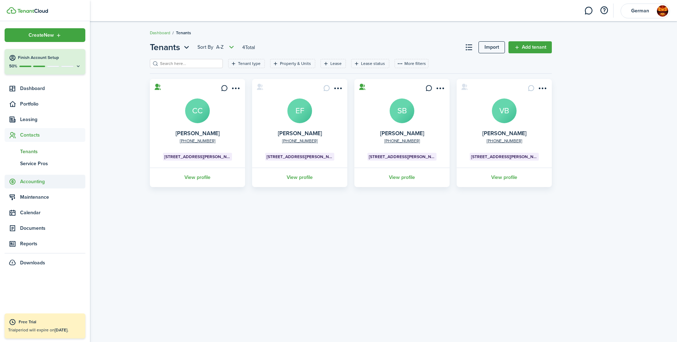
click at [35, 180] on span "Accounting" at bounding box center [52, 181] width 65 height 7
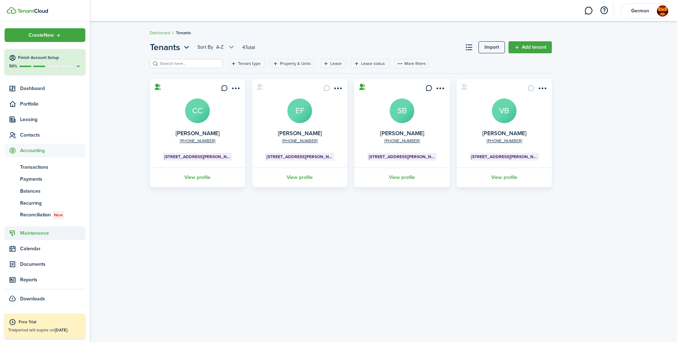
click at [41, 232] on span "Maintenance" at bounding box center [52, 232] width 65 height 7
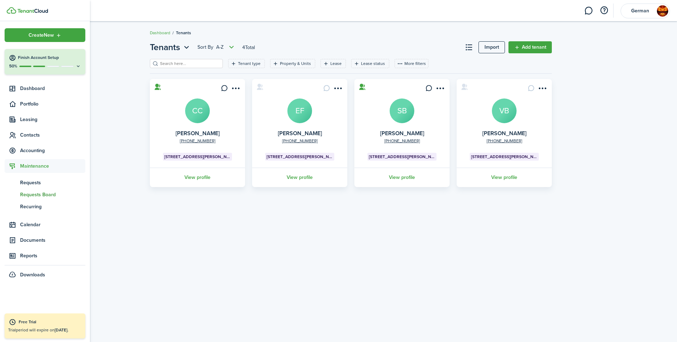
click at [39, 193] on span "Requests Board" at bounding box center [52, 194] width 65 height 7
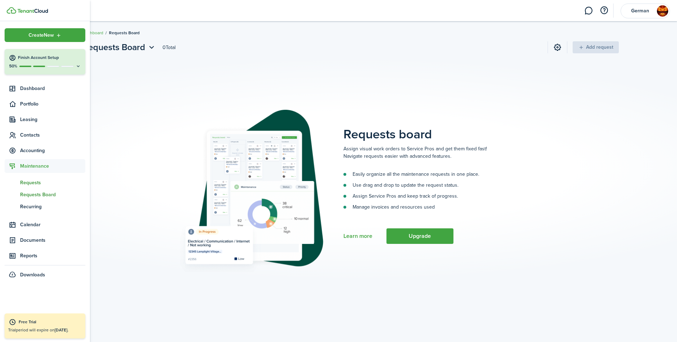
click at [36, 185] on span "Requests" at bounding box center [52, 182] width 65 height 7
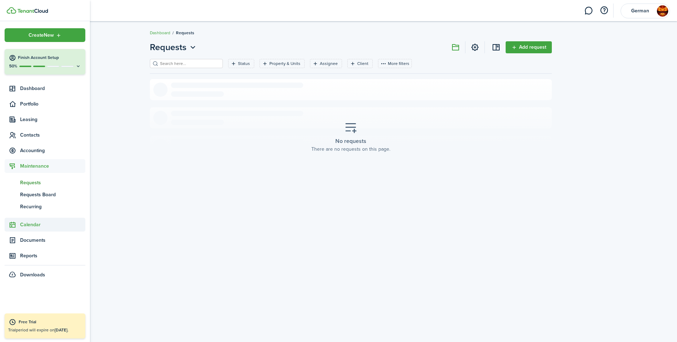
click at [24, 228] on span "Calendar" at bounding box center [45, 225] width 81 height 14
click at [28, 226] on span "Documents" at bounding box center [52, 227] width 65 height 7
click at [41, 239] on span "File manager" at bounding box center [52, 237] width 65 height 7
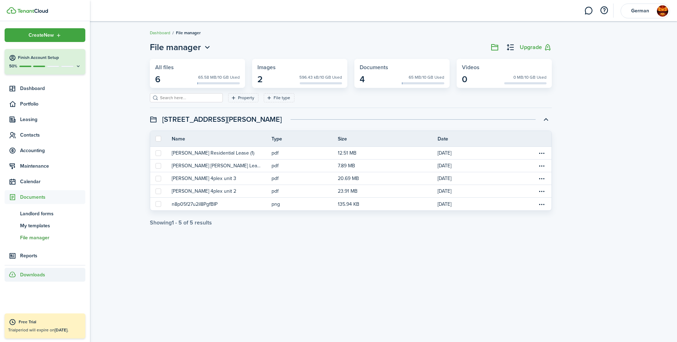
click at [32, 275] on span "Downloads" at bounding box center [32, 274] width 25 height 7
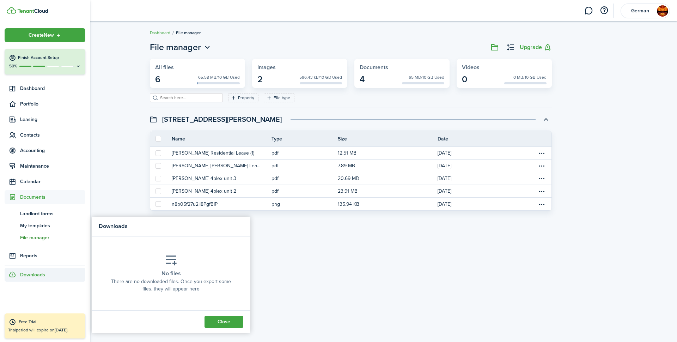
drag, startPoint x: 213, startPoint y: 320, endPoint x: 211, endPoint y: 317, distance: 3.8
click at [212, 318] on button "Close" at bounding box center [224, 322] width 39 height 12
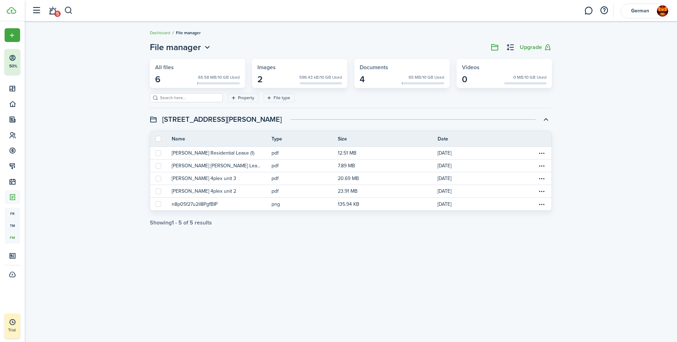
click at [62, 10] on header-control-items "5" at bounding box center [50, 11] width 45 height 18
click at [54, 11] on link "5" at bounding box center [52, 11] width 13 height 18
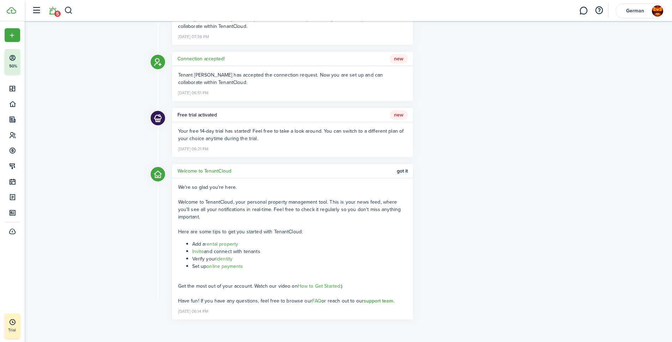
scroll to position [133, 0]
click at [314, 284] on link "How to Get Started" at bounding box center [319, 285] width 43 height 7
